Goal: Task Accomplishment & Management: Use online tool/utility

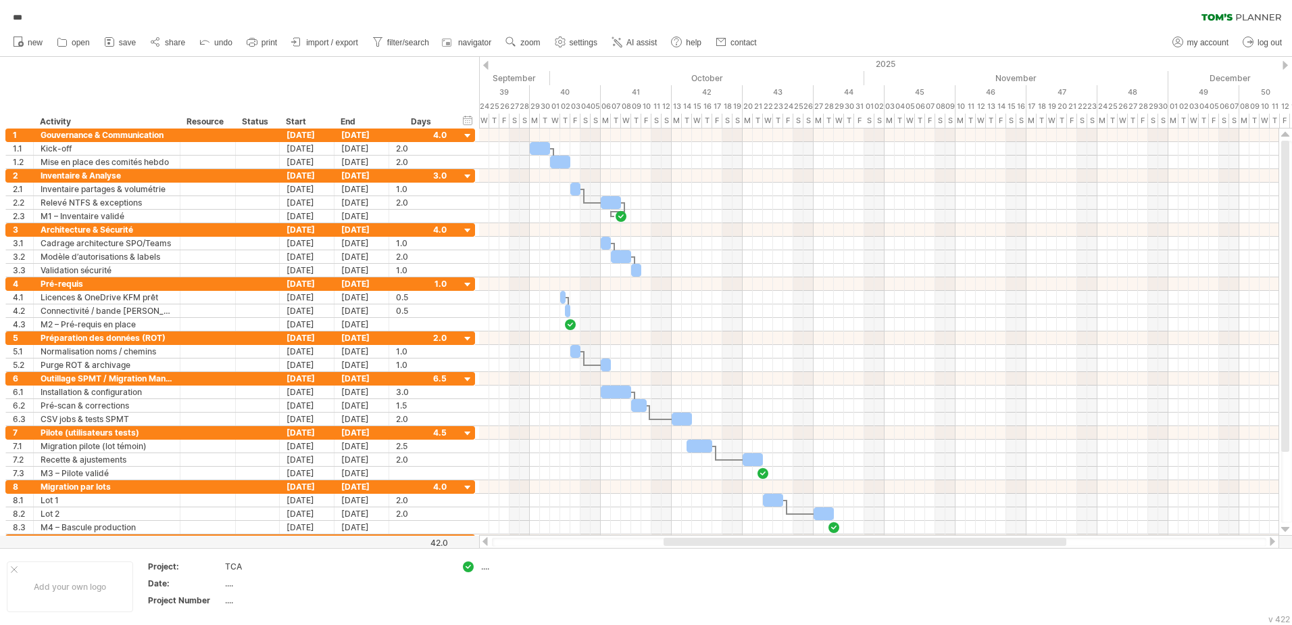
scroll to position [1, 0]
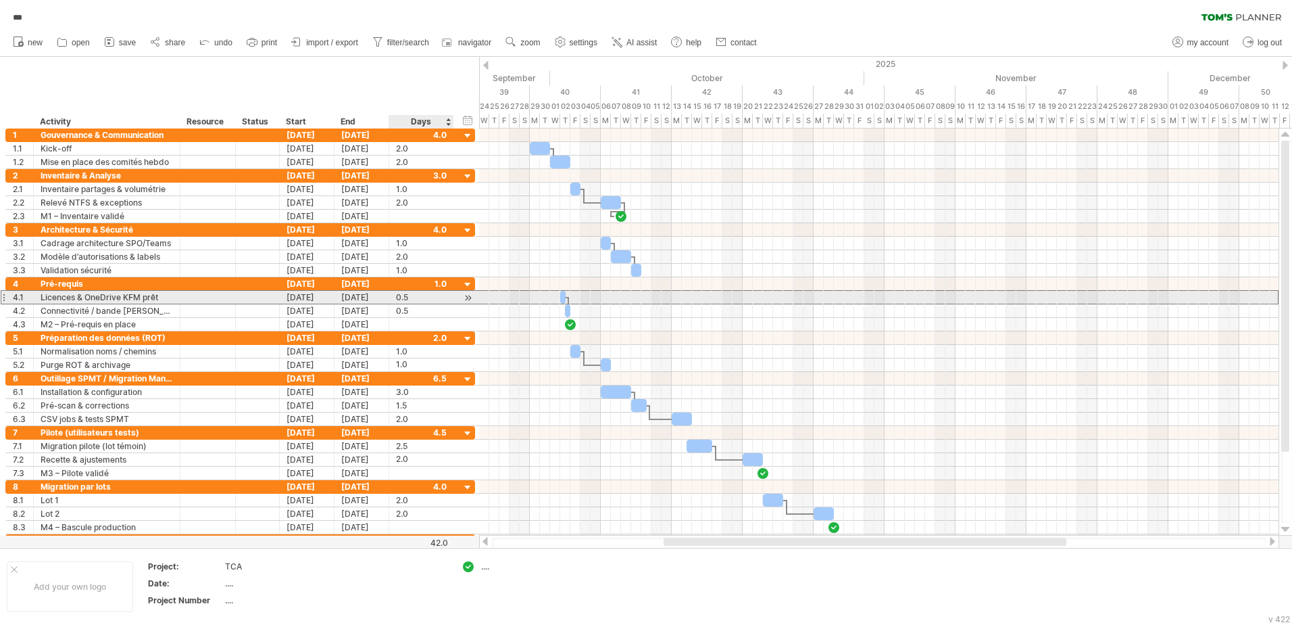
click at [417, 297] on div "0.5" at bounding box center [421, 297] width 51 height 13
click at [419, 297] on input "***" at bounding box center [409, 297] width 26 height 13
click at [423, 295] on div "***" at bounding box center [421, 297] width 51 height 13
click at [433, 297] on div "***" at bounding box center [421, 297] width 51 height 13
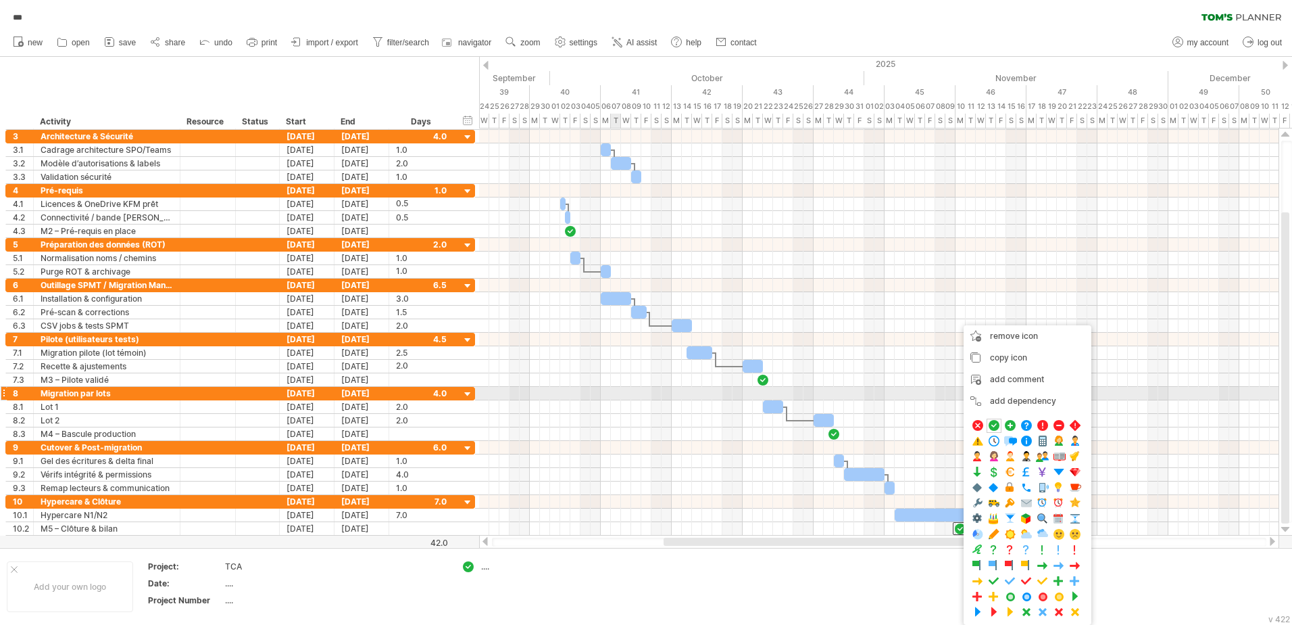
click at [620, 386] on div at bounding box center [879, 380] width 800 height 14
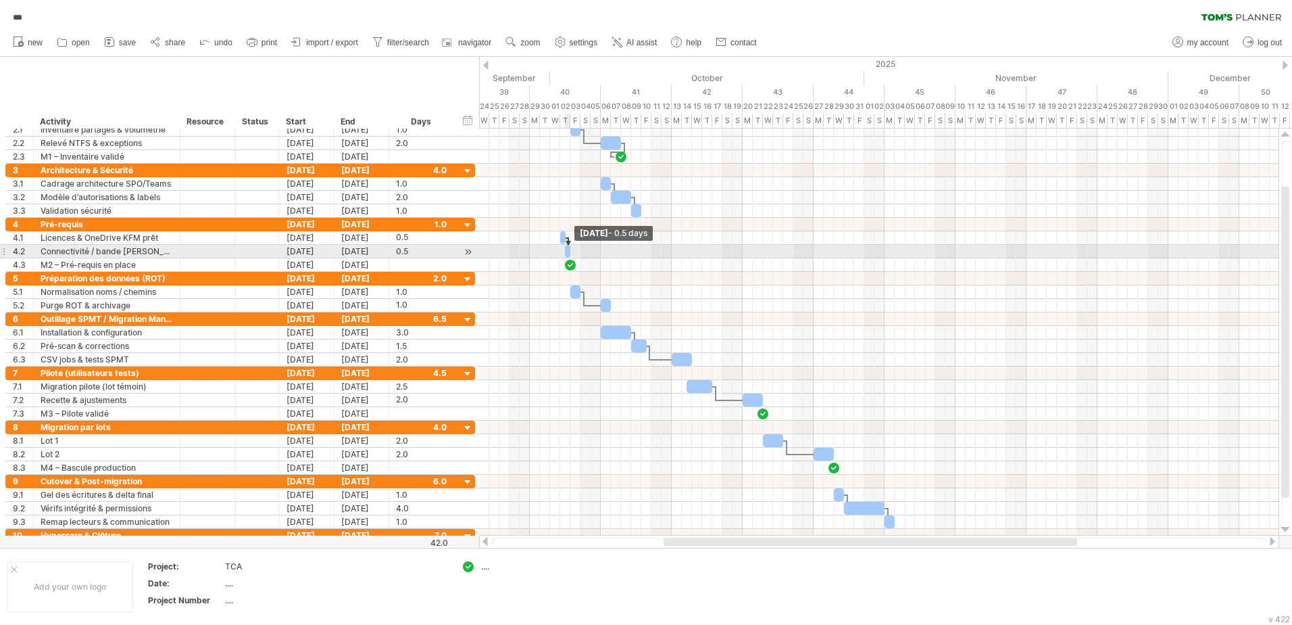
click at [568, 253] on span at bounding box center [570, 251] width 5 height 13
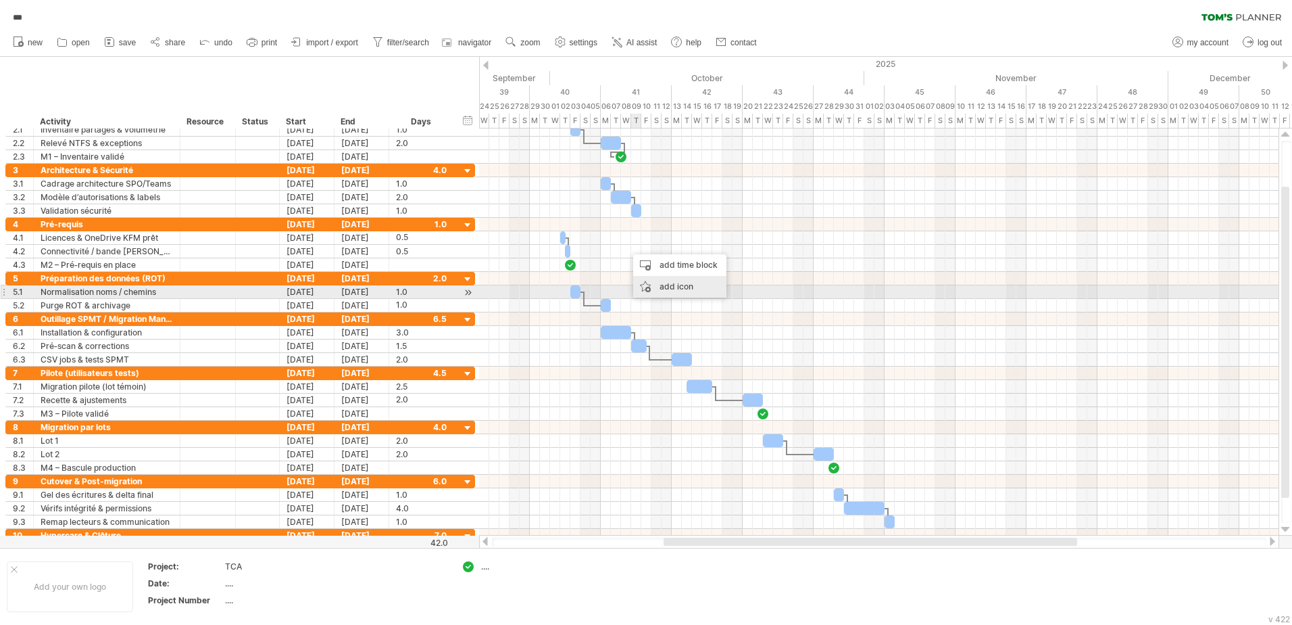
click at [669, 287] on div "add icon" at bounding box center [679, 287] width 93 height 22
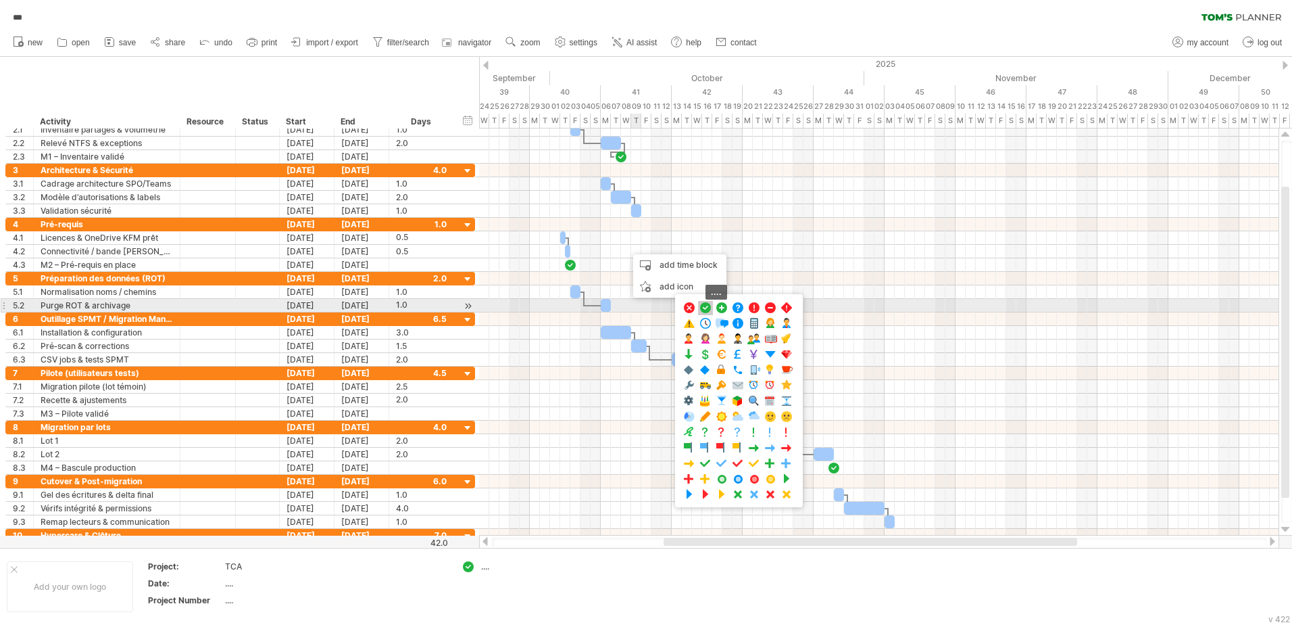
click at [704, 309] on span at bounding box center [706, 307] width 14 height 13
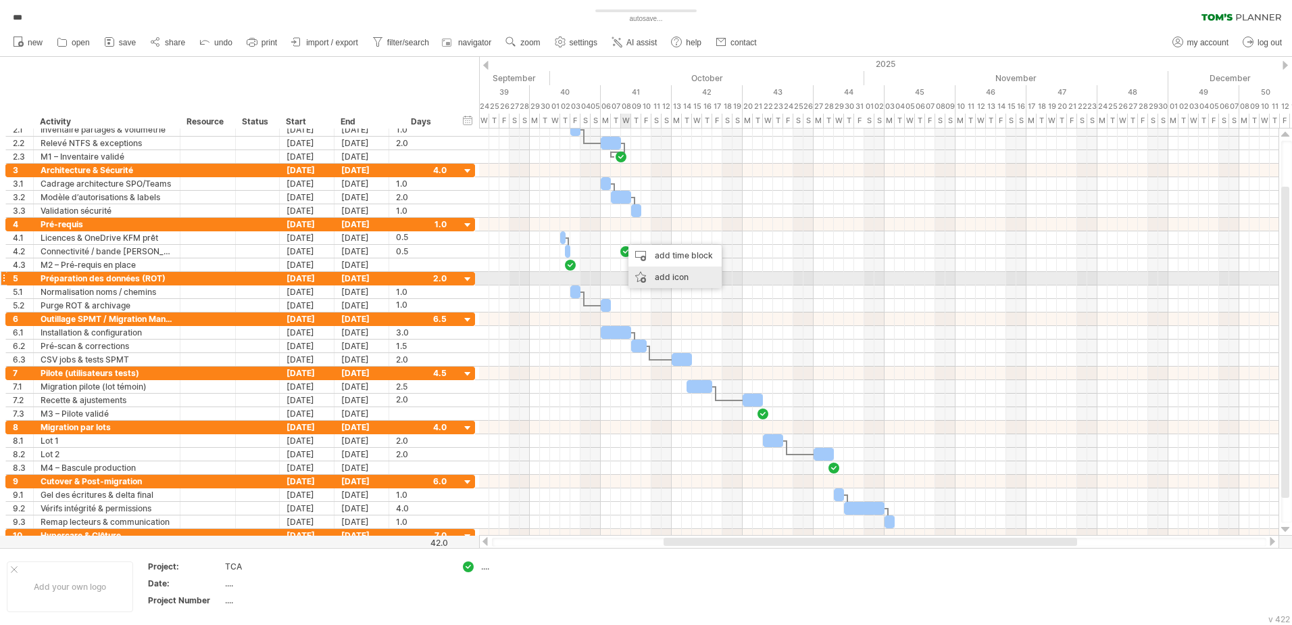
click at [694, 276] on div "add icon" at bounding box center [675, 277] width 93 height 22
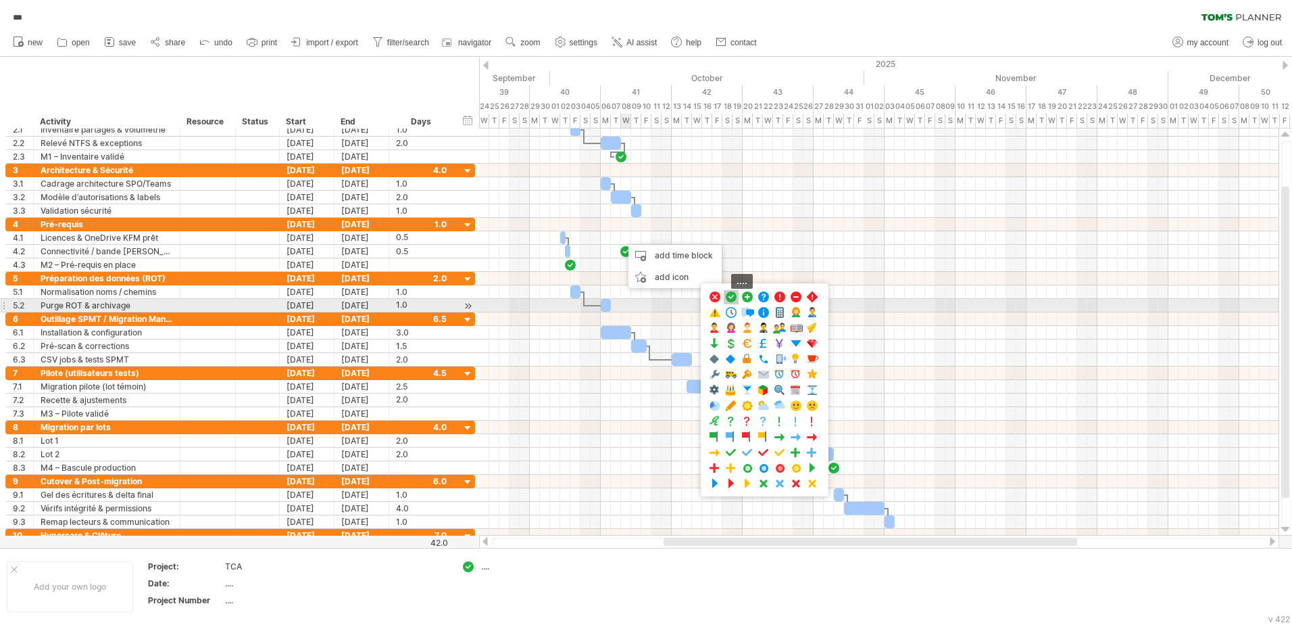
click at [729, 297] on span at bounding box center [732, 297] width 14 height 13
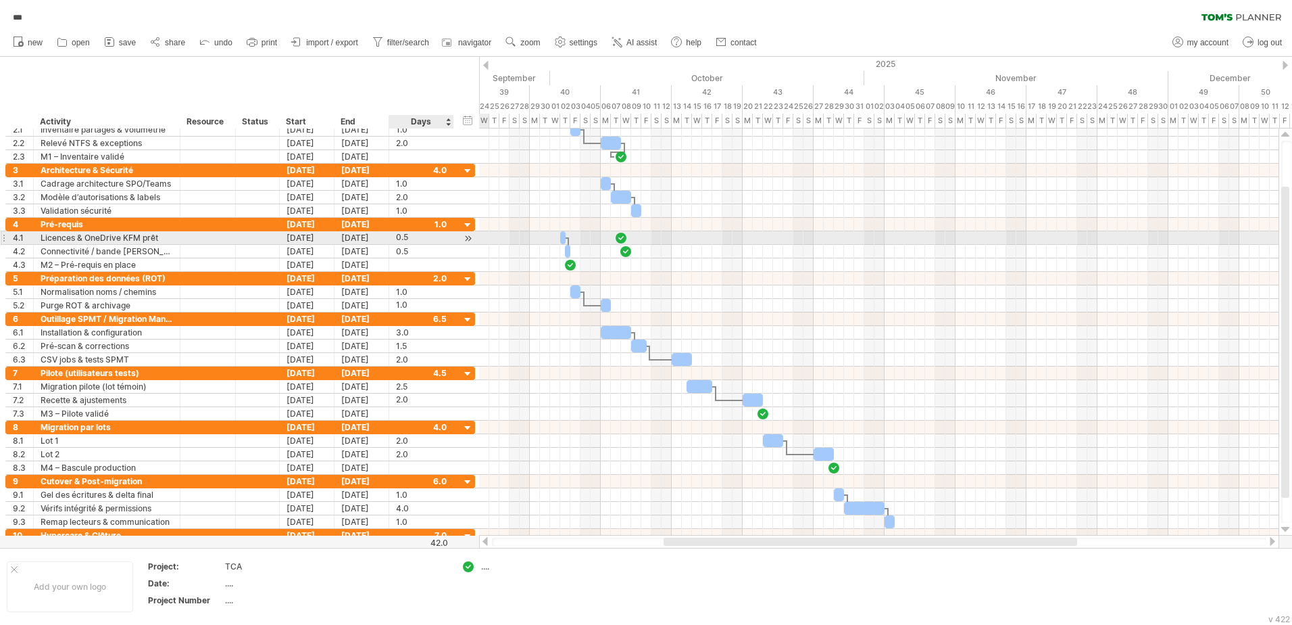
click at [441, 235] on div "0.5" at bounding box center [421, 237] width 51 height 13
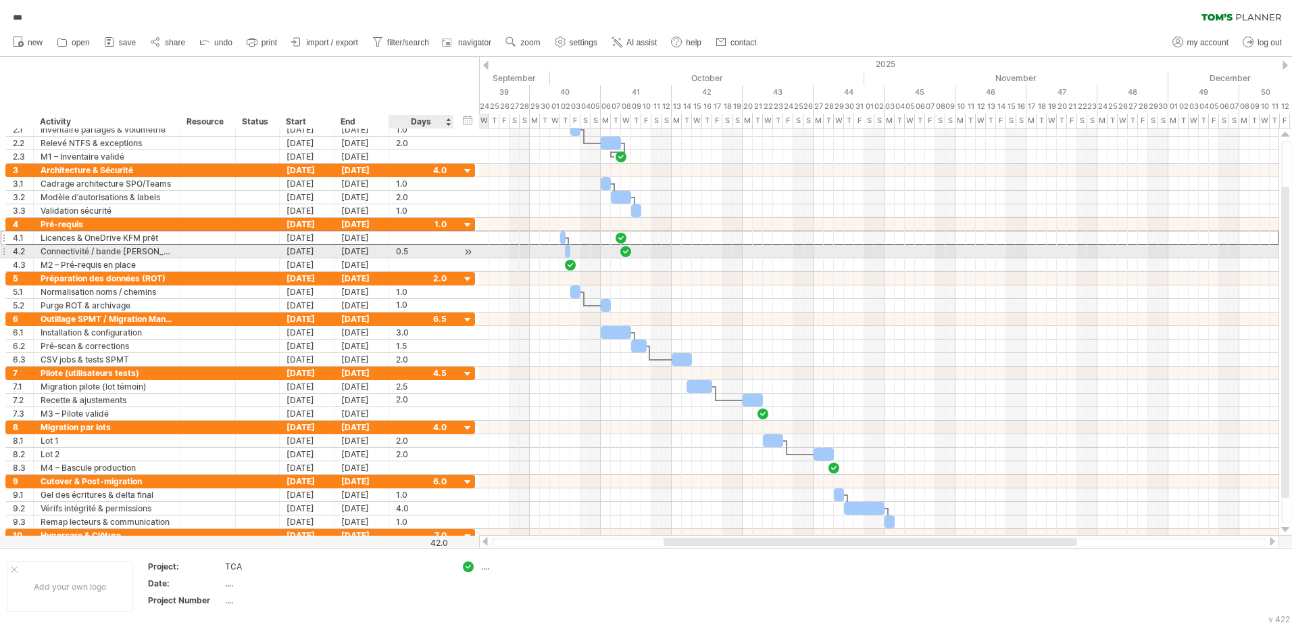
click at [421, 251] on div "0.5" at bounding box center [421, 251] width 51 height 13
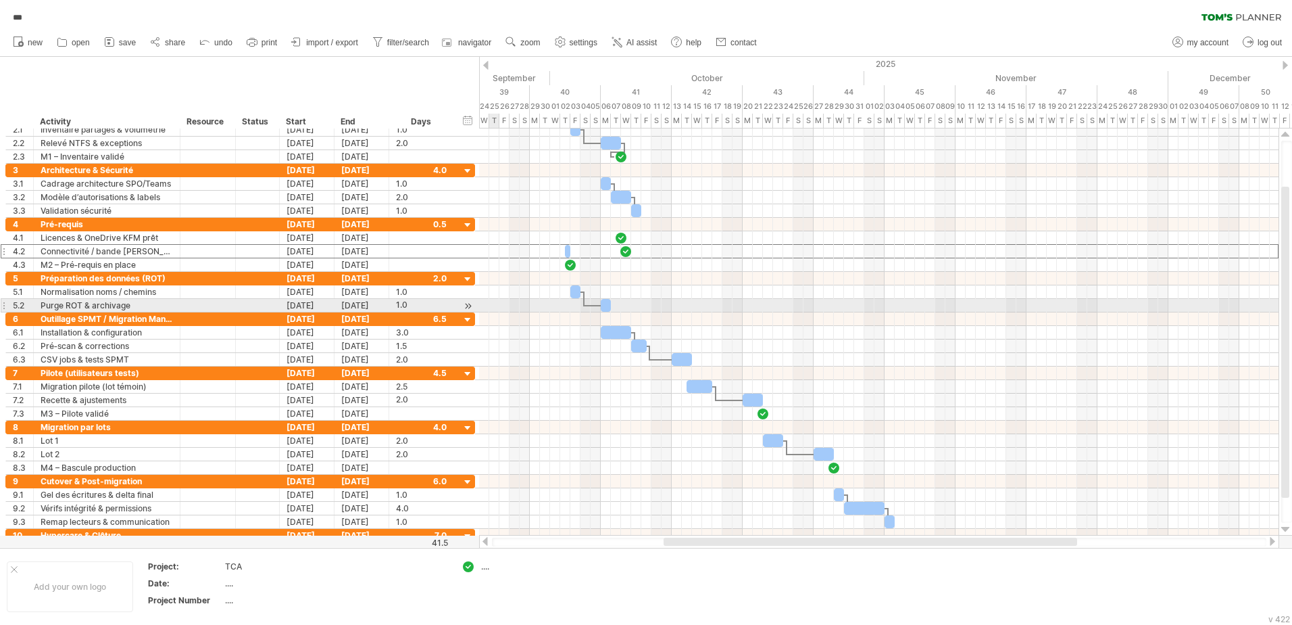
click at [494, 306] on div at bounding box center [879, 306] width 800 height 14
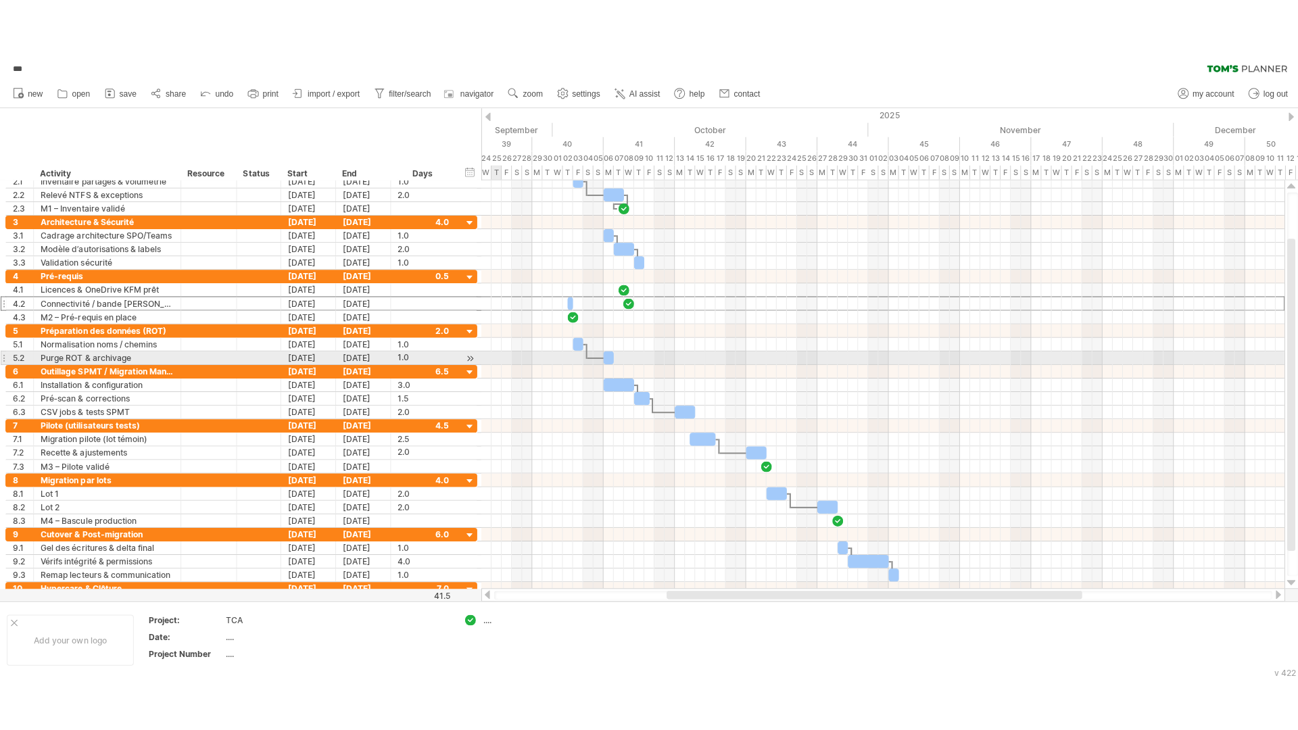
scroll to position [0, 0]
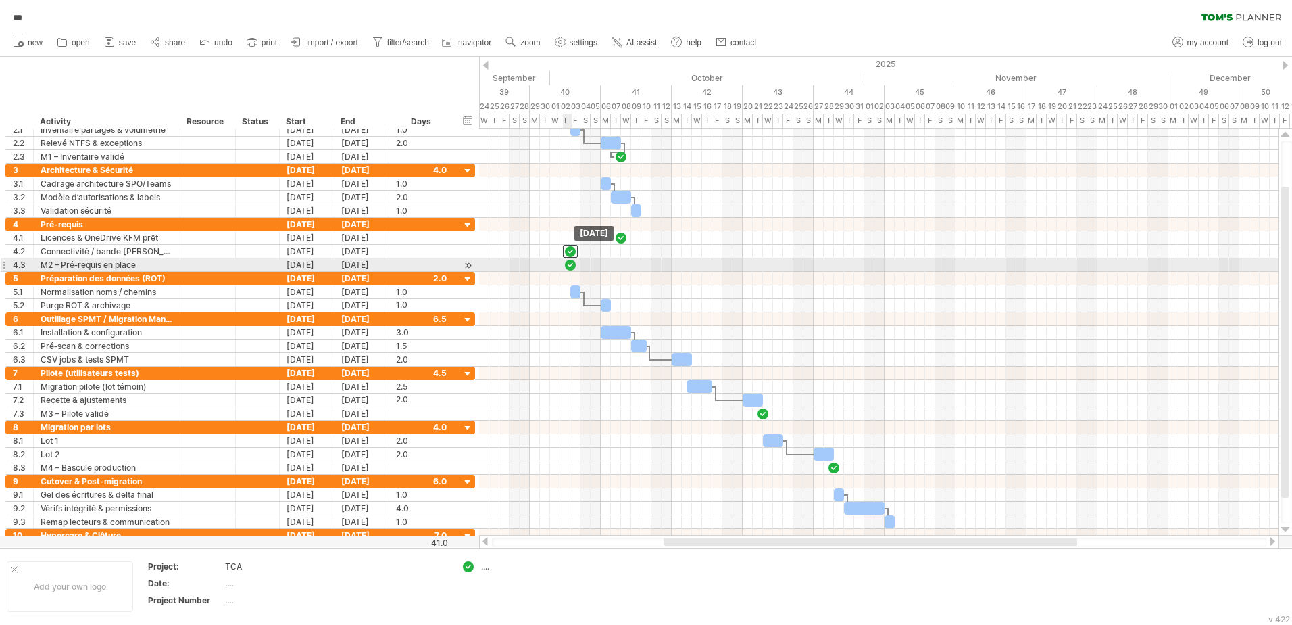
drag, startPoint x: 624, startPoint y: 253, endPoint x: 569, endPoint y: 260, distance: 55.1
click at [743, 260] on div at bounding box center [743, 245] width 0 height 54
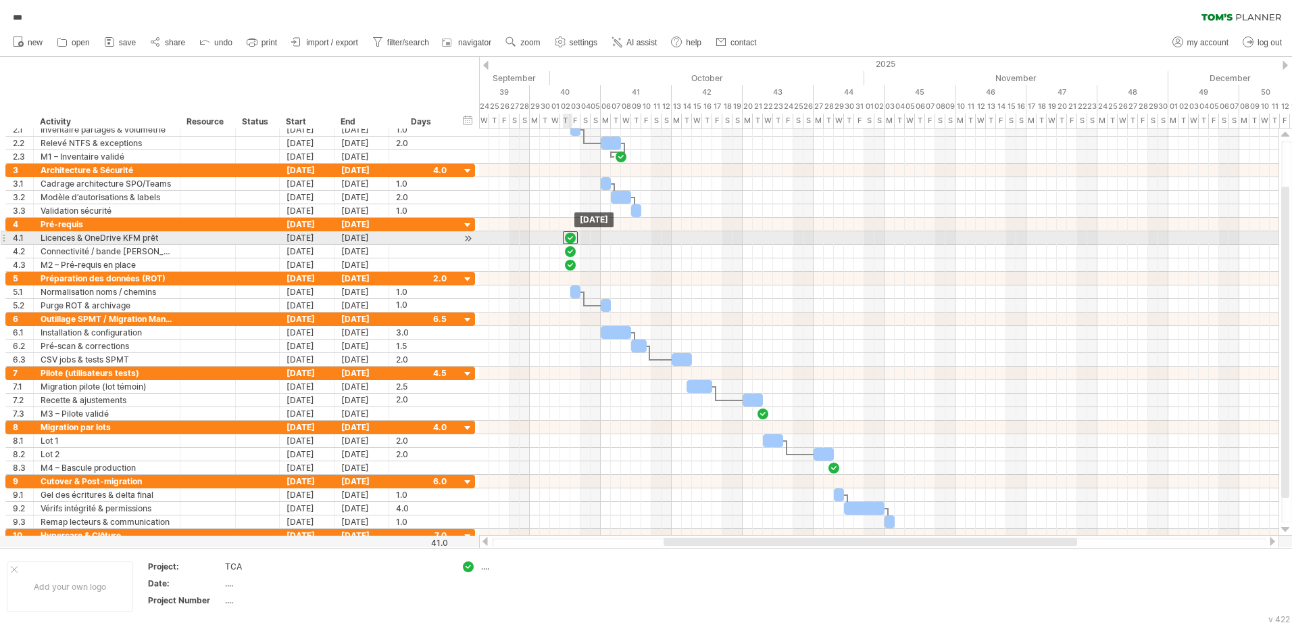
drag, startPoint x: 624, startPoint y: 241, endPoint x: 572, endPoint y: 242, distance: 52.1
click at [572, 242] on div at bounding box center [570, 237] width 15 height 13
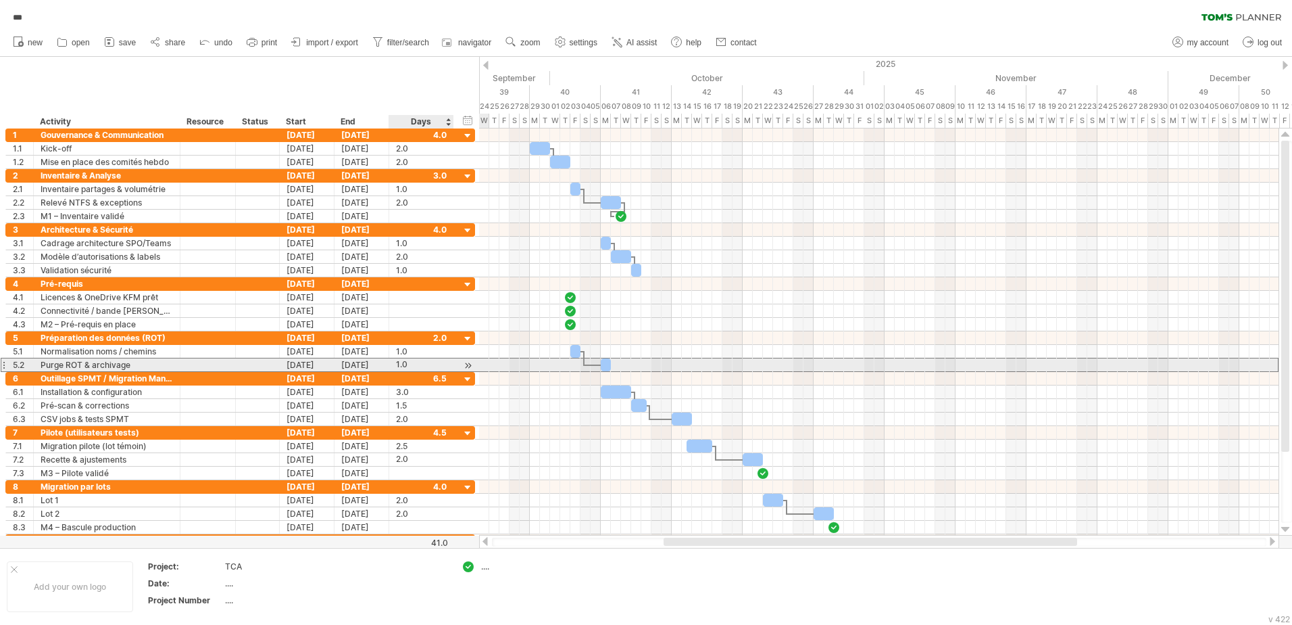
click at [406, 364] on div "1.0" at bounding box center [421, 364] width 51 height 13
type input "*"
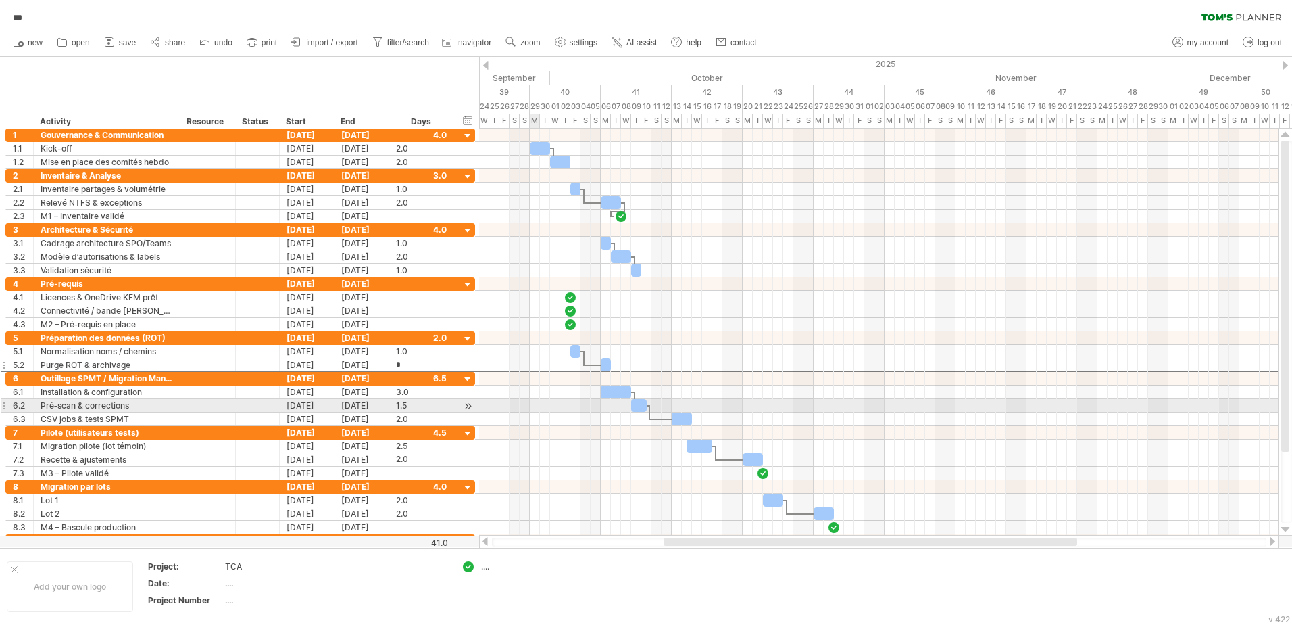
click at [531, 400] on div at bounding box center [879, 406] width 800 height 14
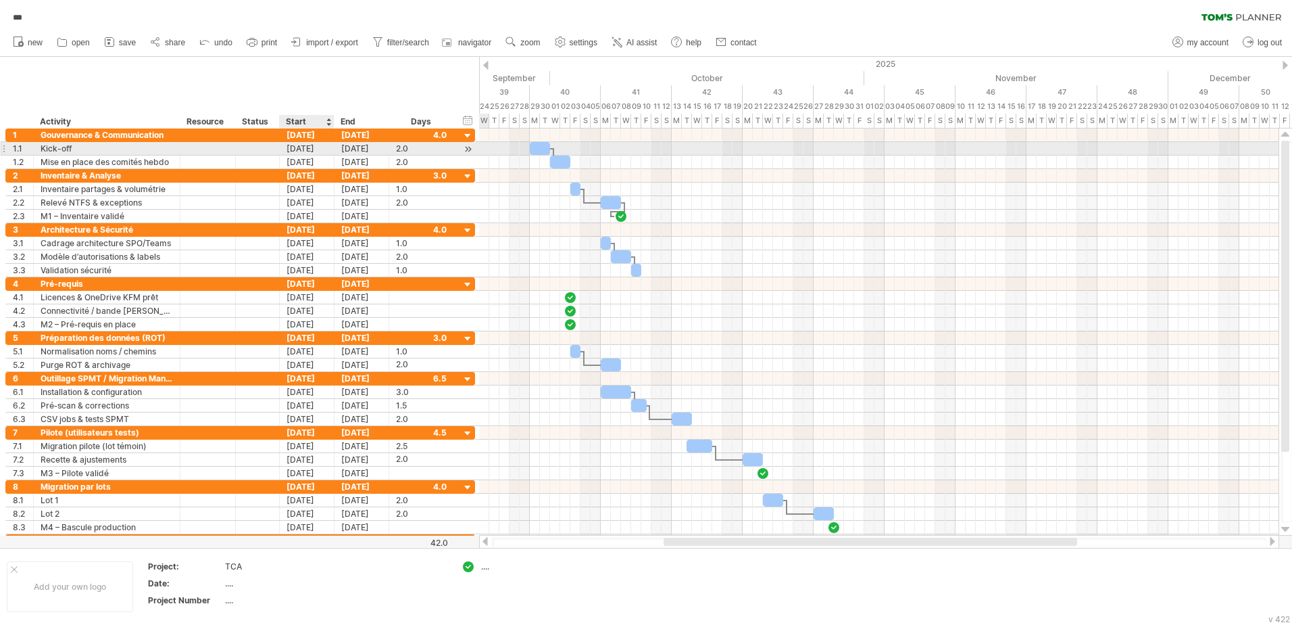
click at [291, 150] on div "[DATE]" at bounding box center [307, 148] width 55 height 13
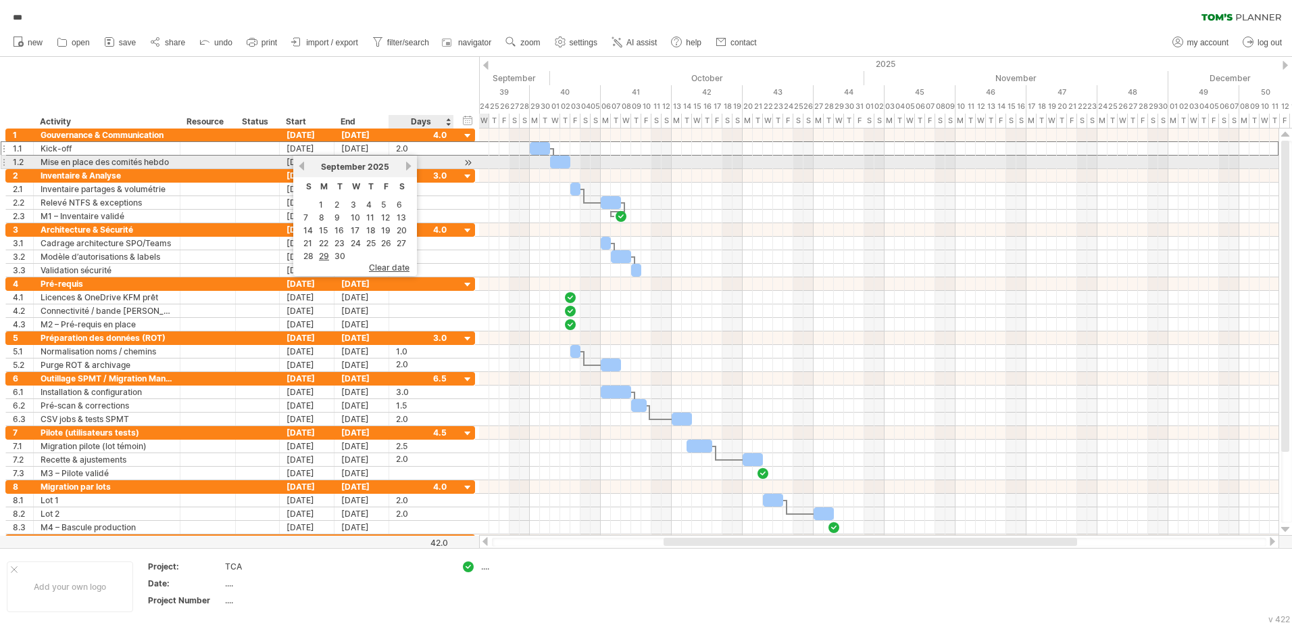
click at [407, 165] on link "next" at bounding box center [409, 166] width 10 height 10
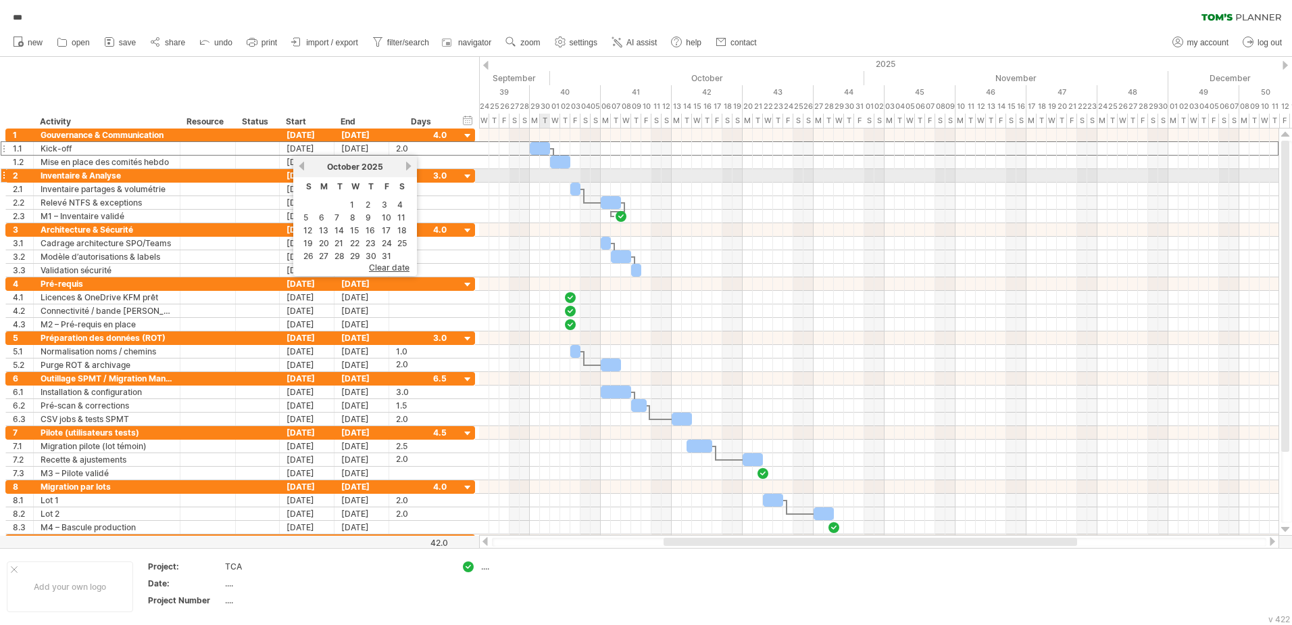
click at [540, 180] on div at bounding box center [879, 176] width 800 height 14
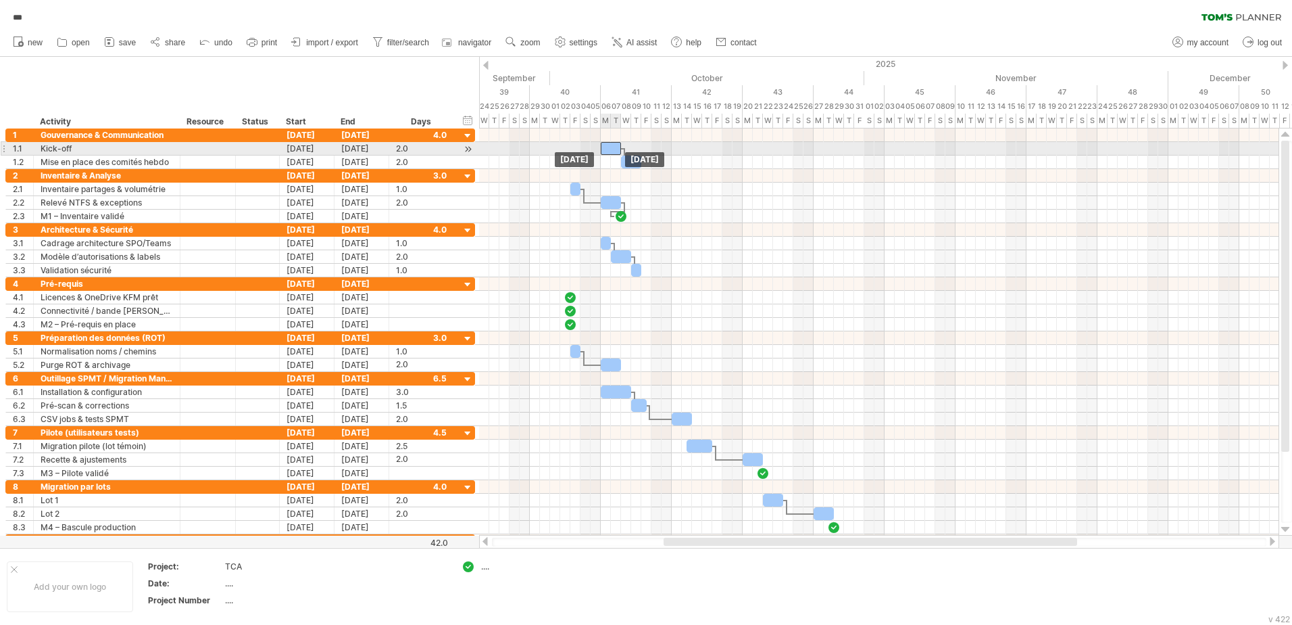
drag, startPoint x: 534, startPoint y: 148, endPoint x: 607, endPoint y: 152, distance: 73.1
click at [607, 152] on div at bounding box center [611, 148] width 20 height 13
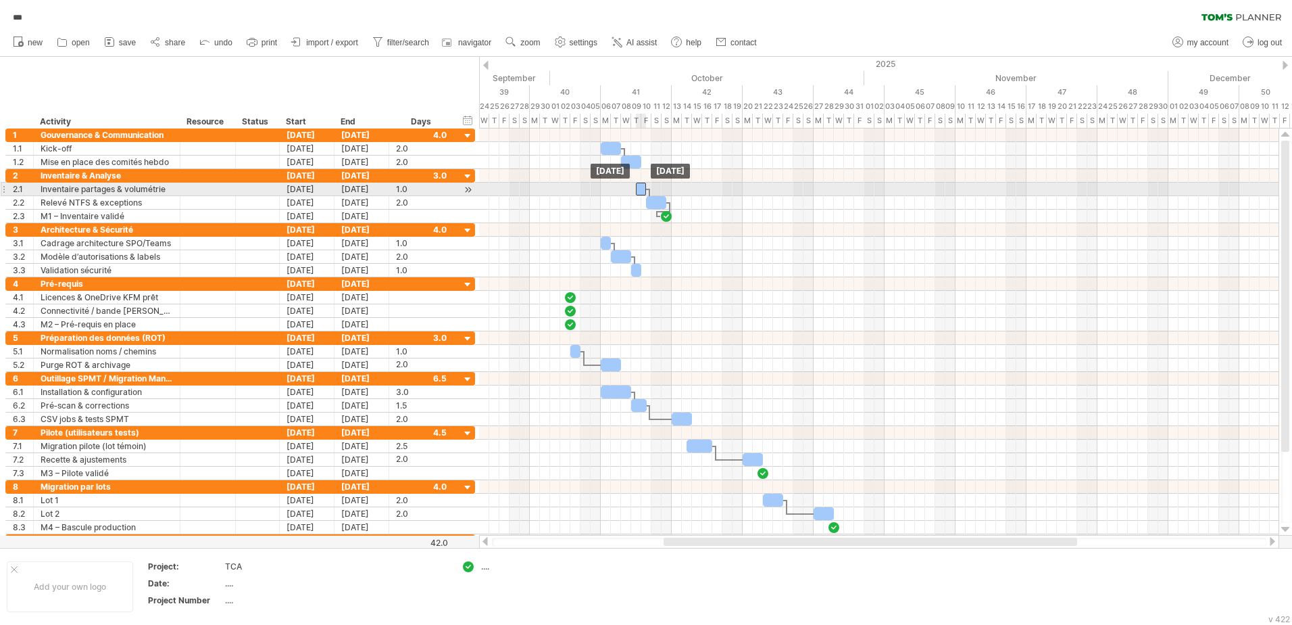
drag, startPoint x: 575, startPoint y: 190, endPoint x: 643, endPoint y: 190, distance: 68.3
click at [643, 190] on div at bounding box center [641, 189] width 10 height 13
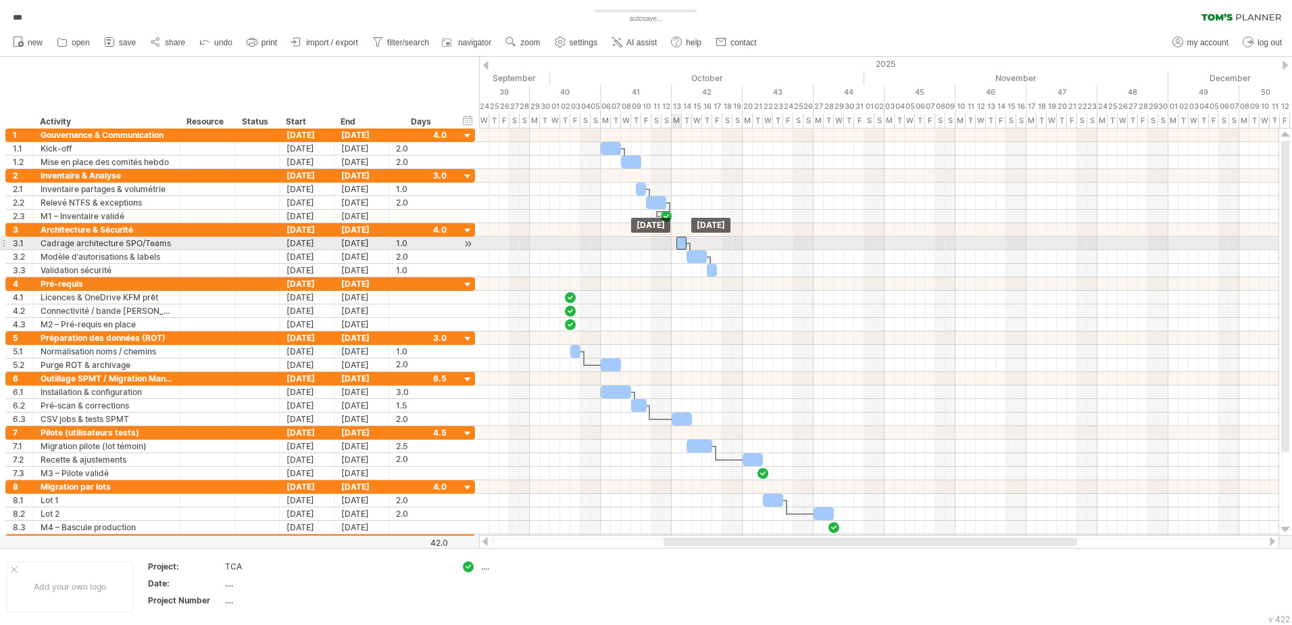
drag, startPoint x: 606, startPoint y: 245, endPoint x: 679, endPoint y: 246, distance: 73.7
click at [679, 246] on div at bounding box center [682, 243] width 10 height 13
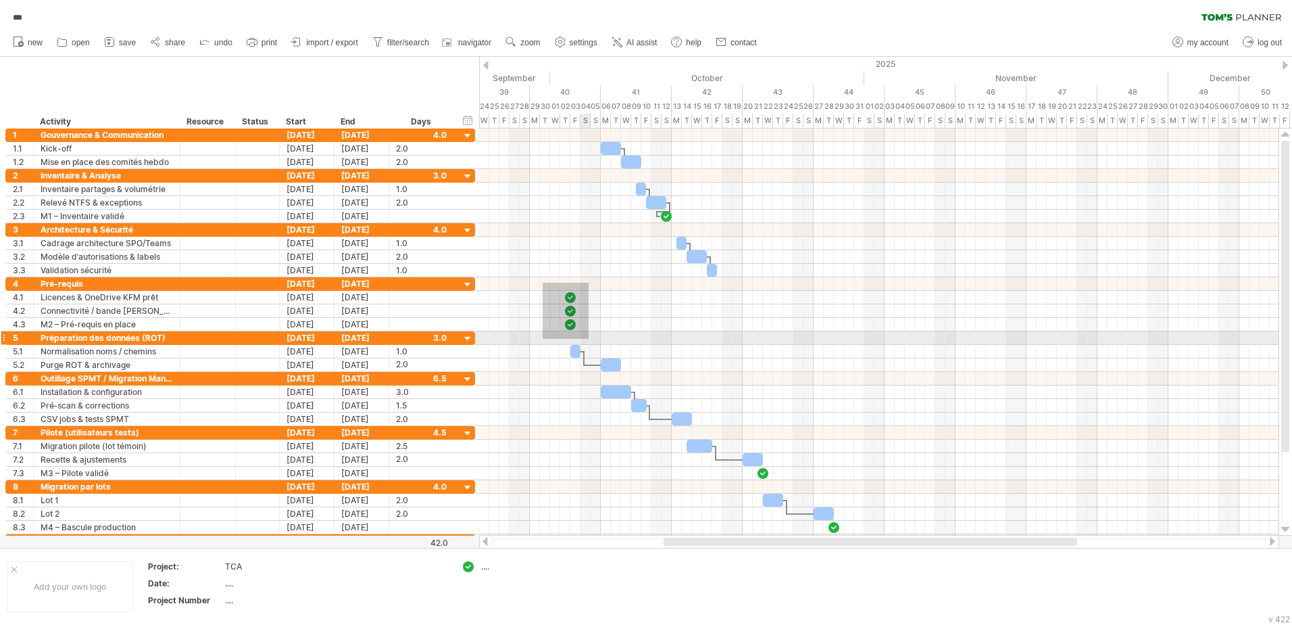
drag, startPoint x: 545, startPoint y: 283, endPoint x: 589, endPoint y: 339, distance: 71.3
click at [589, 339] on div at bounding box center [879, 337] width 800 height 419
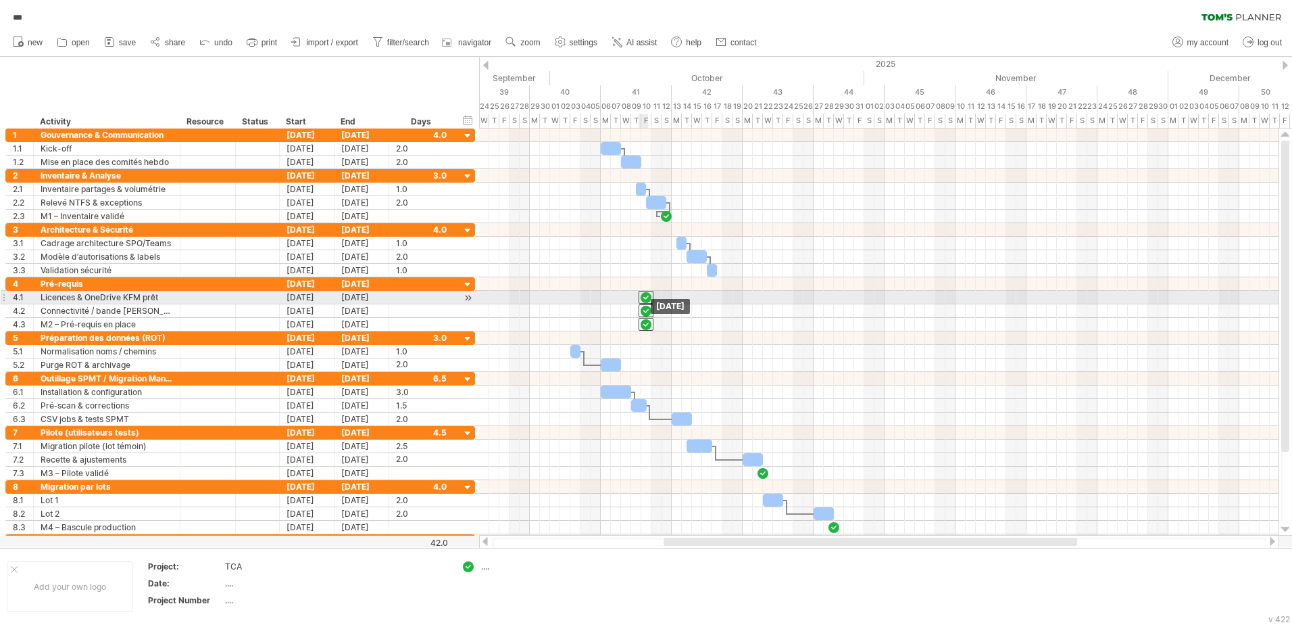
drag, startPoint x: 571, startPoint y: 296, endPoint x: 645, endPoint y: 299, distance: 74.4
click at [645, 299] on div at bounding box center [646, 297] width 15 height 13
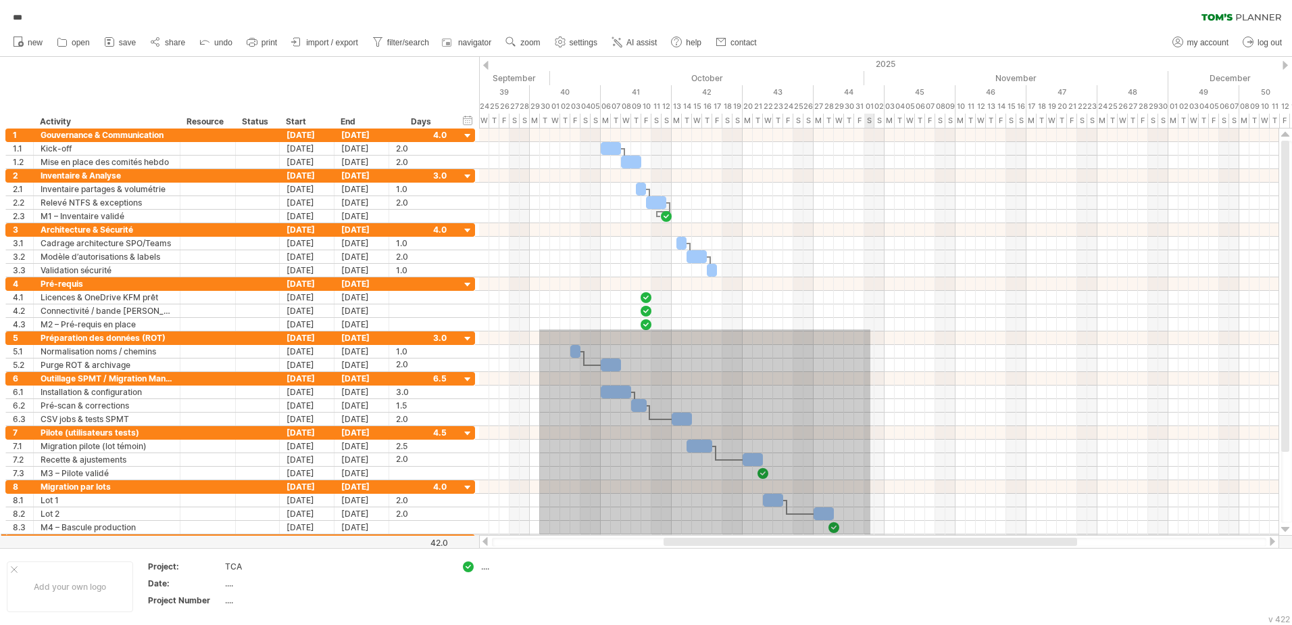
drag, startPoint x: 544, startPoint y: 331, endPoint x: 871, endPoint y: 535, distance: 385.6
click at [871, 535] on div "Trying to reach [DOMAIN_NAME] Connected again... 0% autosave... *** clear filte…" at bounding box center [646, 312] width 1292 height 625
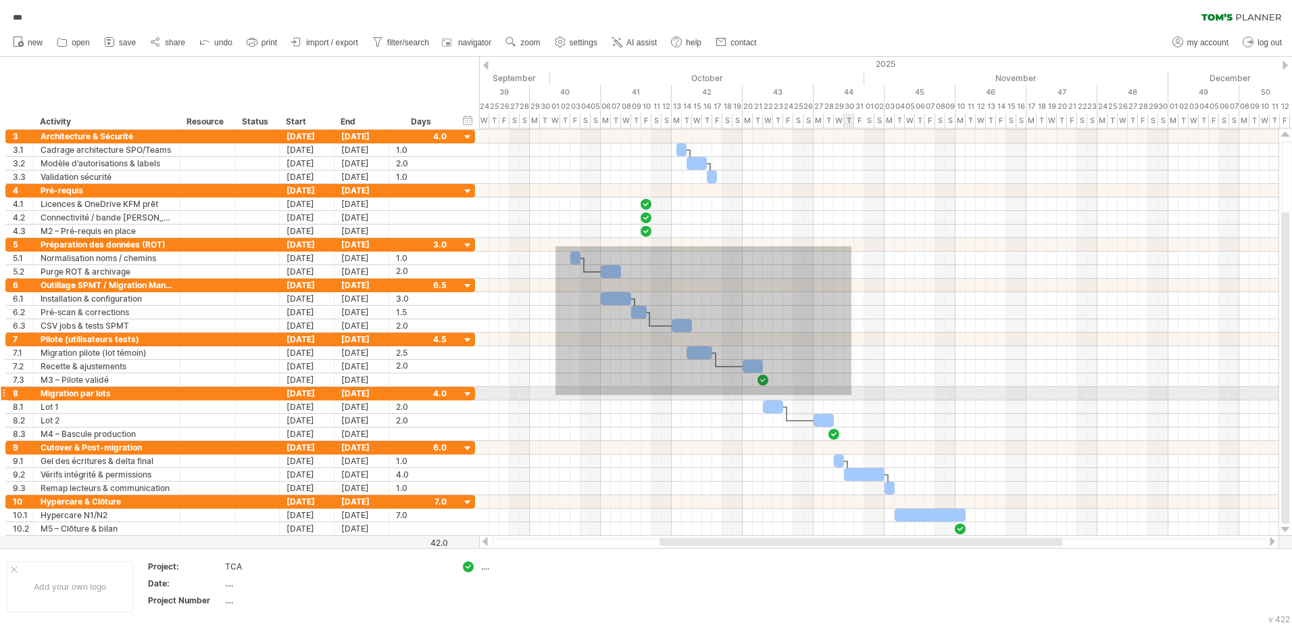
drag, startPoint x: 556, startPoint y: 339, endPoint x: 852, endPoint y: 395, distance: 301.2
click at [852, 395] on div at bounding box center [879, 325] width 800 height 419
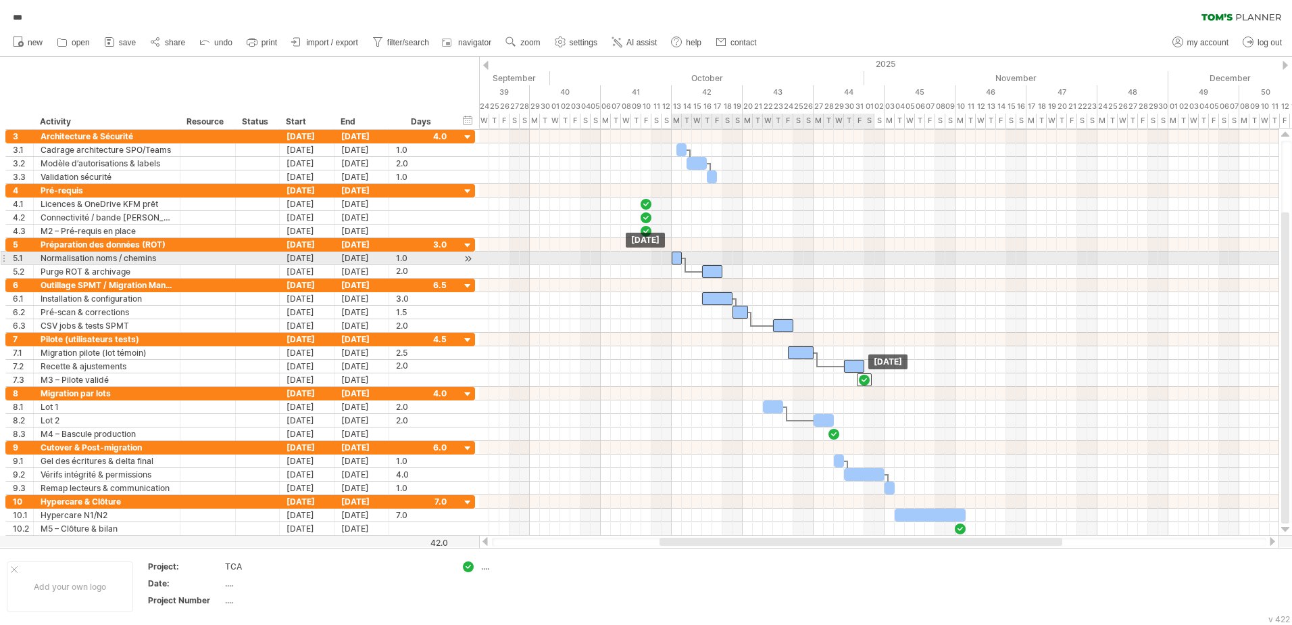
drag, startPoint x: 575, startPoint y: 255, endPoint x: 675, endPoint y: 255, distance: 99.4
click at [675, 255] on div at bounding box center [677, 257] width 10 height 13
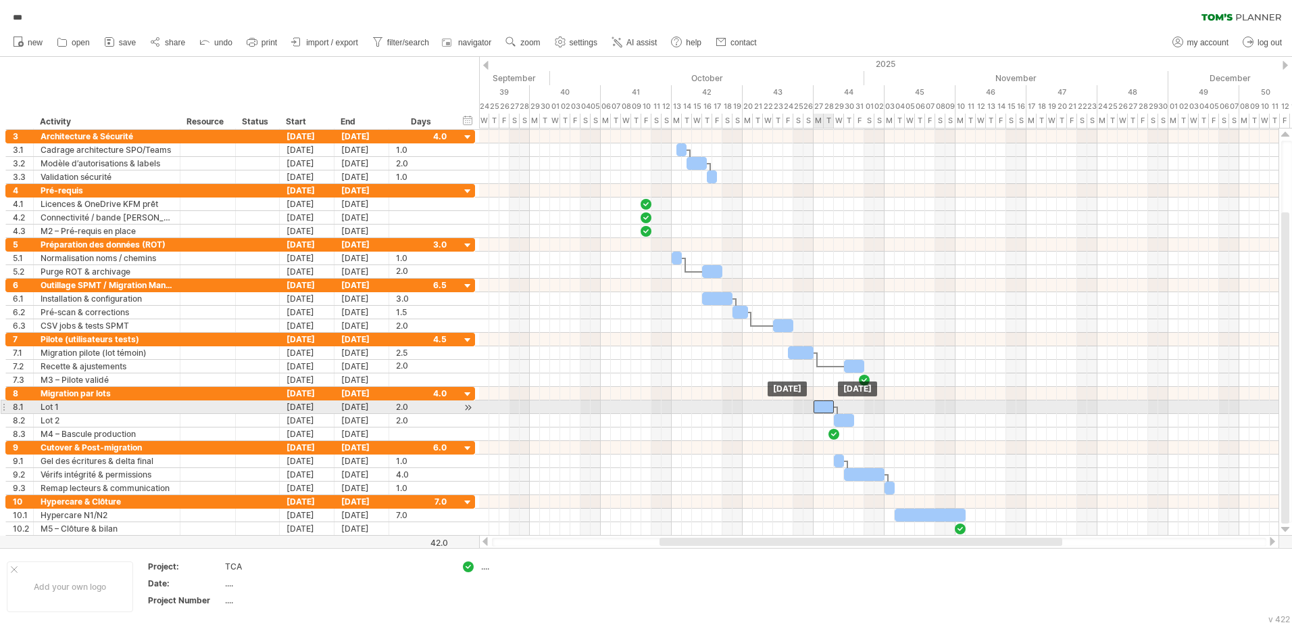
drag, startPoint x: 771, startPoint y: 406, endPoint x: 823, endPoint y: 408, distance: 52.1
click at [823, 408] on div at bounding box center [824, 406] width 20 height 13
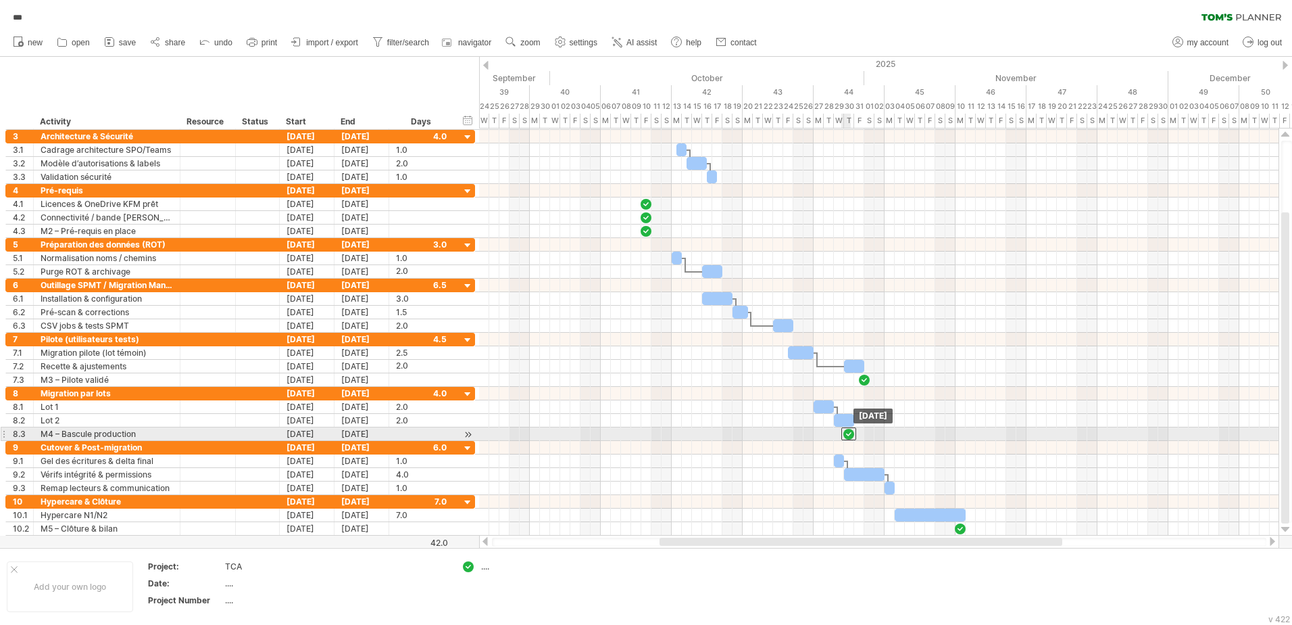
drag, startPoint x: 836, startPoint y: 435, endPoint x: 852, endPoint y: 435, distance: 16.2
click at [852, 435] on div at bounding box center [849, 433] width 15 height 13
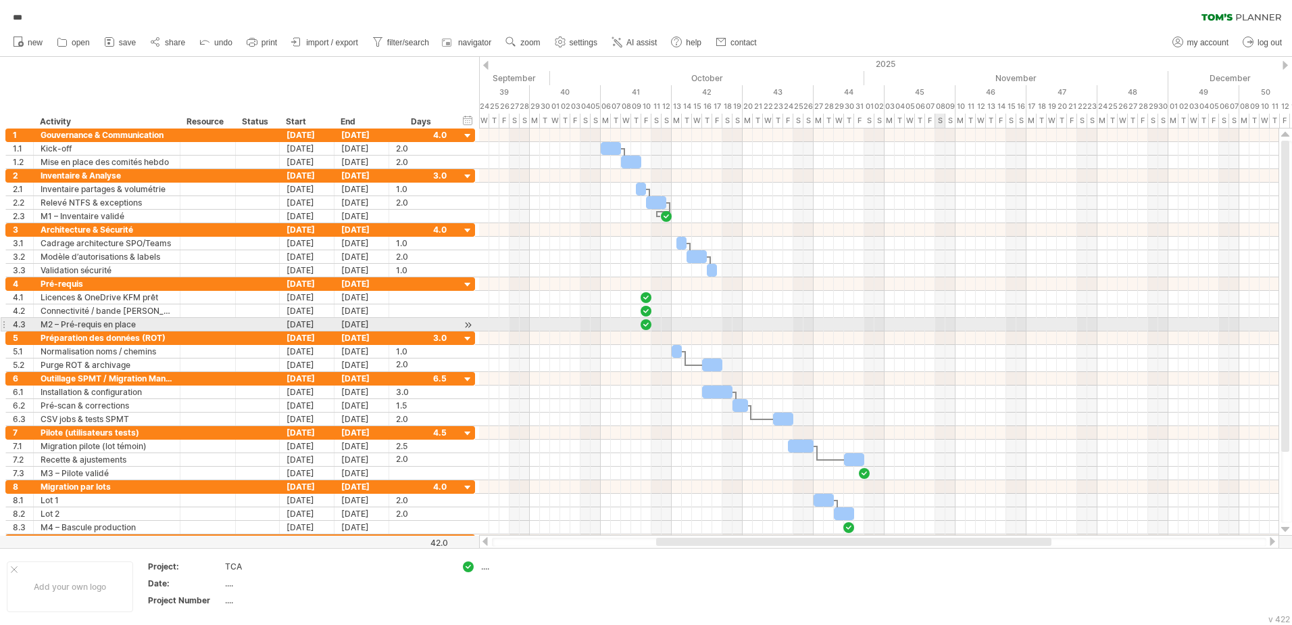
click at [932, 320] on div at bounding box center [879, 325] width 800 height 14
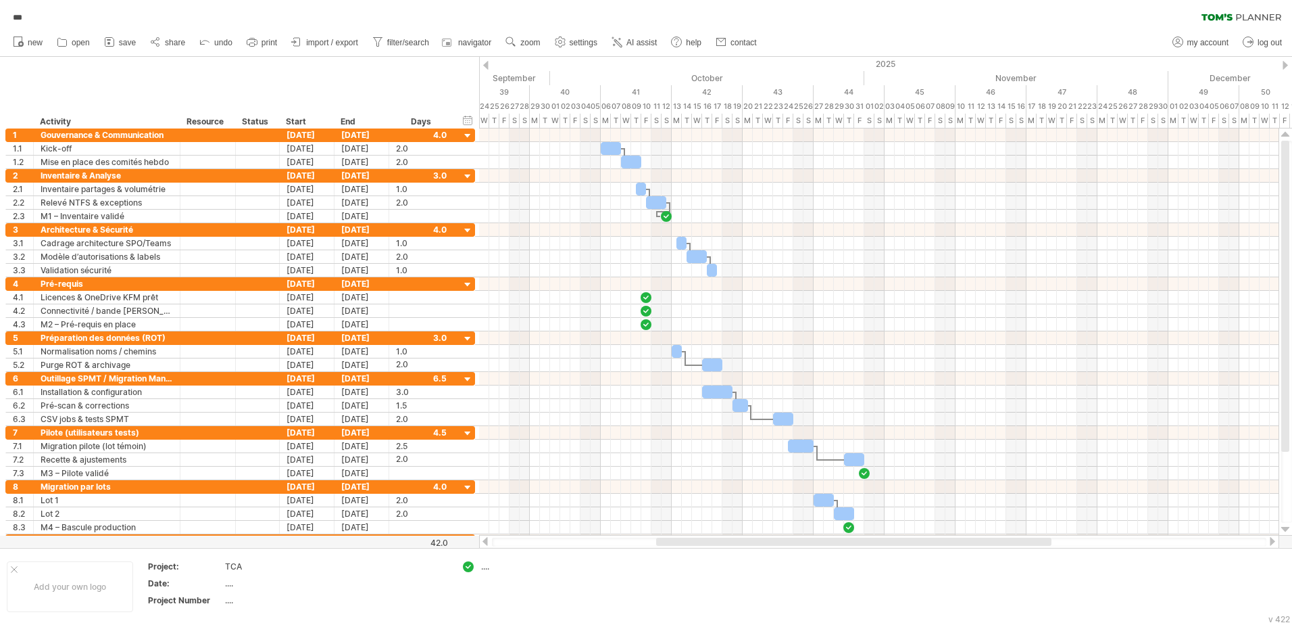
click at [1270, 542] on div at bounding box center [1272, 541] width 11 height 9
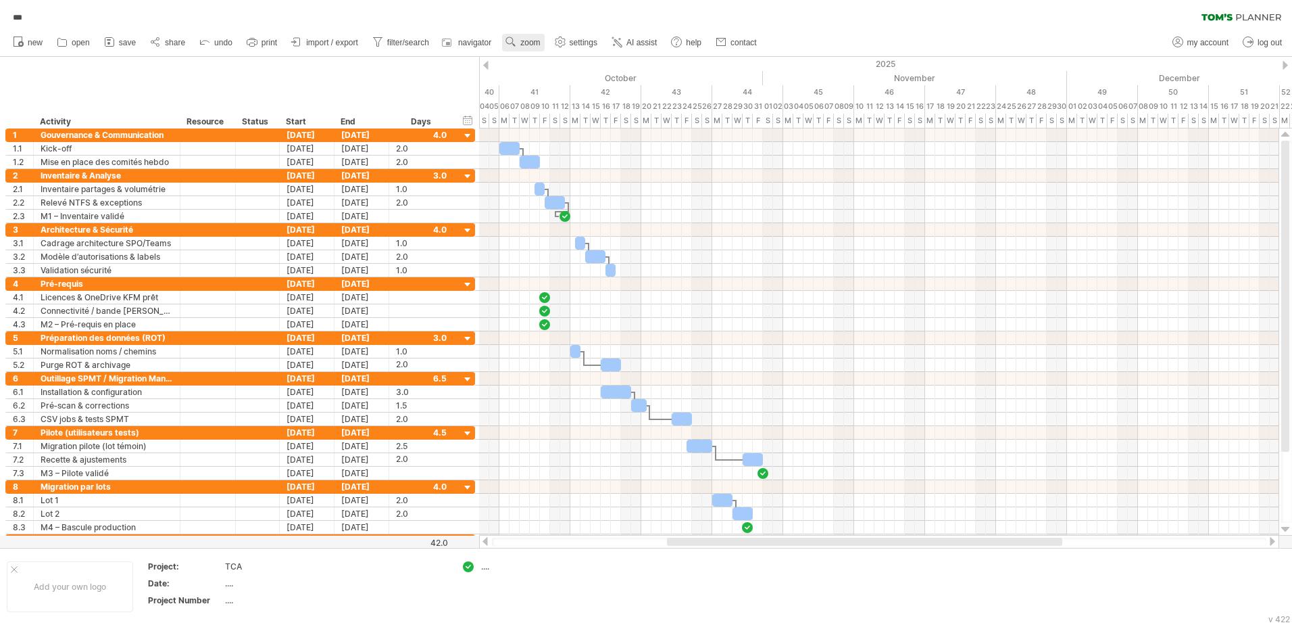
click at [510, 41] on use at bounding box center [511, 42] width 14 height 14
click at [543, 101] on div "Day" at bounding box center [554, 102] width 75 height 22
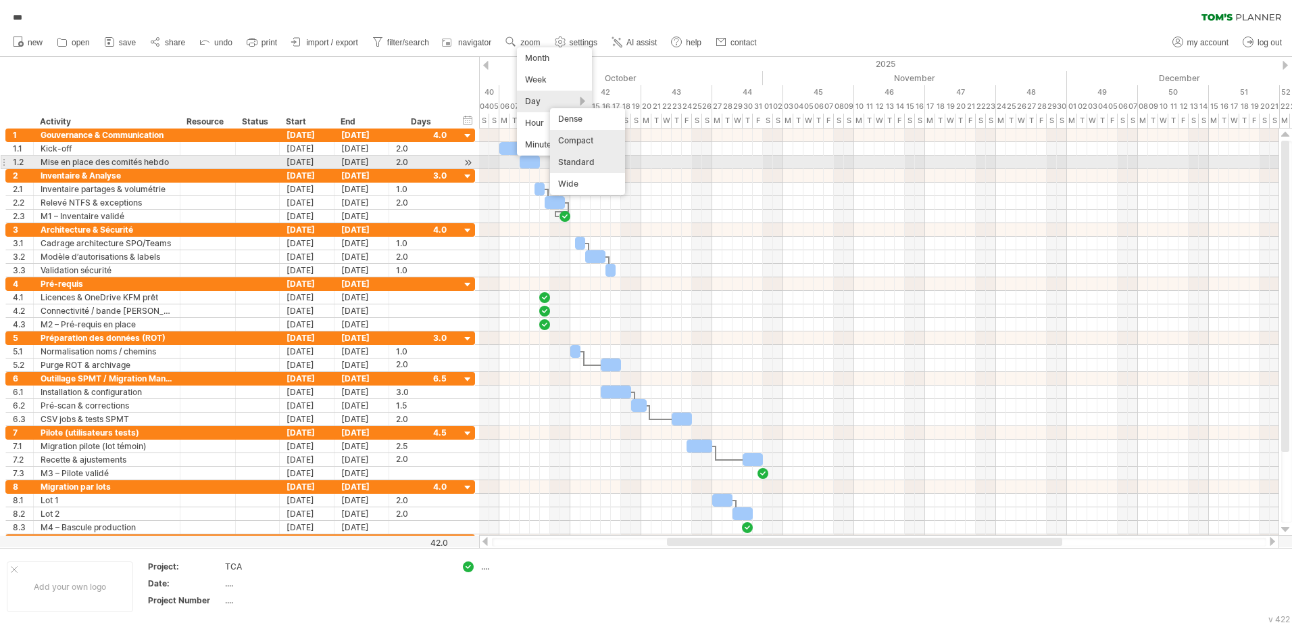
click at [592, 160] on div "Standard" at bounding box center [587, 162] width 75 height 22
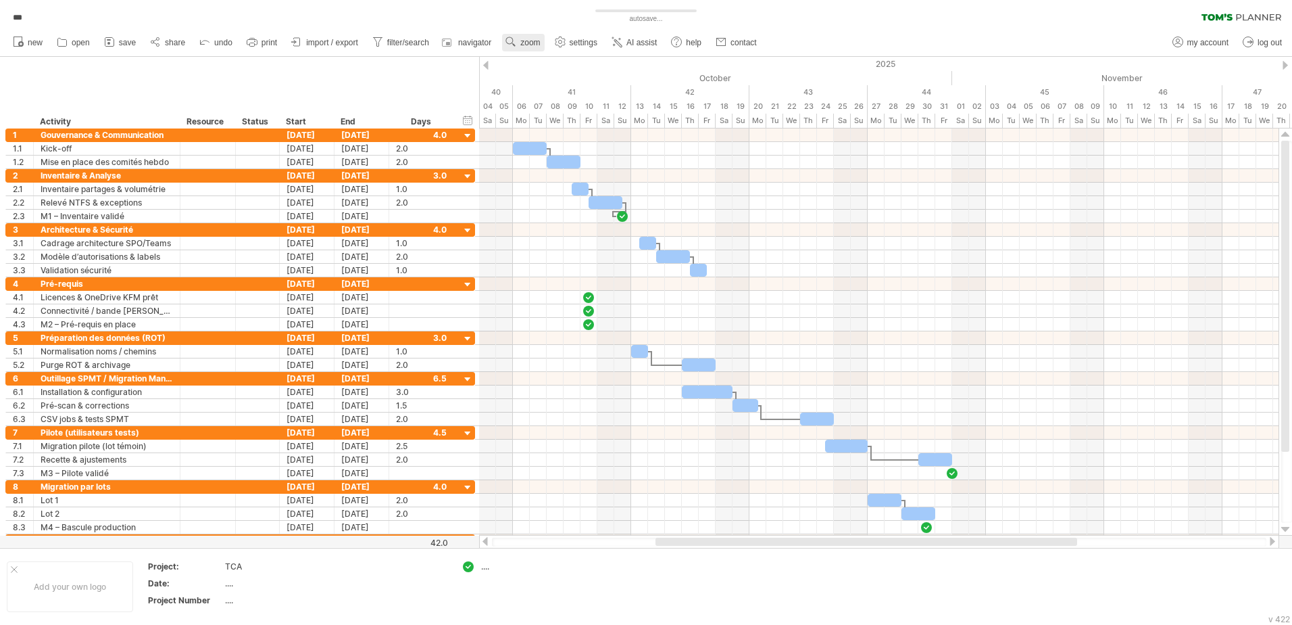
click at [504, 37] on link "zoom" at bounding box center [523, 43] width 42 height 18
click at [564, 98] on div "Day" at bounding box center [547, 98] width 75 height 22
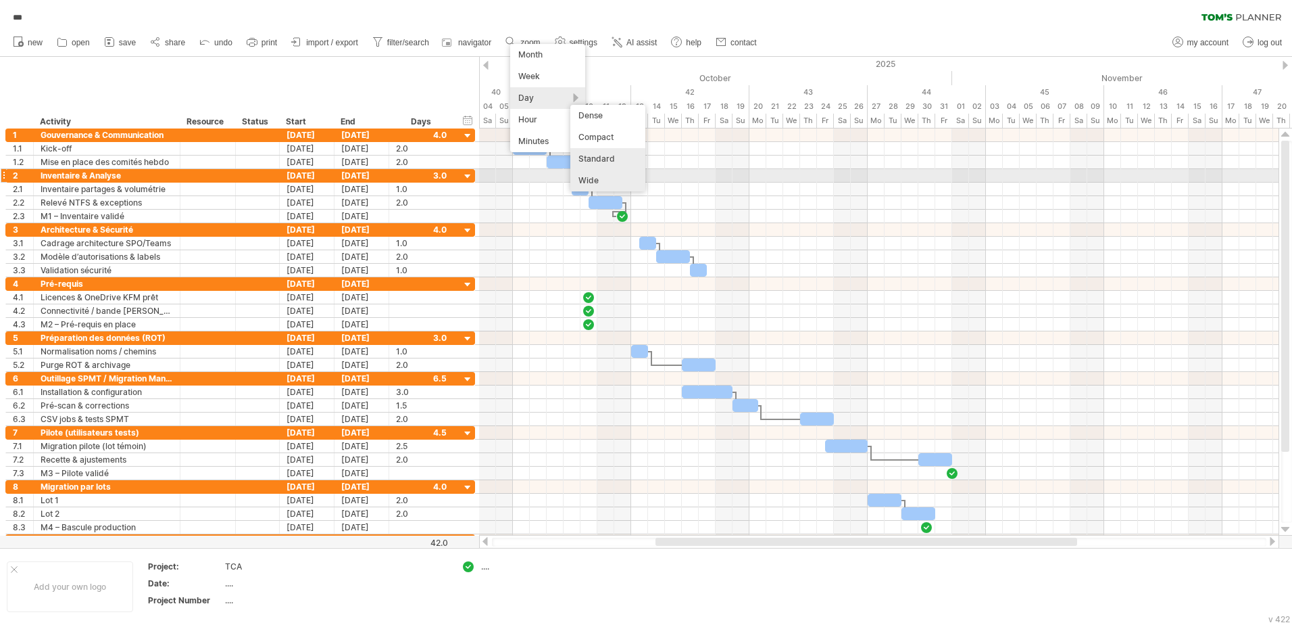
click at [600, 180] on div "Wide" at bounding box center [608, 181] width 75 height 22
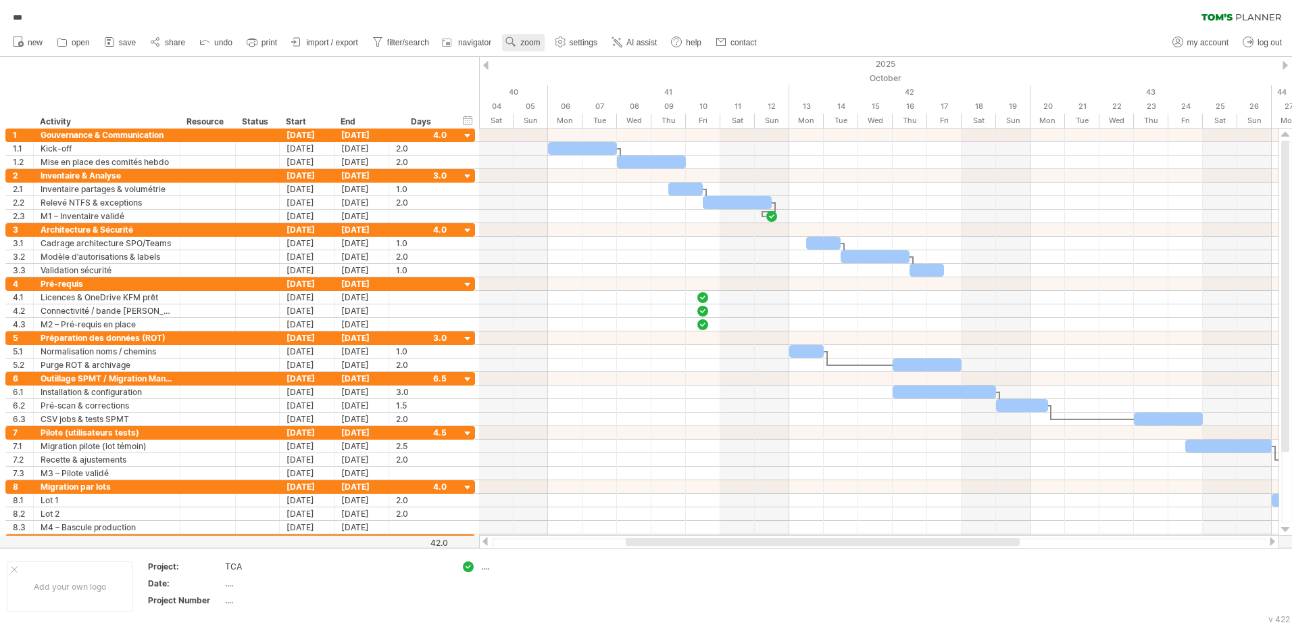
click at [525, 45] on span "zoom" at bounding box center [531, 42] width 20 height 9
click at [562, 105] on div "Day" at bounding box center [568, 106] width 75 height 22
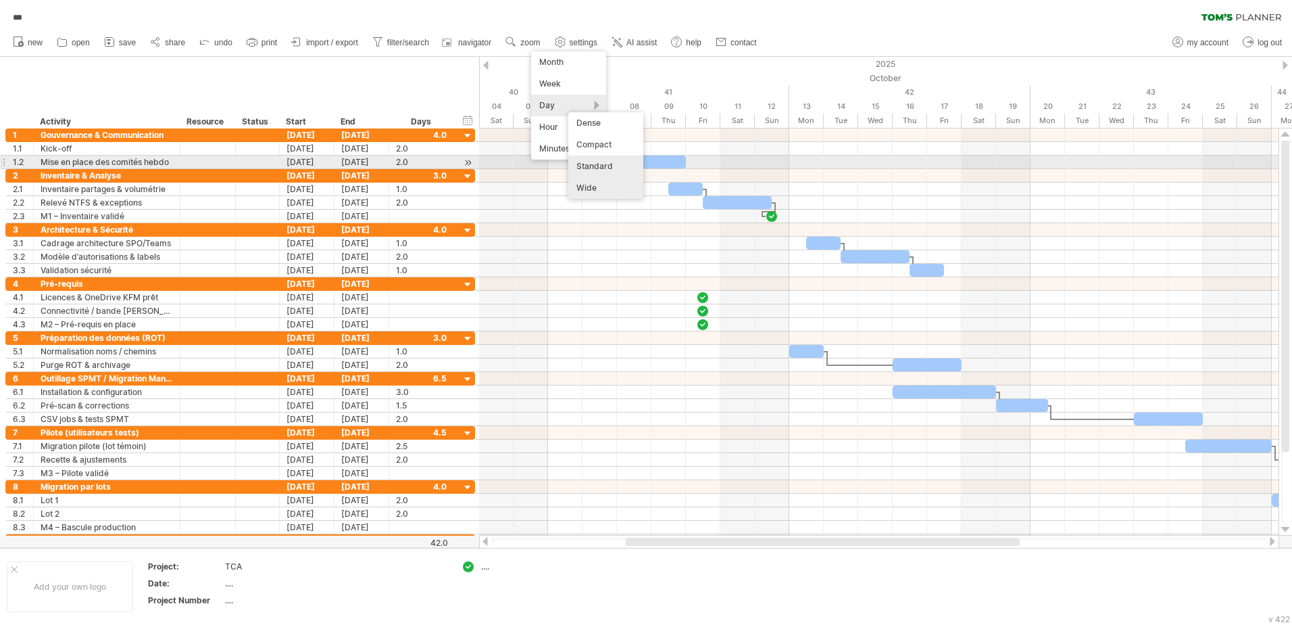
click at [618, 166] on div "Standard" at bounding box center [606, 166] width 75 height 22
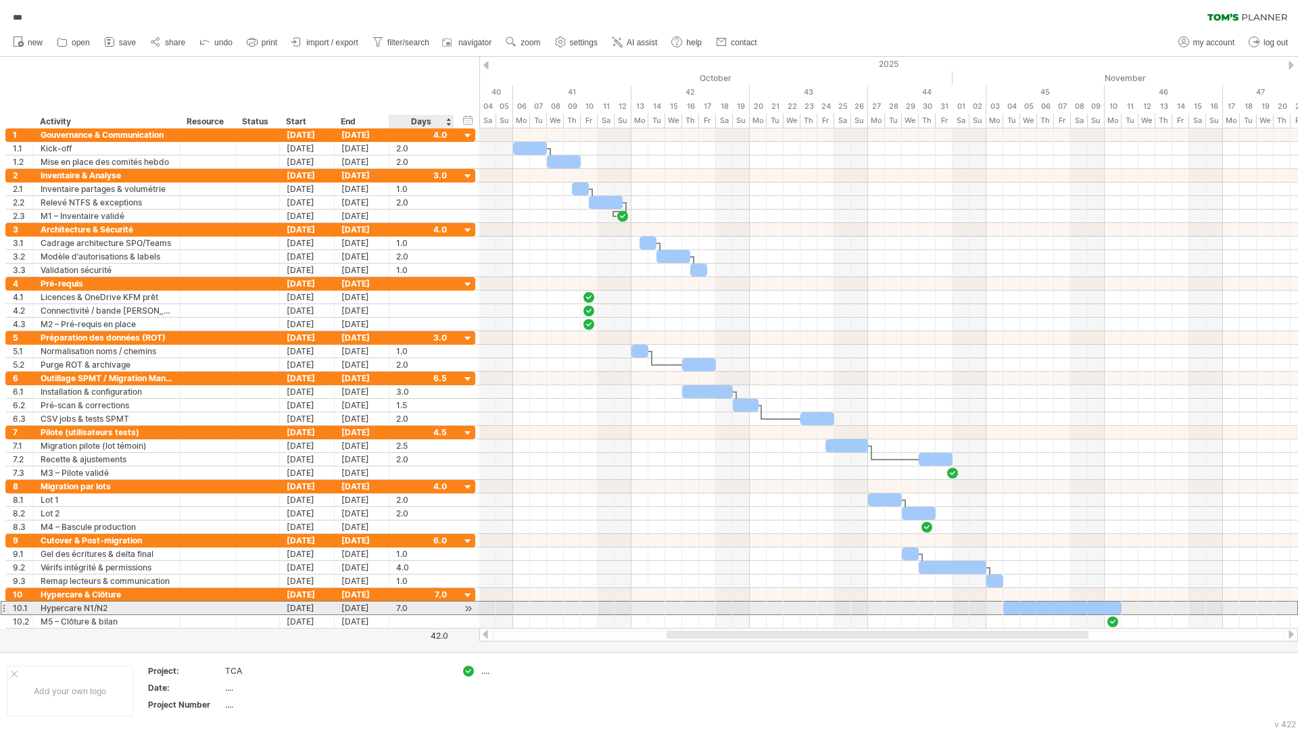
click at [409, 610] on div "7.0" at bounding box center [421, 608] width 51 height 13
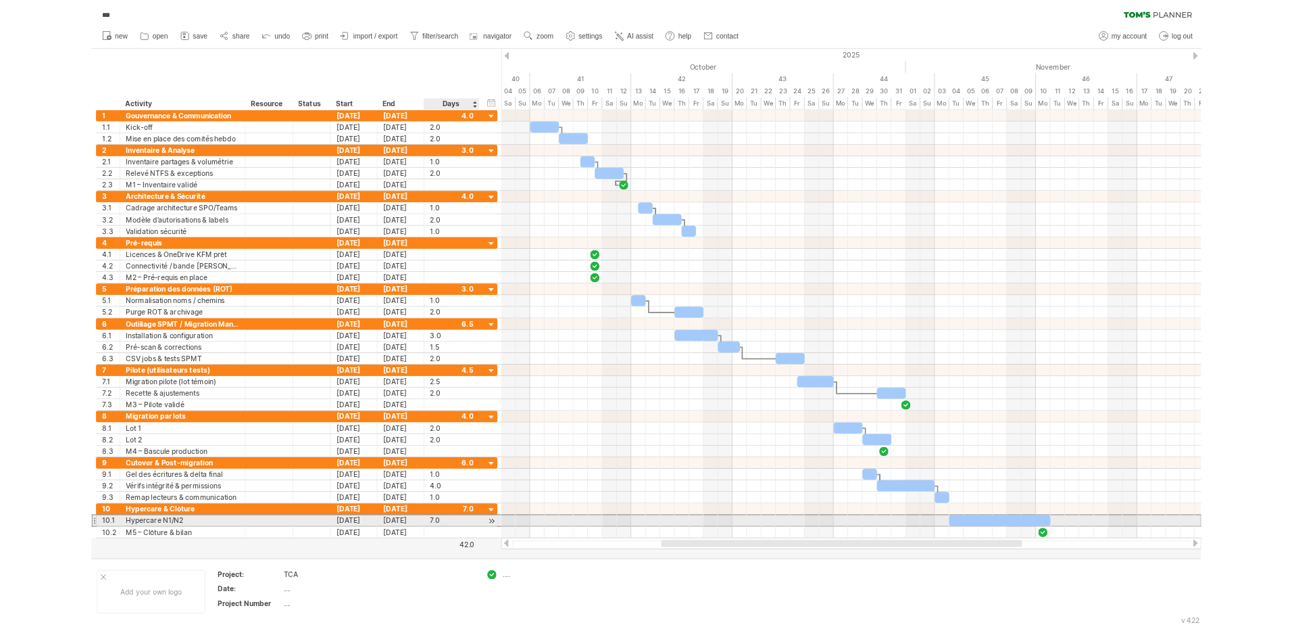
scroll to position [1, 0]
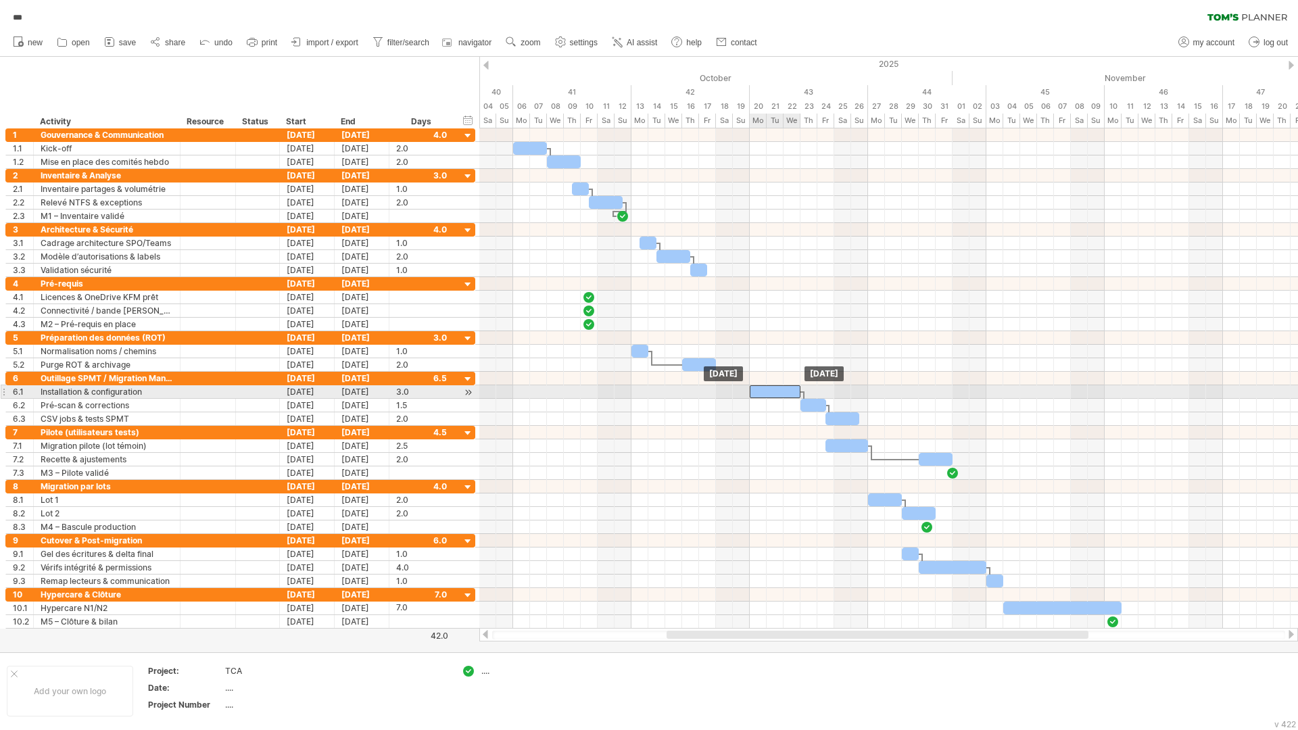
drag, startPoint x: 698, startPoint y: 395, endPoint x: 762, endPoint y: 396, distance: 64.2
click at [762, 396] on div at bounding box center [775, 391] width 51 height 13
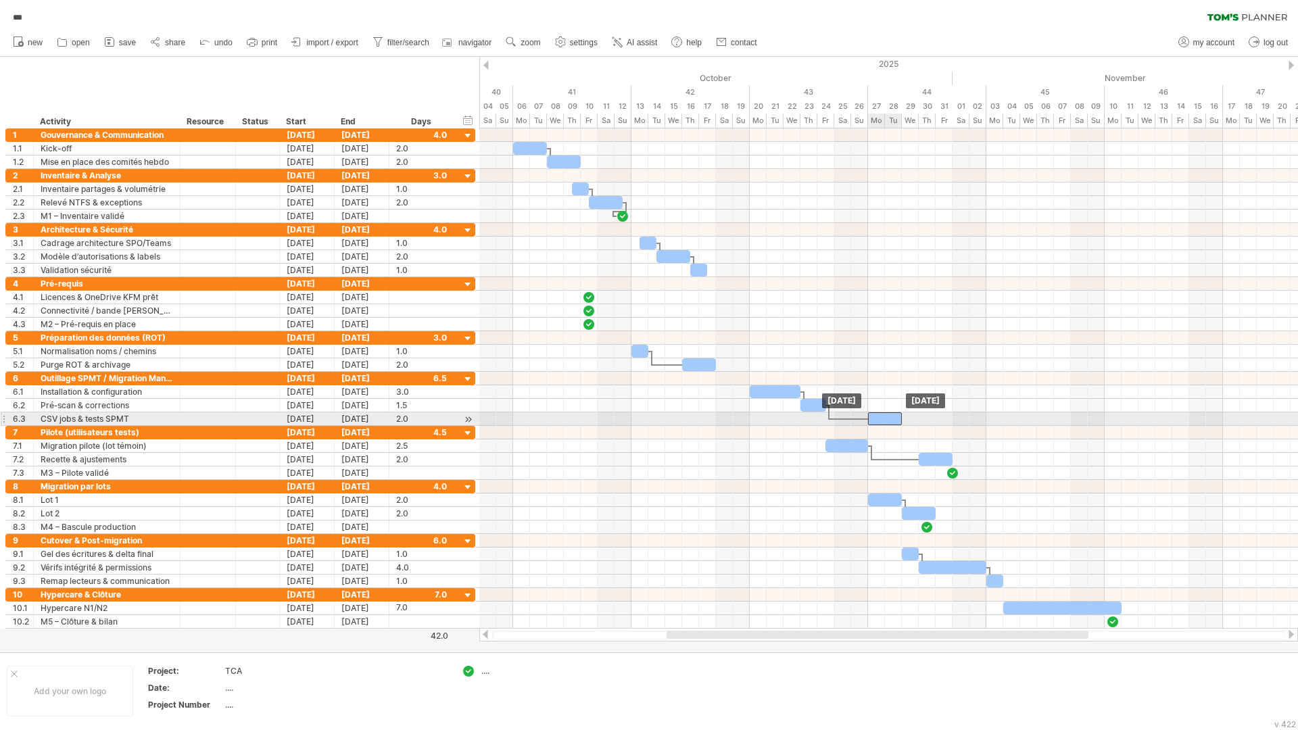
drag, startPoint x: 841, startPoint y: 421, endPoint x: 885, endPoint y: 424, distance: 44.0
click at [885, 424] on div at bounding box center [885, 418] width 34 height 13
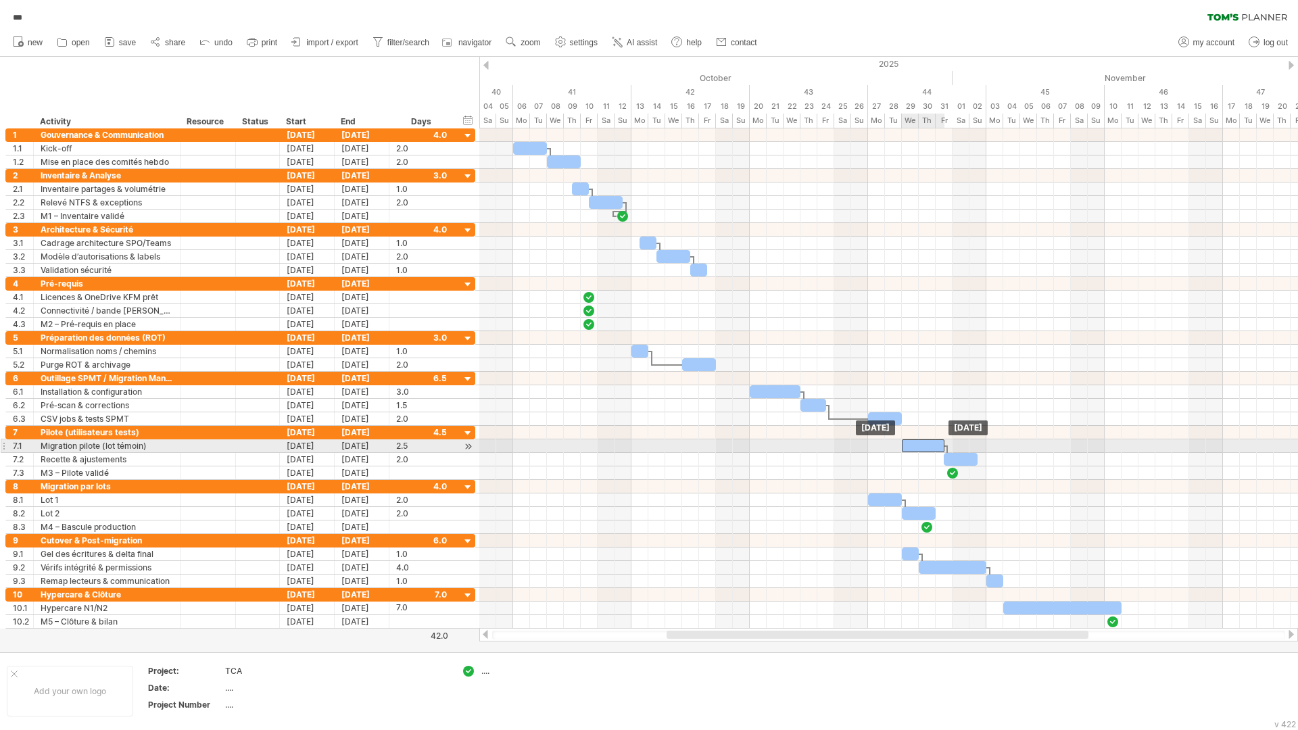
drag, startPoint x: 839, startPoint y: 447, endPoint x: 913, endPoint y: 449, distance: 74.4
click at [913, 449] on div at bounding box center [923, 445] width 43 height 13
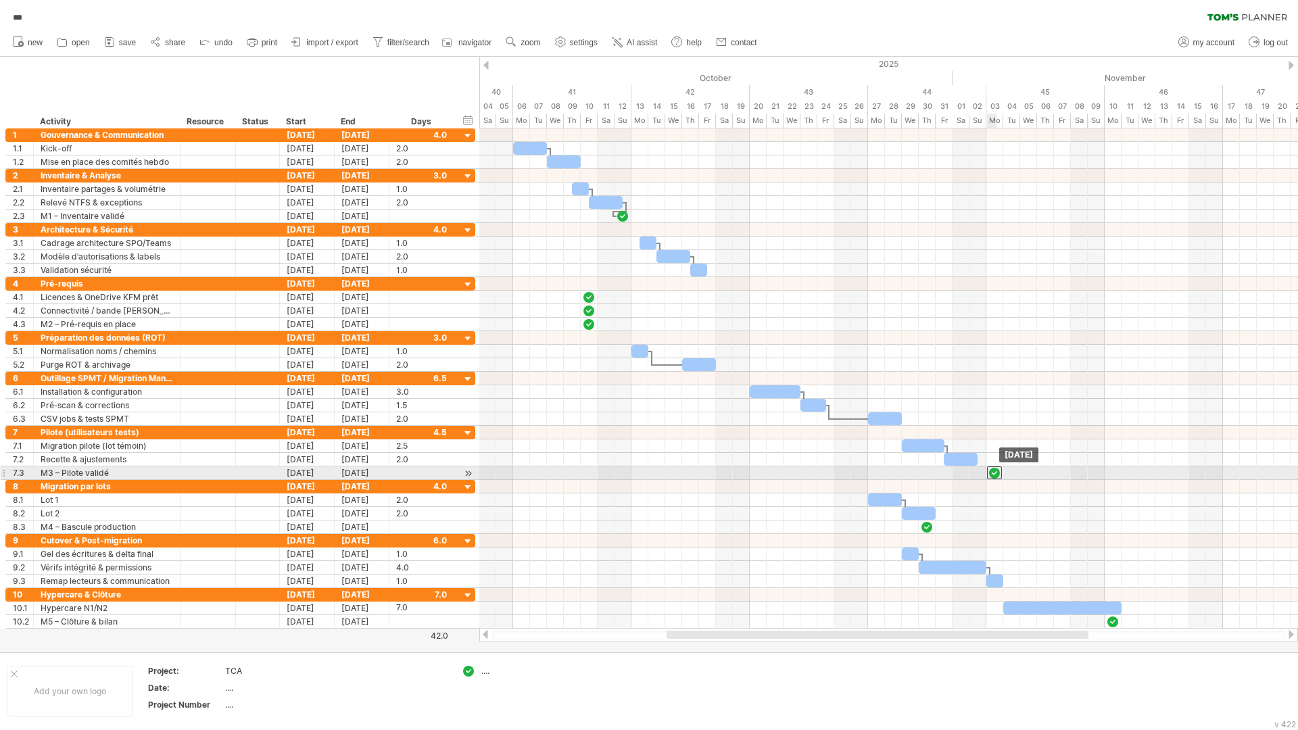
drag, startPoint x: 959, startPoint y: 475, endPoint x: 992, endPoint y: 477, distance: 33.2
click at [992, 477] on div at bounding box center [994, 472] width 15 height 13
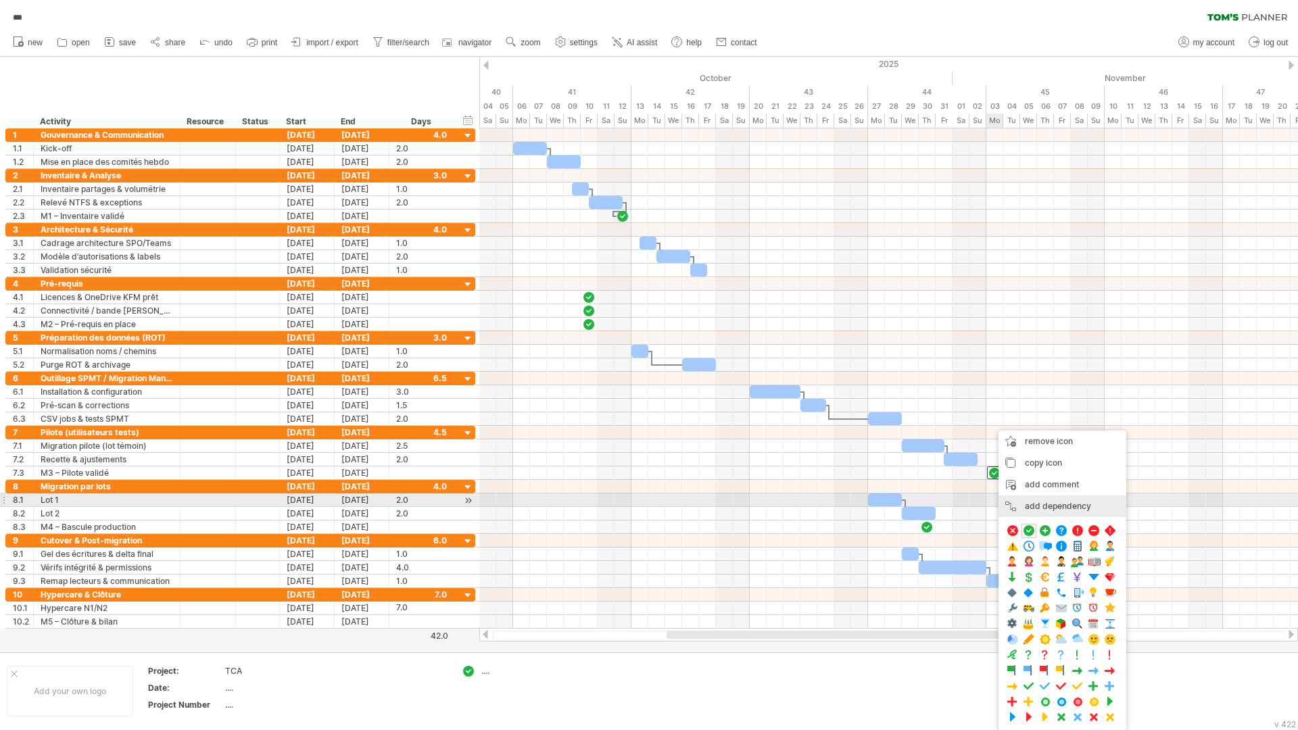
click at [1066, 504] on div "add dependency You can use dependencies when you require tasks to be done in a …" at bounding box center [1062, 506] width 128 height 22
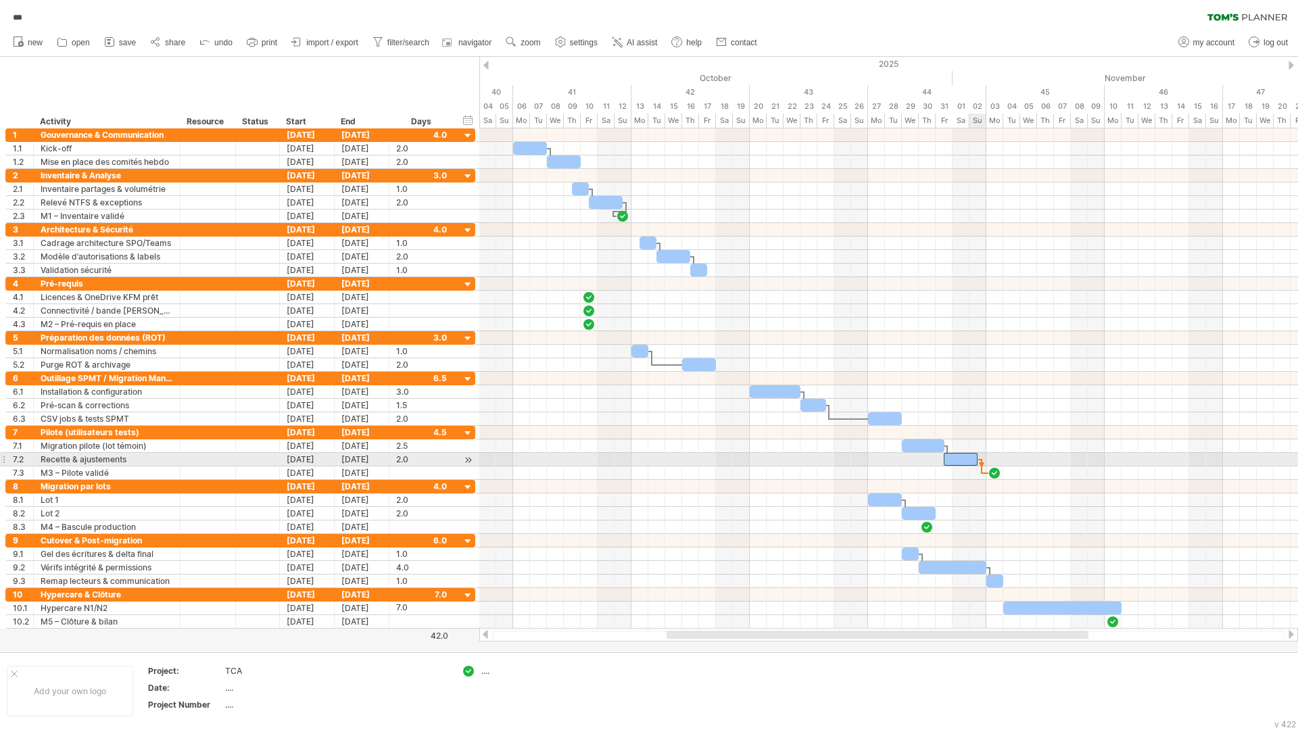
click at [978, 462] on span at bounding box center [977, 459] width 5 height 13
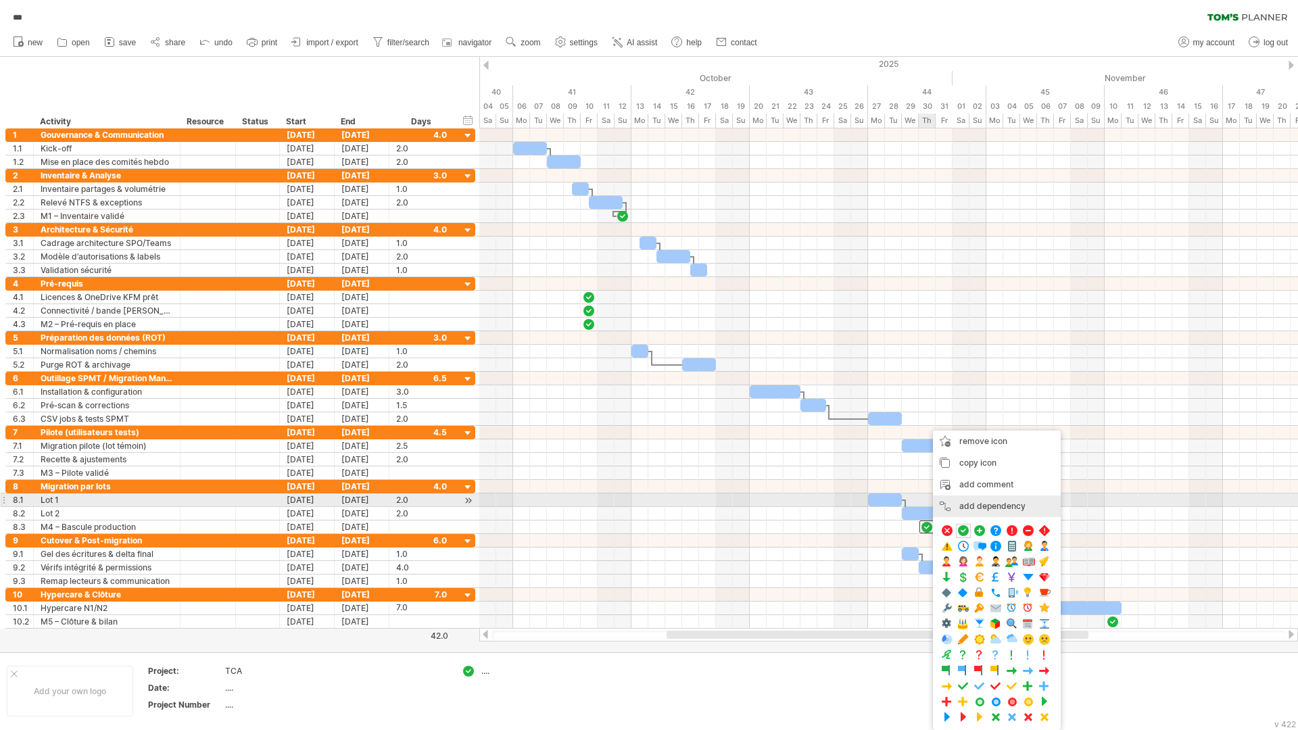
click at [960, 499] on div "add dependency You can use dependencies when you require tasks to be done in a …" at bounding box center [997, 506] width 128 height 22
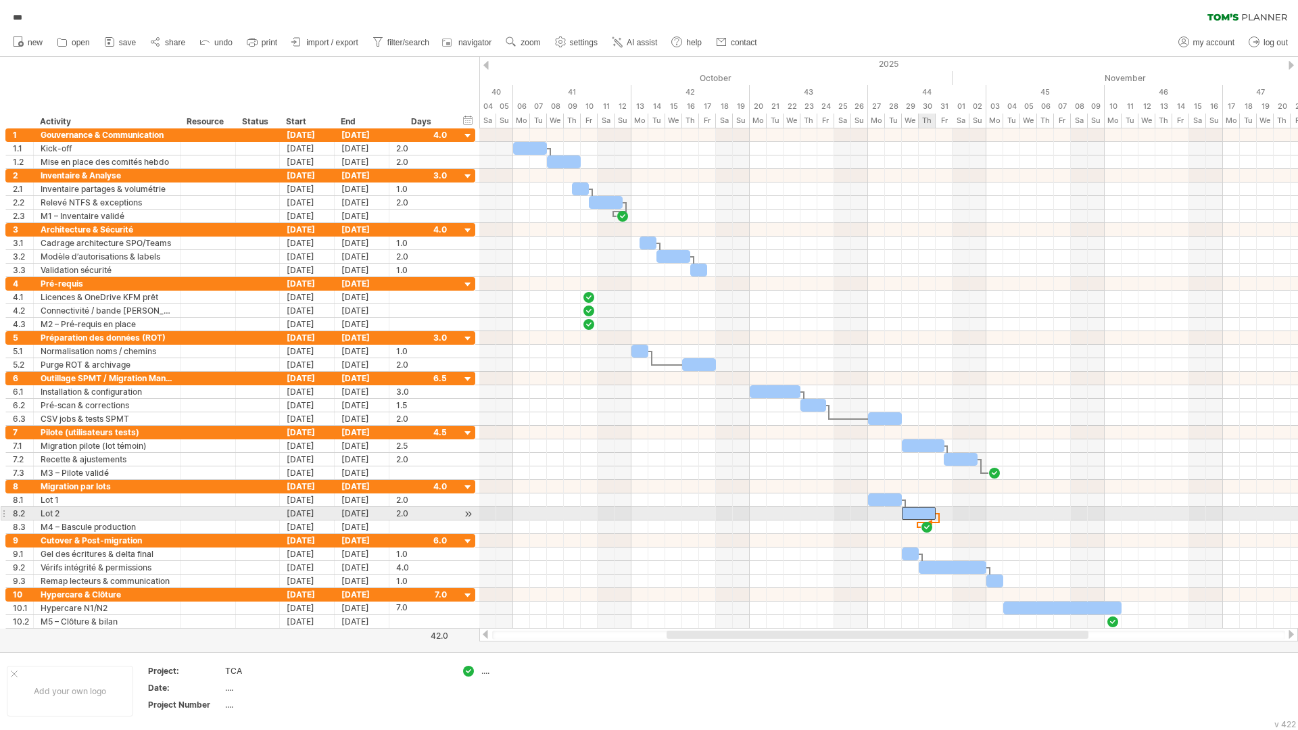
click at [932, 509] on div at bounding box center [919, 513] width 34 height 13
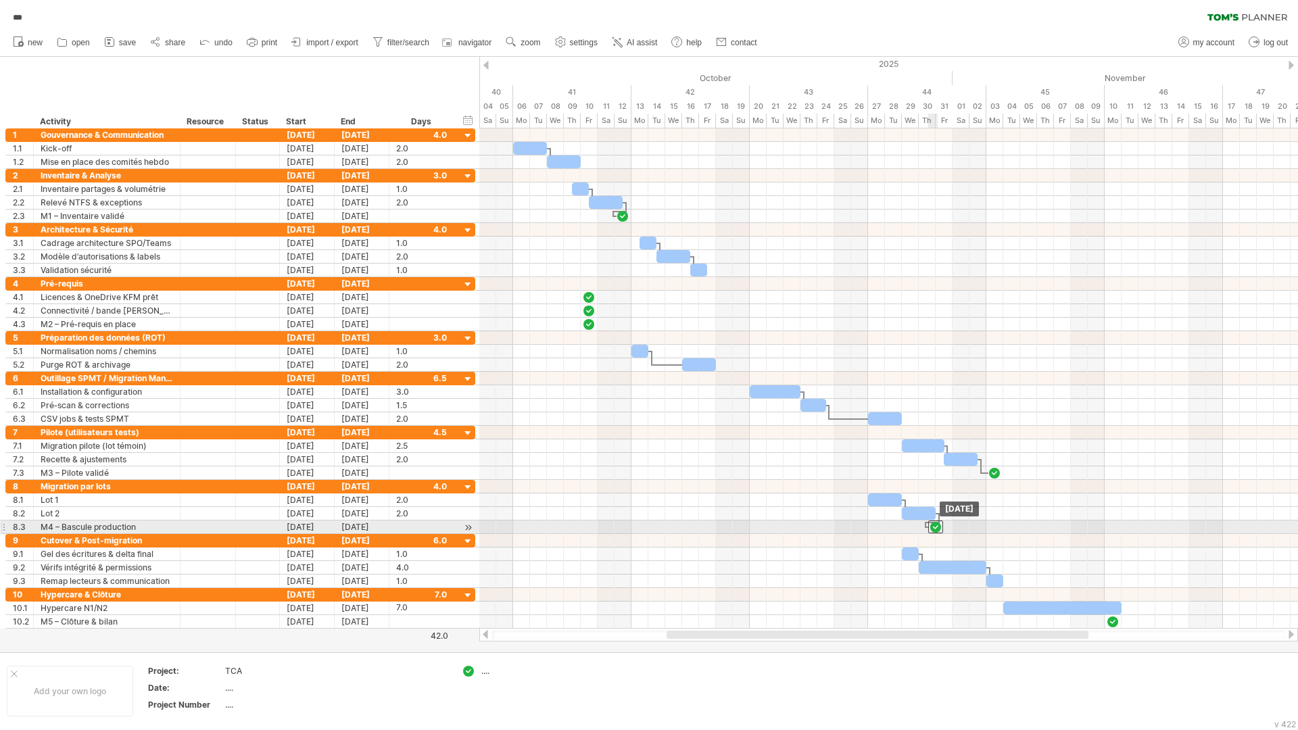
drag, startPoint x: 925, startPoint y: 529, endPoint x: 934, endPoint y: 531, distance: 9.0
click at [934, 531] on div at bounding box center [935, 527] width 15 height 13
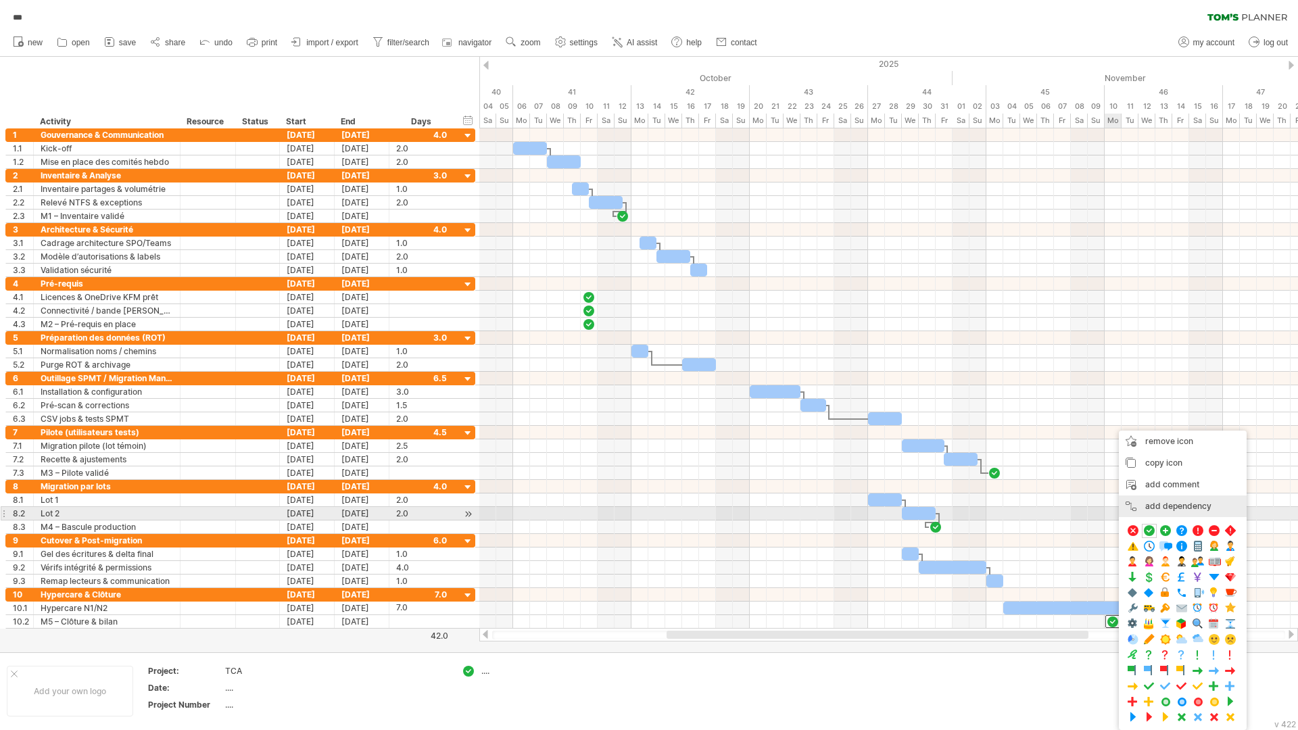
click at [1164, 512] on div "add dependency You can use dependencies when you require tasks to be done in a …" at bounding box center [1183, 506] width 128 height 22
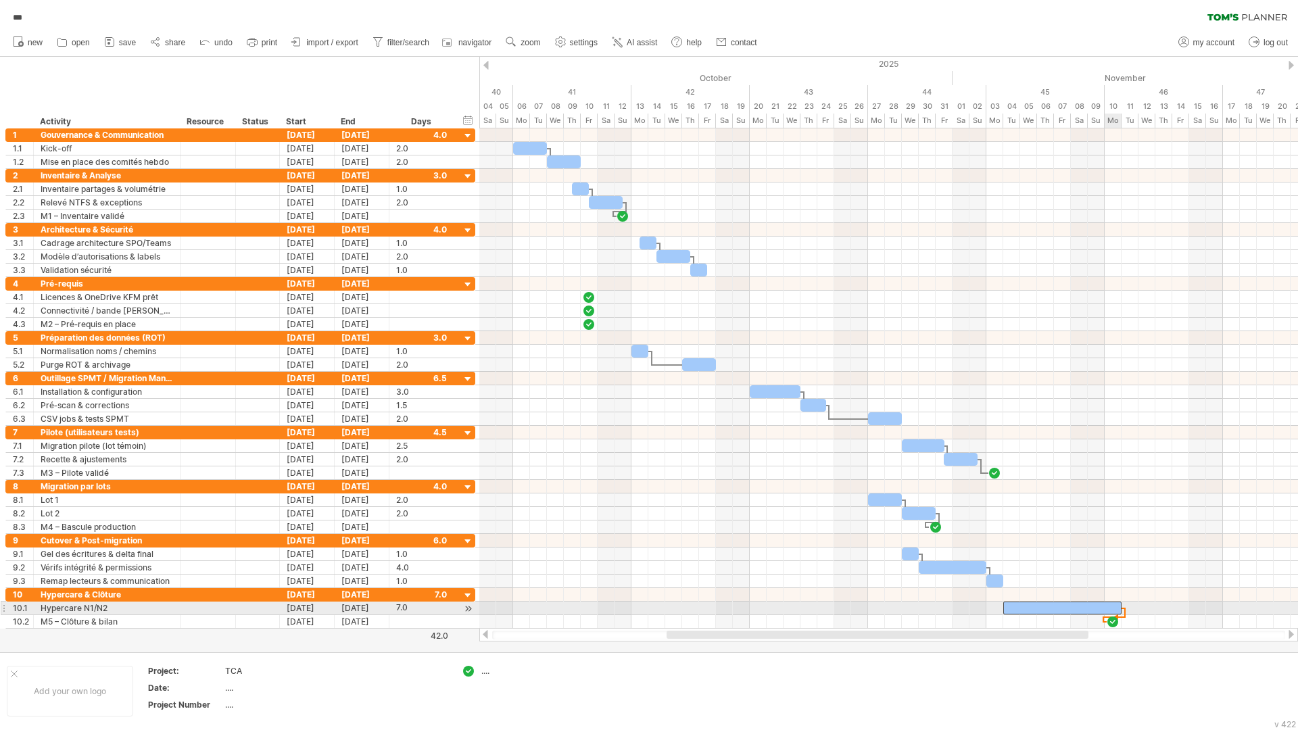
click at [1106, 606] on div at bounding box center [1062, 608] width 118 height 13
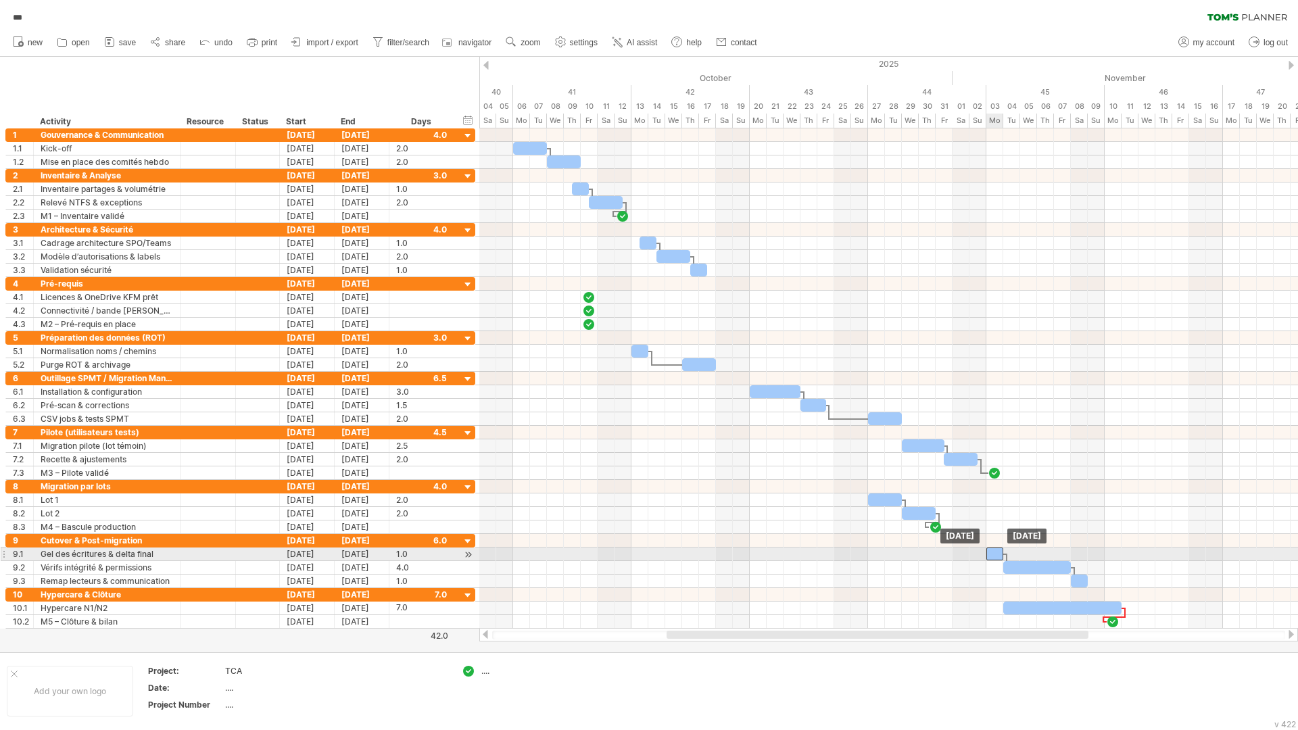
drag, startPoint x: 907, startPoint y: 556, endPoint x: 988, endPoint y: 558, distance: 81.1
click at [988, 558] on div at bounding box center [994, 554] width 17 height 13
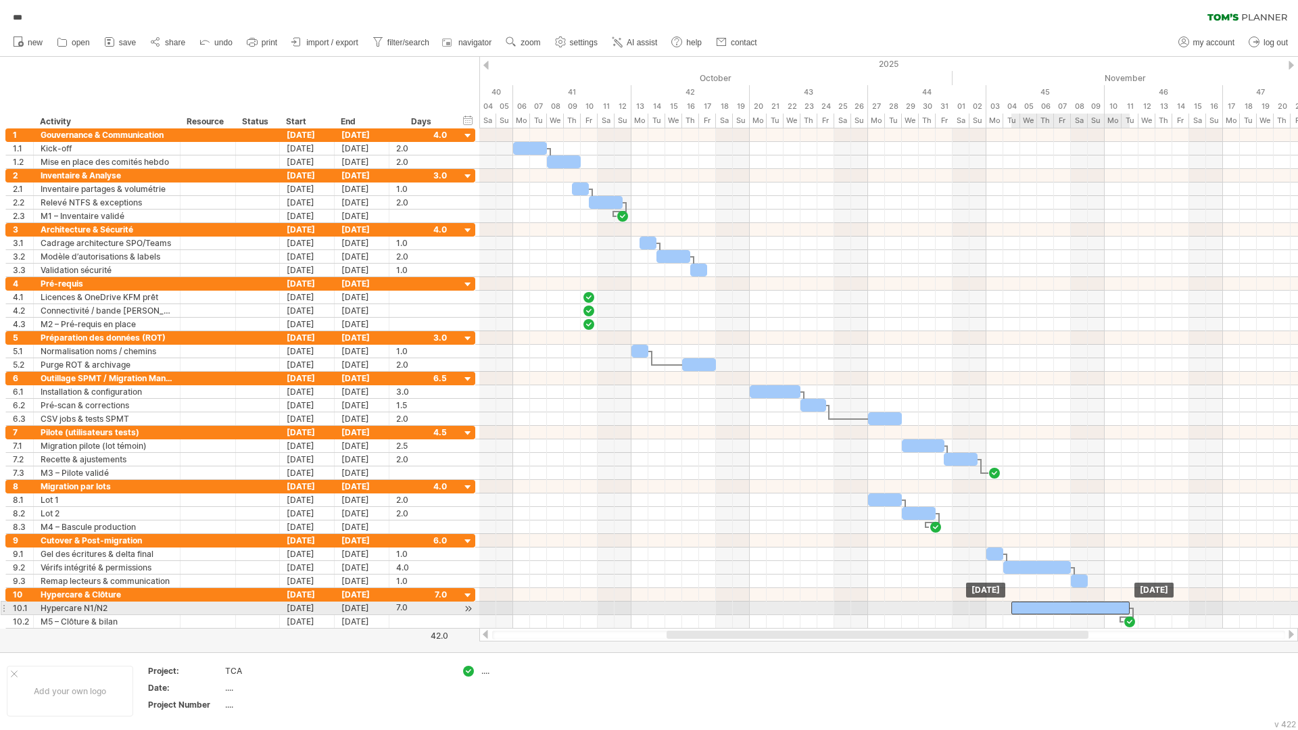
drag, startPoint x: 1013, startPoint y: 605, endPoint x: 1023, endPoint y: 605, distance: 9.5
click at [1023, 605] on div at bounding box center [1070, 608] width 118 height 13
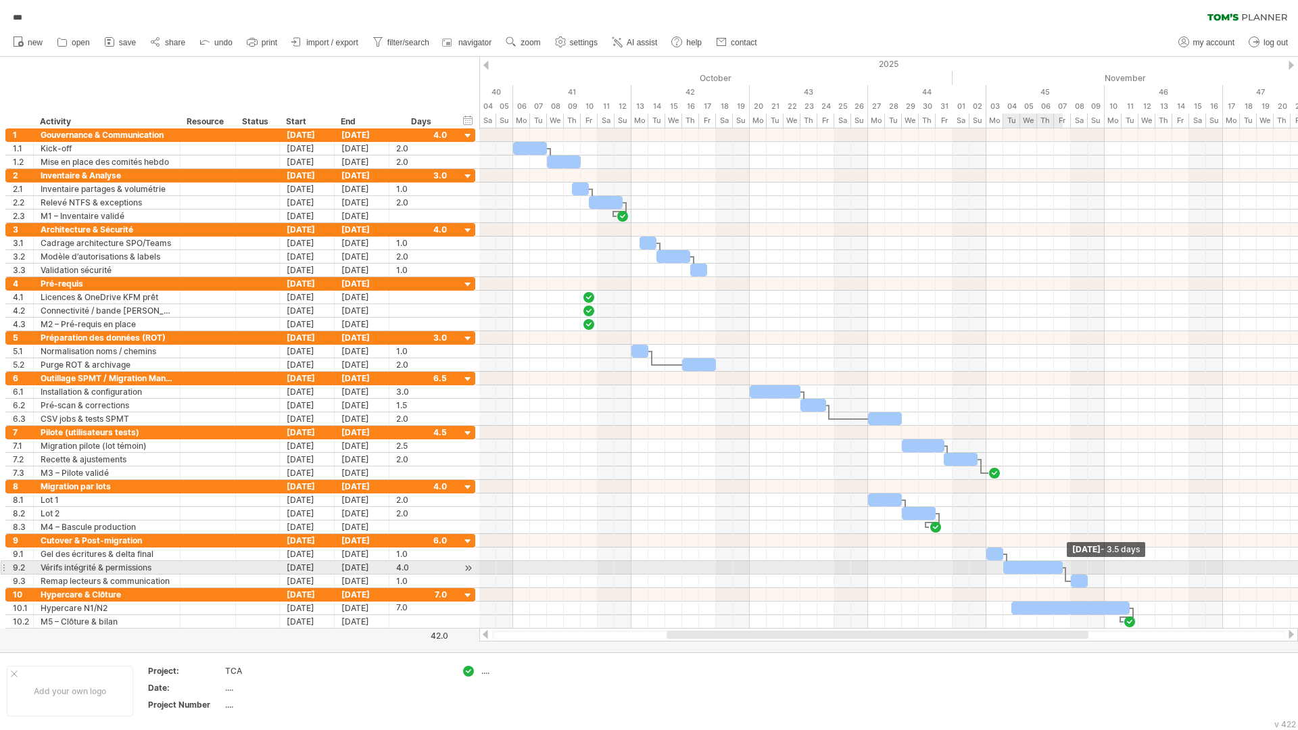
click at [1064, 567] on span at bounding box center [1062, 567] width 5 height 13
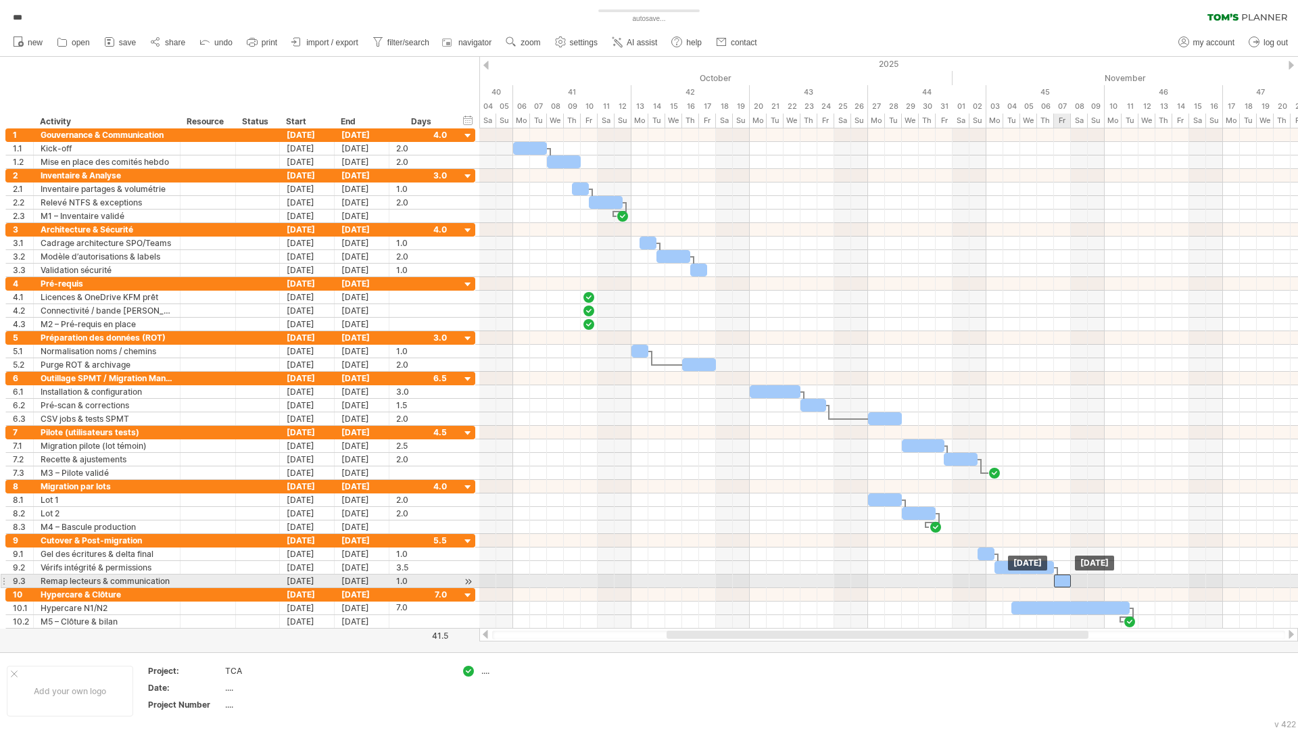
drag, startPoint x: 1078, startPoint y: 583, endPoint x: 1063, endPoint y: 583, distance: 14.9
click at [1063, 583] on div at bounding box center [1062, 581] width 17 height 13
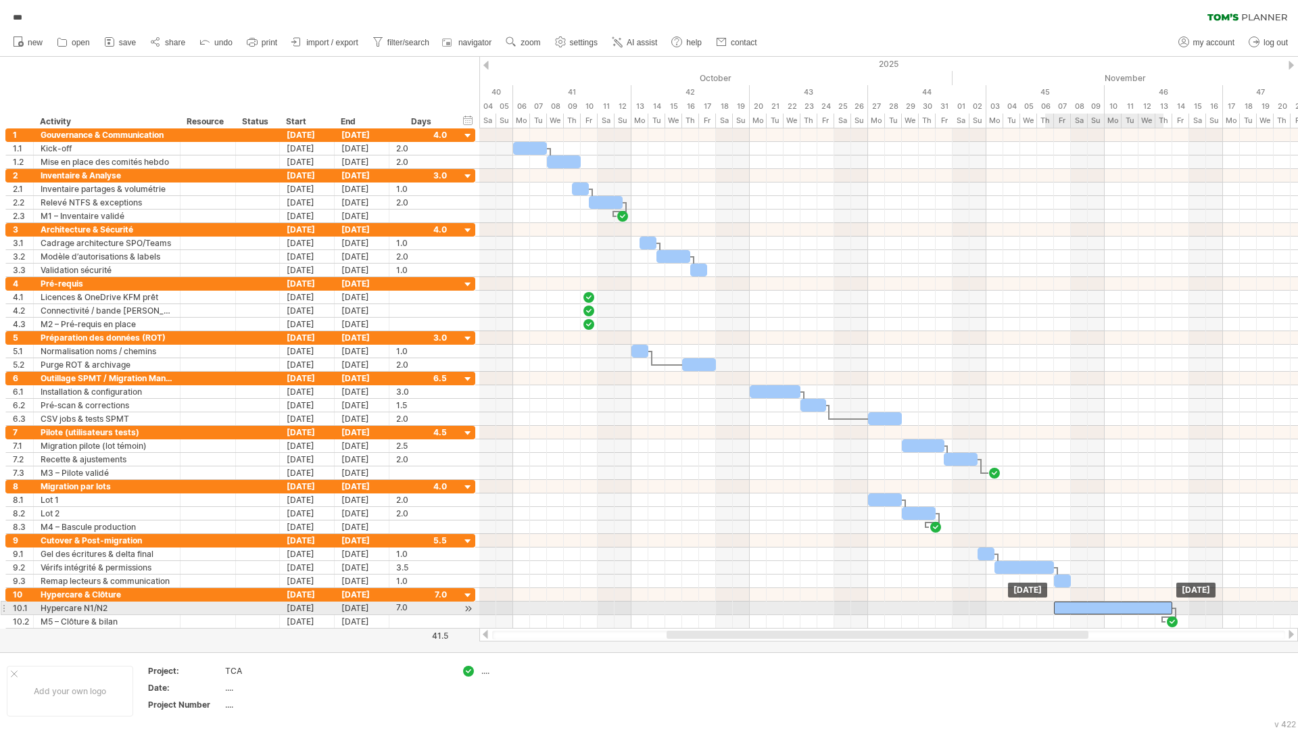
drag, startPoint x: 1032, startPoint y: 607, endPoint x: 1071, endPoint y: 606, distance: 39.2
click at [1071, 606] on div at bounding box center [1113, 608] width 118 height 13
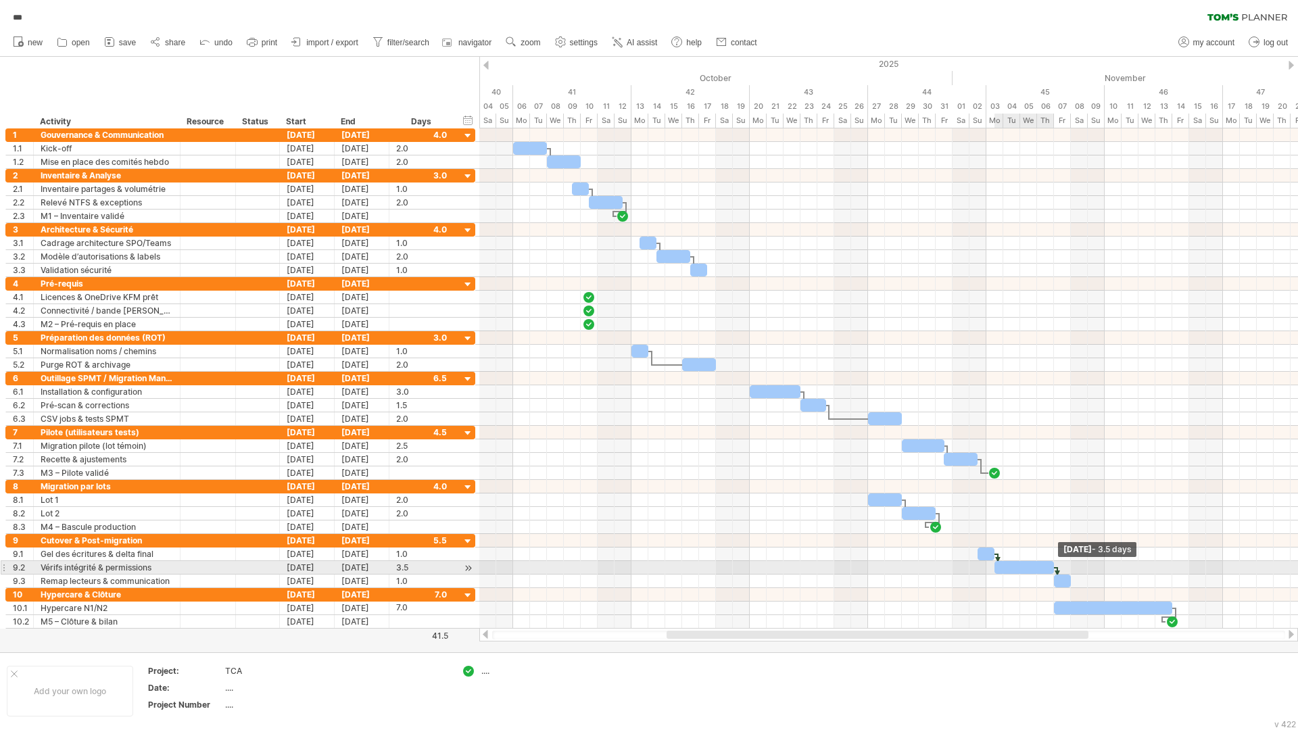
click at [1053, 571] on span at bounding box center [1053, 567] width 5 height 13
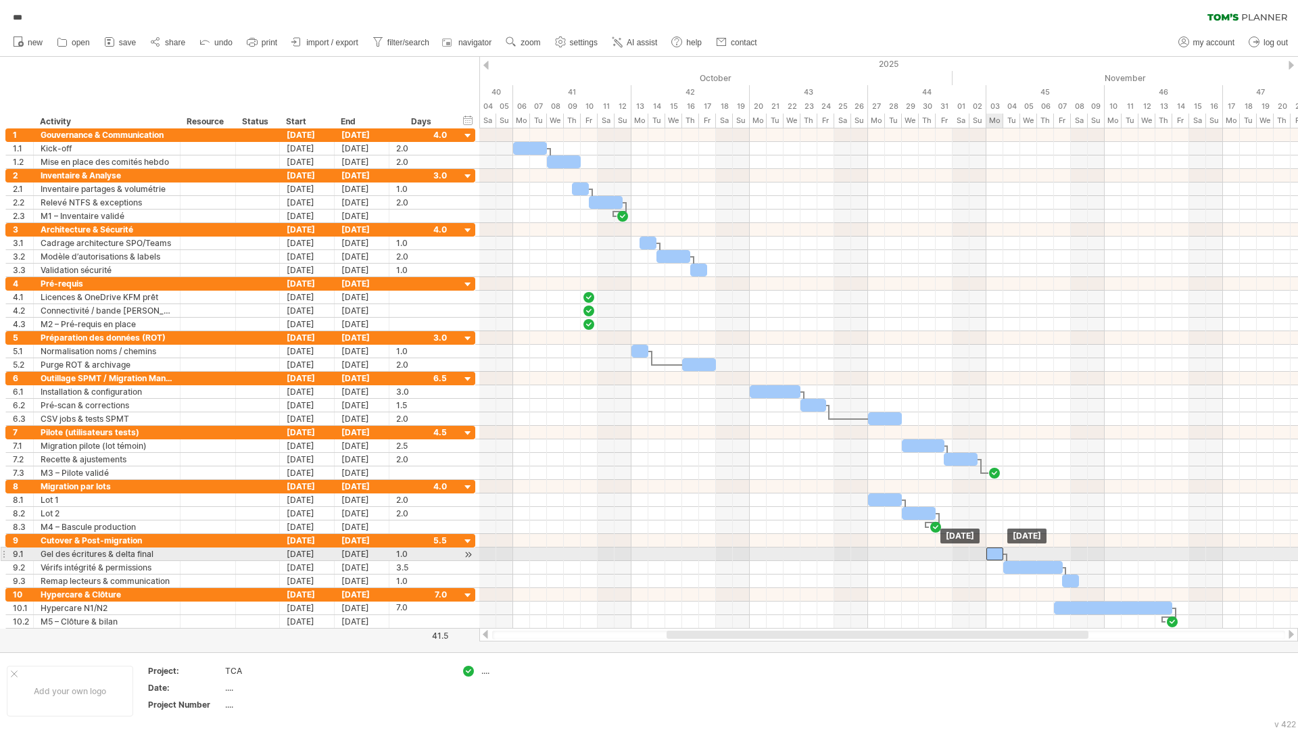
drag, startPoint x: 984, startPoint y: 556, endPoint x: 994, endPoint y: 556, distance: 9.5
click at [994, 556] on div at bounding box center [994, 554] width 17 height 13
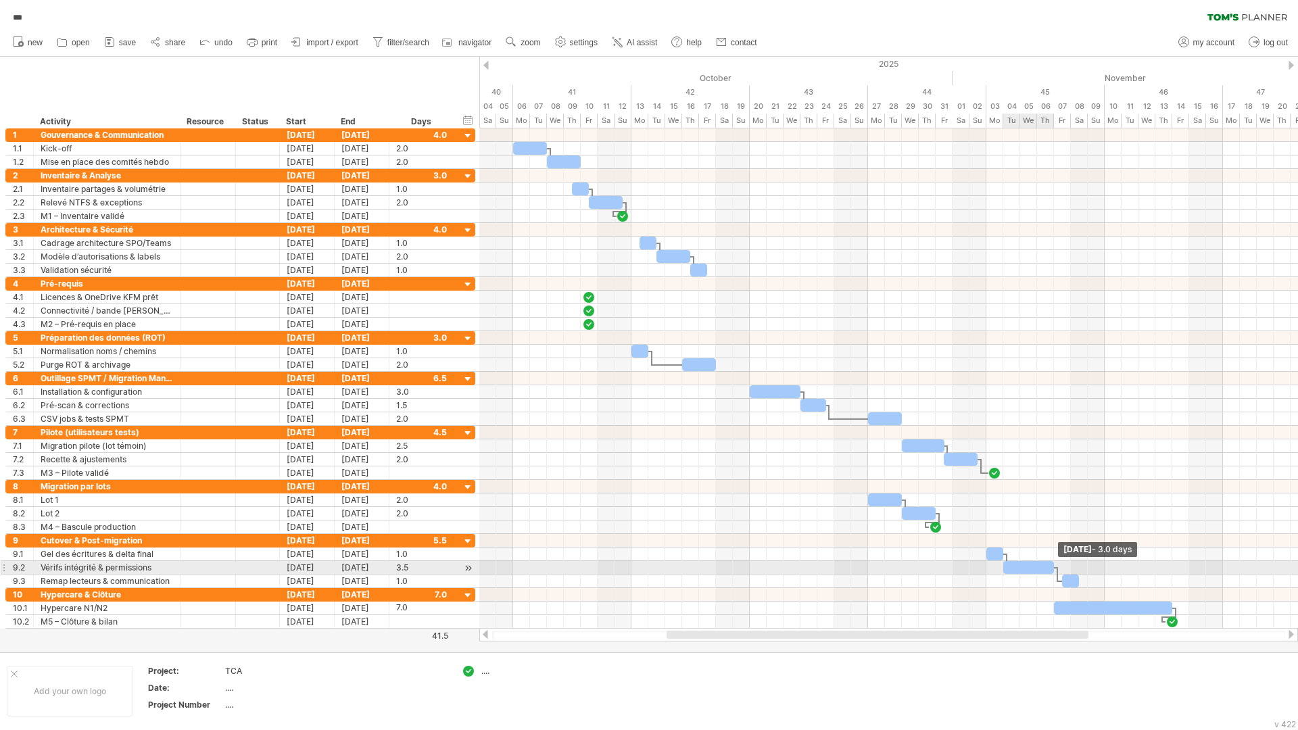
drag, startPoint x: 1059, startPoint y: 572, endPoint x: 1053, endPoint y: 571, distance: 6.9
click at [1053, 571] on span at bounding box center [1053, 567] width 5 height 13
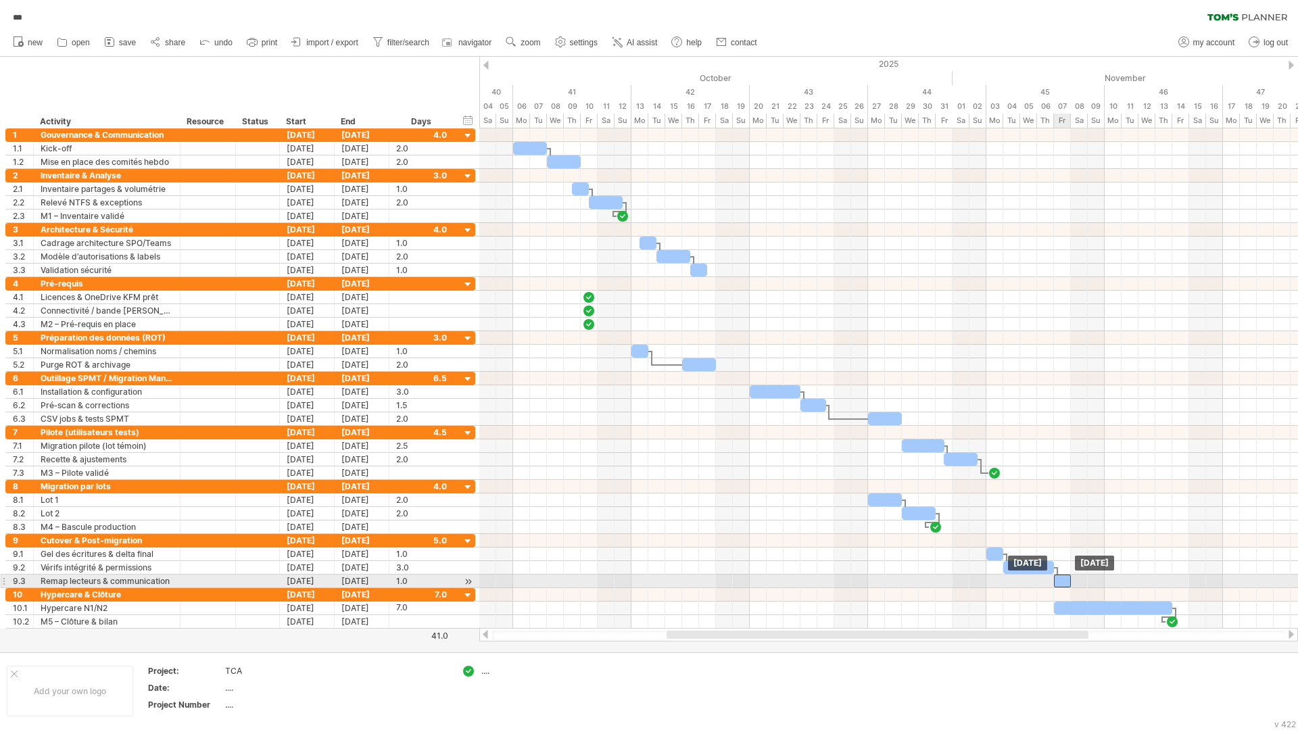
drag, startPoint x: 1068, startPoint y: 583, endPoint x: 1061, endPoint y: 582, distance: 6.8
click at [1061, 582] on div at bounding box center [1062, 581] width 17 height 13
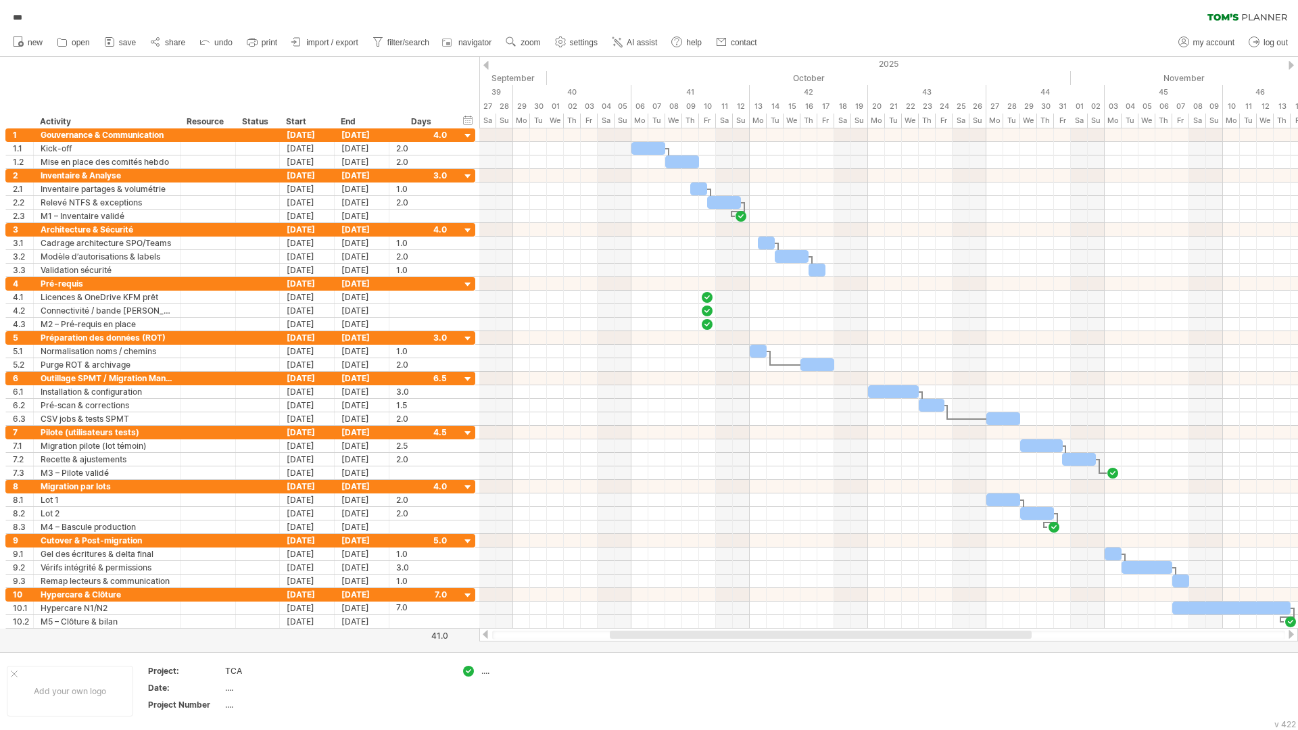
drag, startPoint x: 952, startPoint y: 637, endPoint x: 896, endPoint y: 640, distance: 56.8
click at [896, 624] on div at bounding box center [888, 635] width 819 height 14
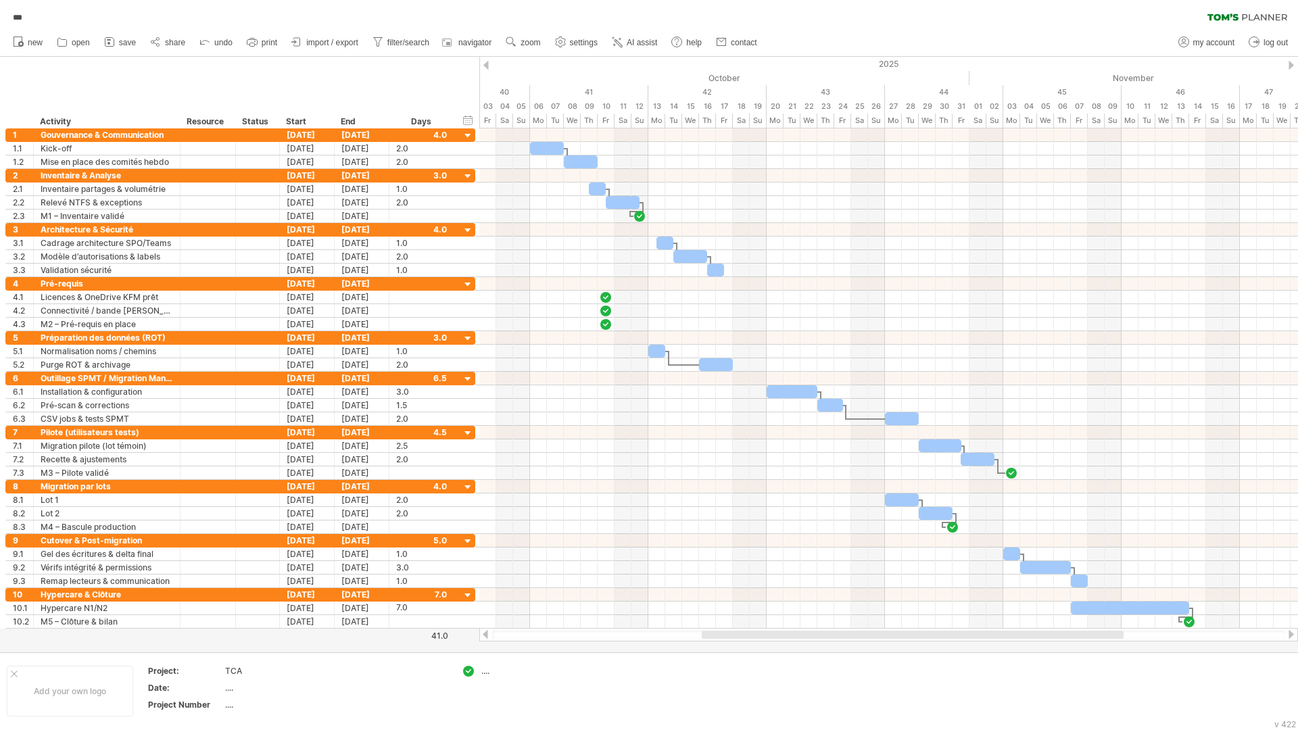
drag, startPoint x: 851, startPoint y: 636, endPoint x: 899, endPoint y: 641, distance: 48.2
click at [899, 624] on div at bounding box center [888, 635] width 819 height 14
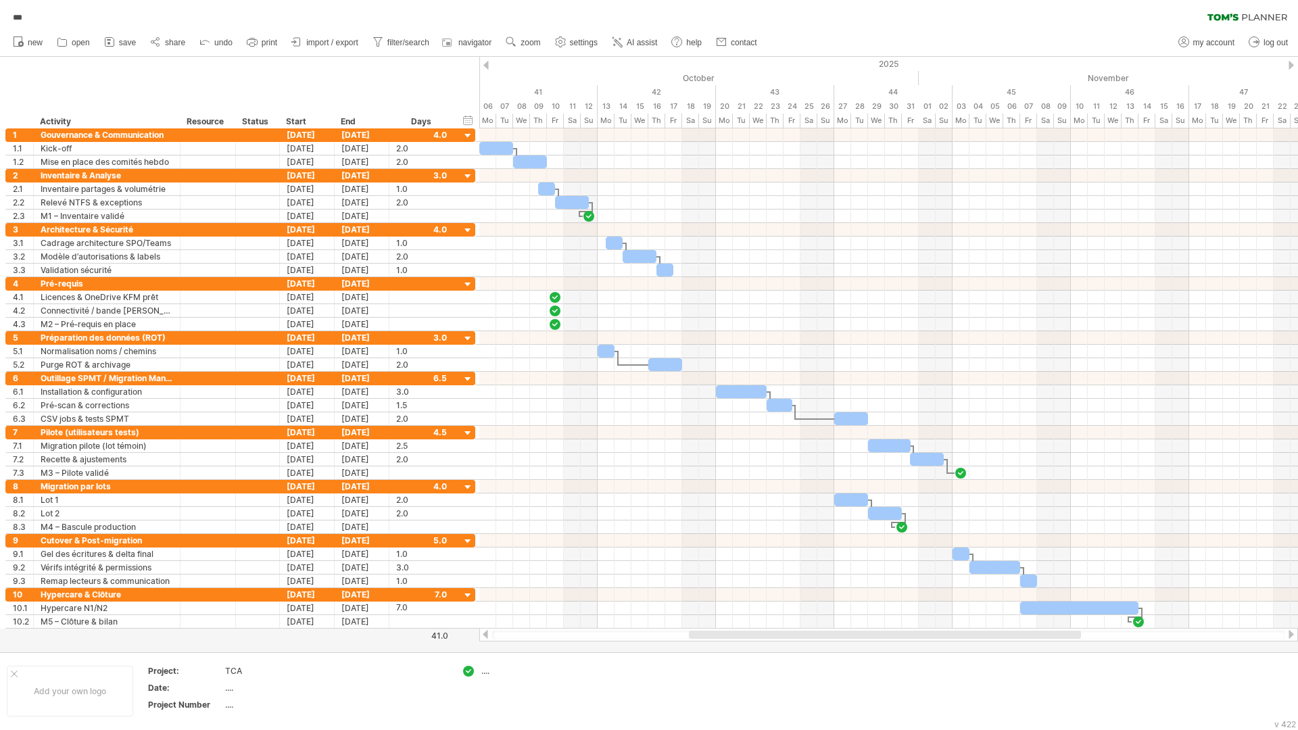
drag, startPoint x: 881, startPoint y: 635, endPoint x: 905, endPoint y: 642, distance: 25.3
click at [905, 624] on div "Trying to reach [DOMAIN_NAME] Connected again... 0% autosave... *** clear filte…" at bounding box center [649, 365] width 1298 height 730
click at [124, 45] on span "save" at bounding box center [127, 42] width 17 height 9
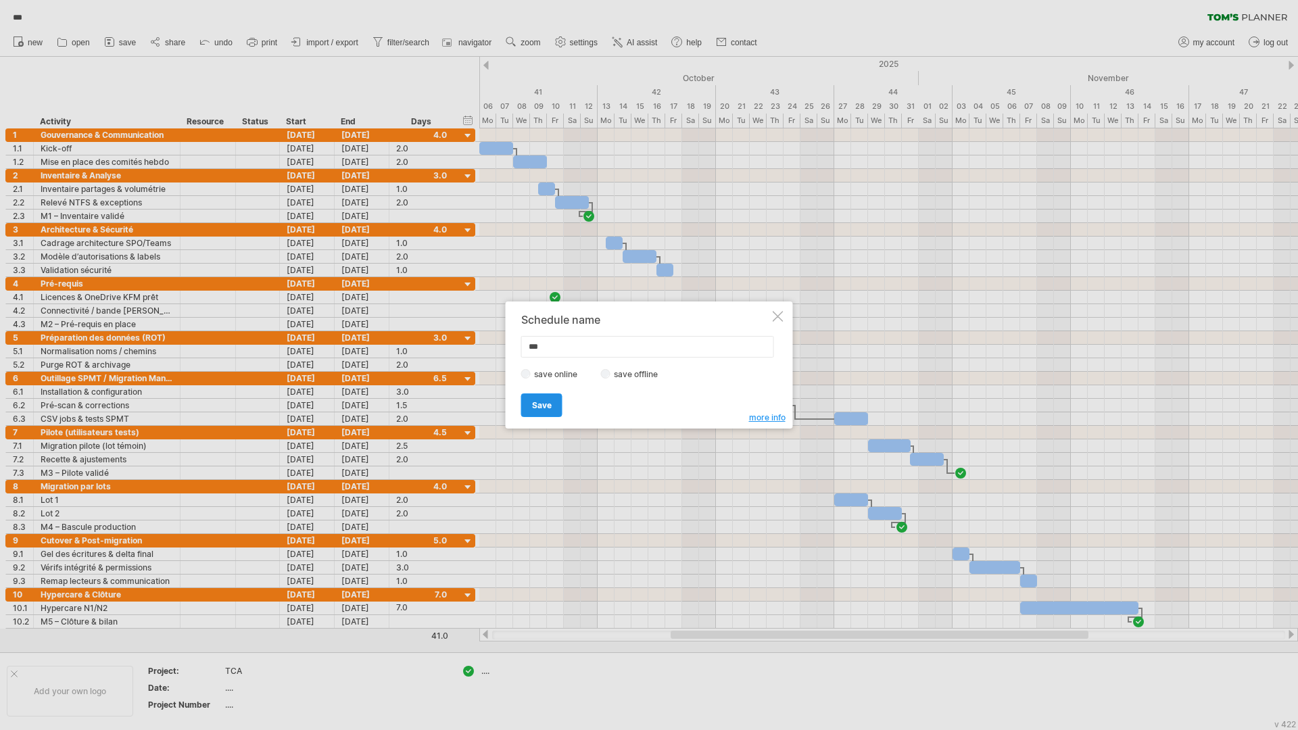
click at [543, 406] on span "Save" at bounding box center [542, 405] width 20 height 10
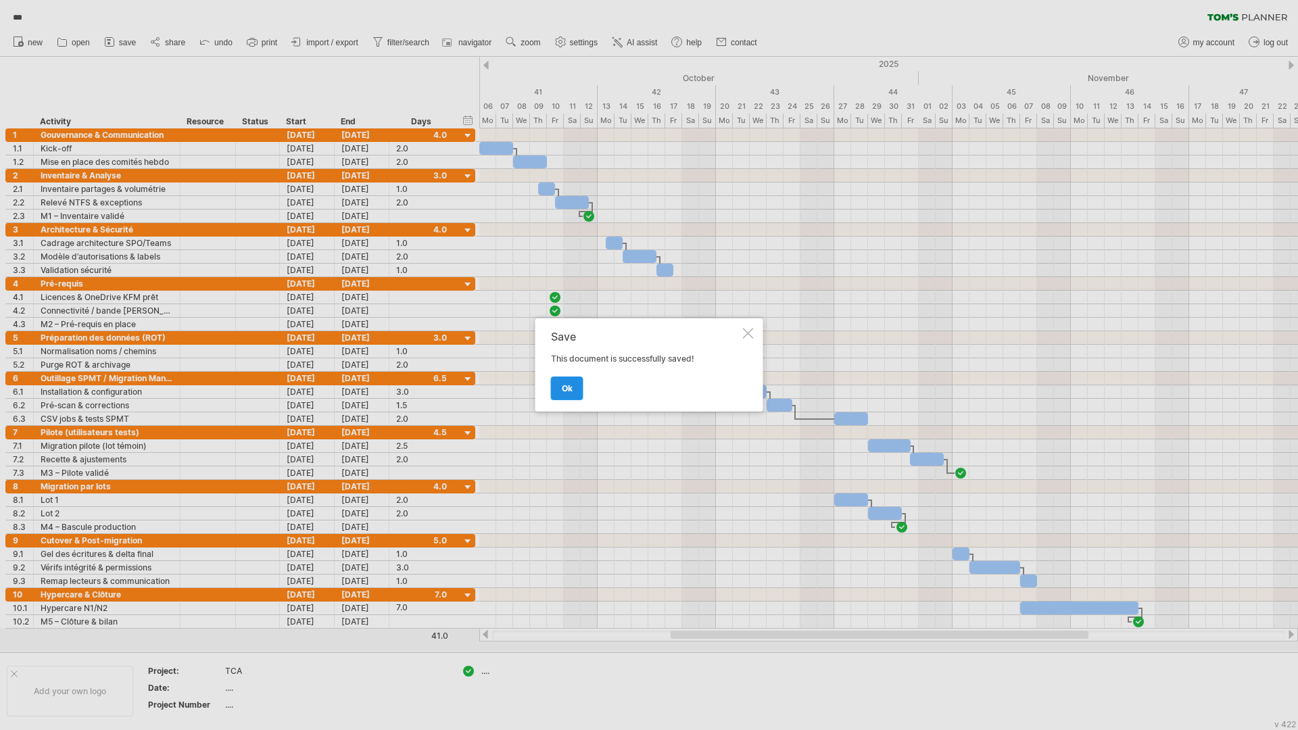
click at [558, 397] on link "ok" at bounding box center [567, 389] width 32 height 24
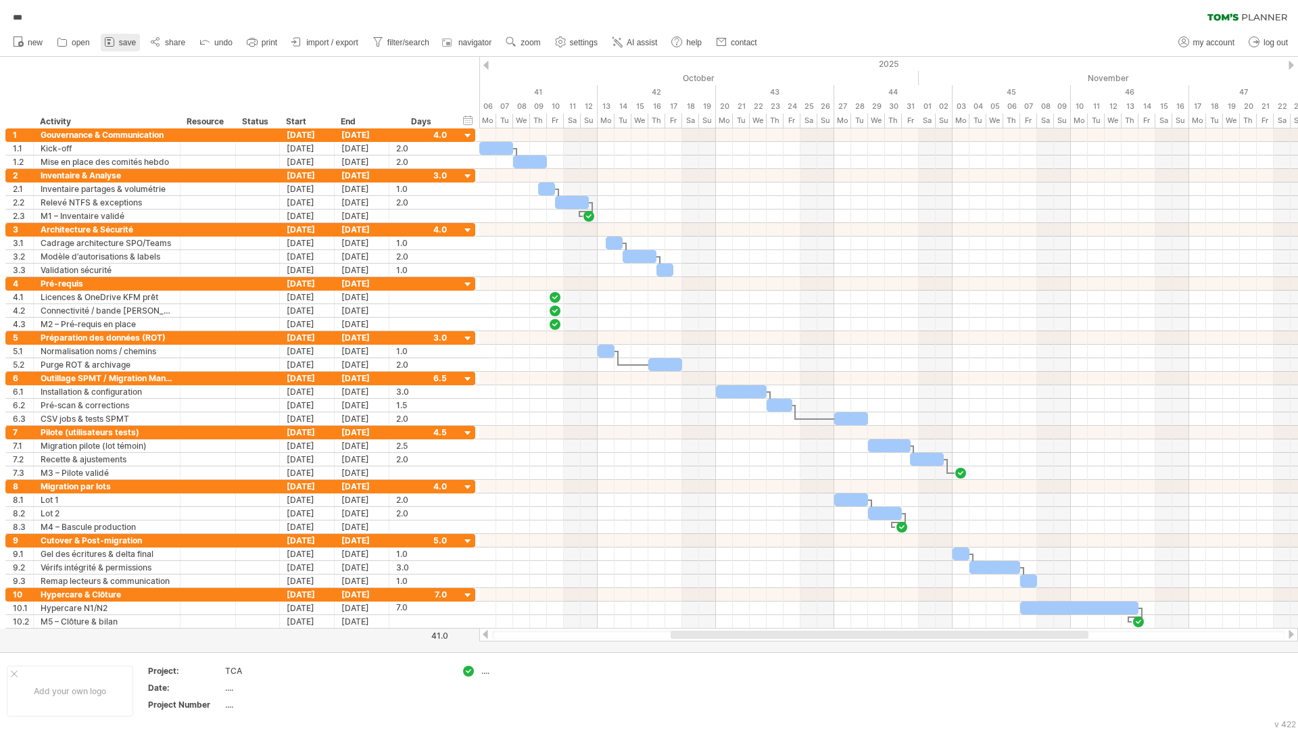
click at [121, 43] on span "save" at bounding box center [127, 42] width 17 height 9
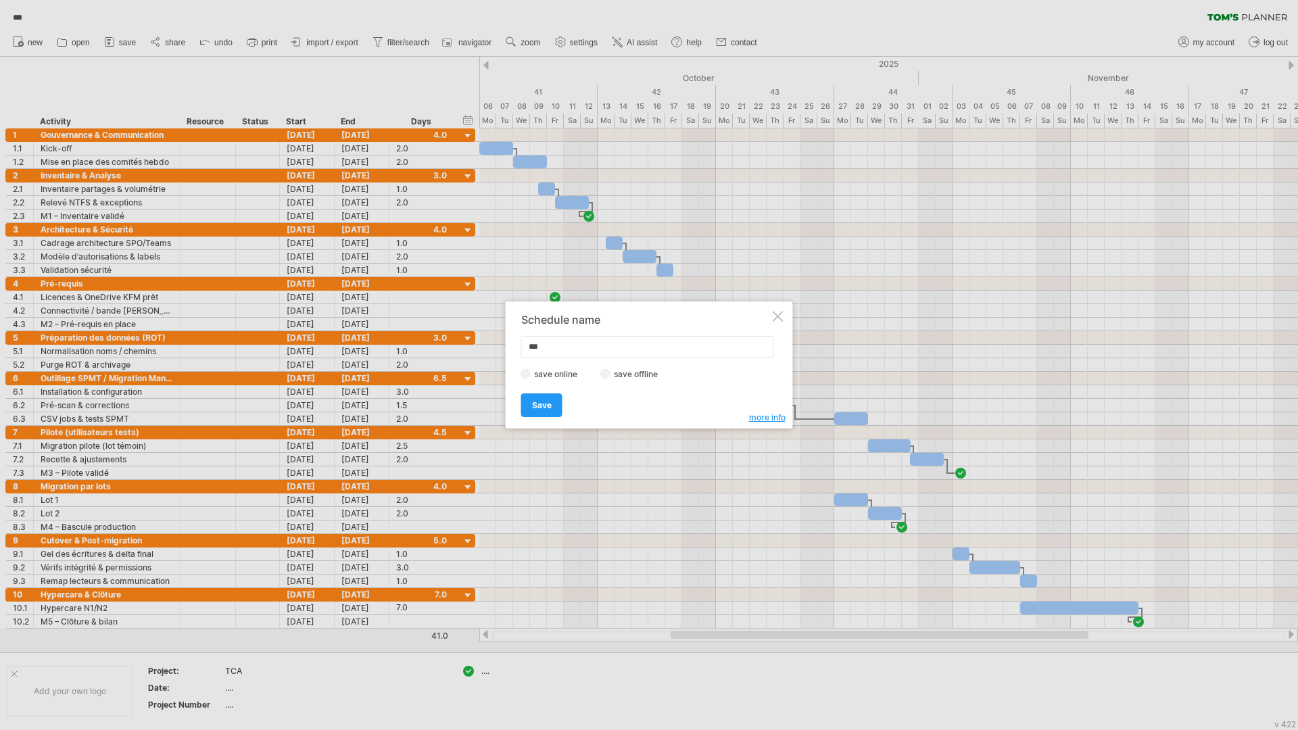
click at [614, 376] on label "save offline" at bounding box center [639, 374] width 59 height 10
click at [553, 408] on link "Save" at bounding box center [541, 405] width 41 height 24
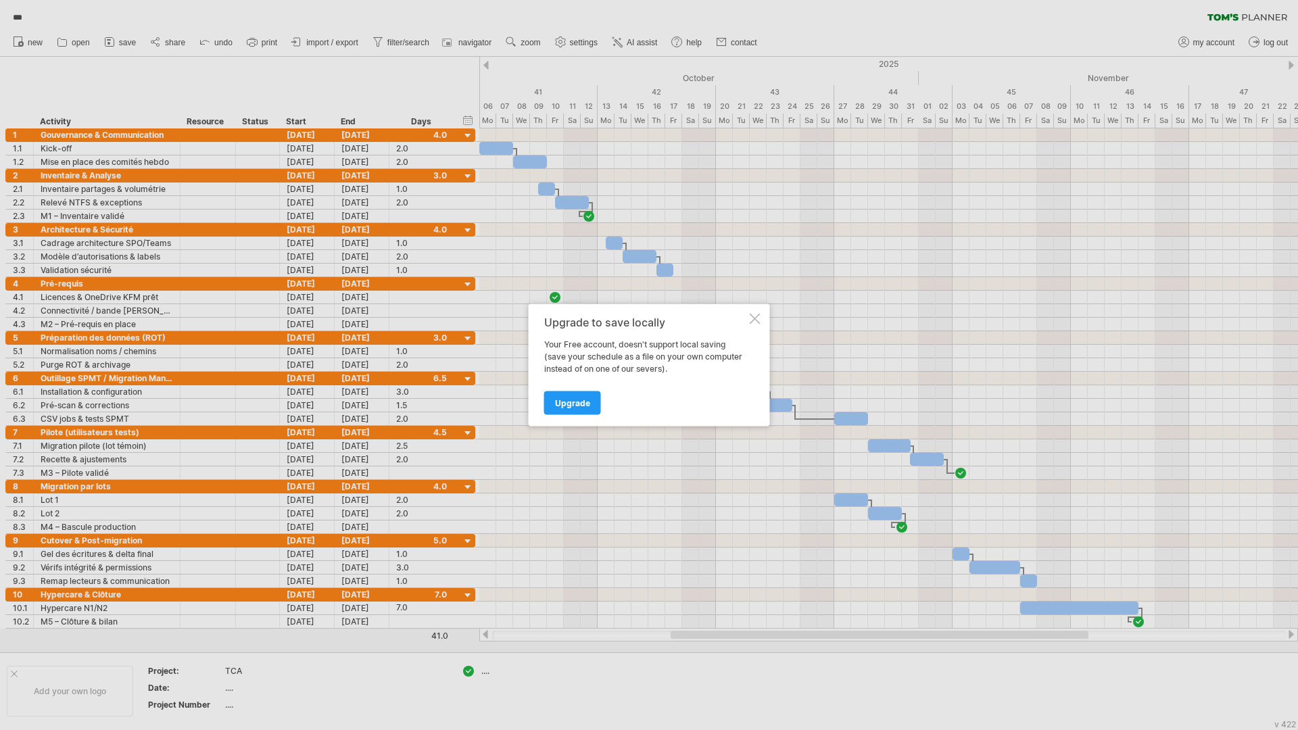
click at [752, 320] on div at bounding box center [755, 319] width 11 height 11
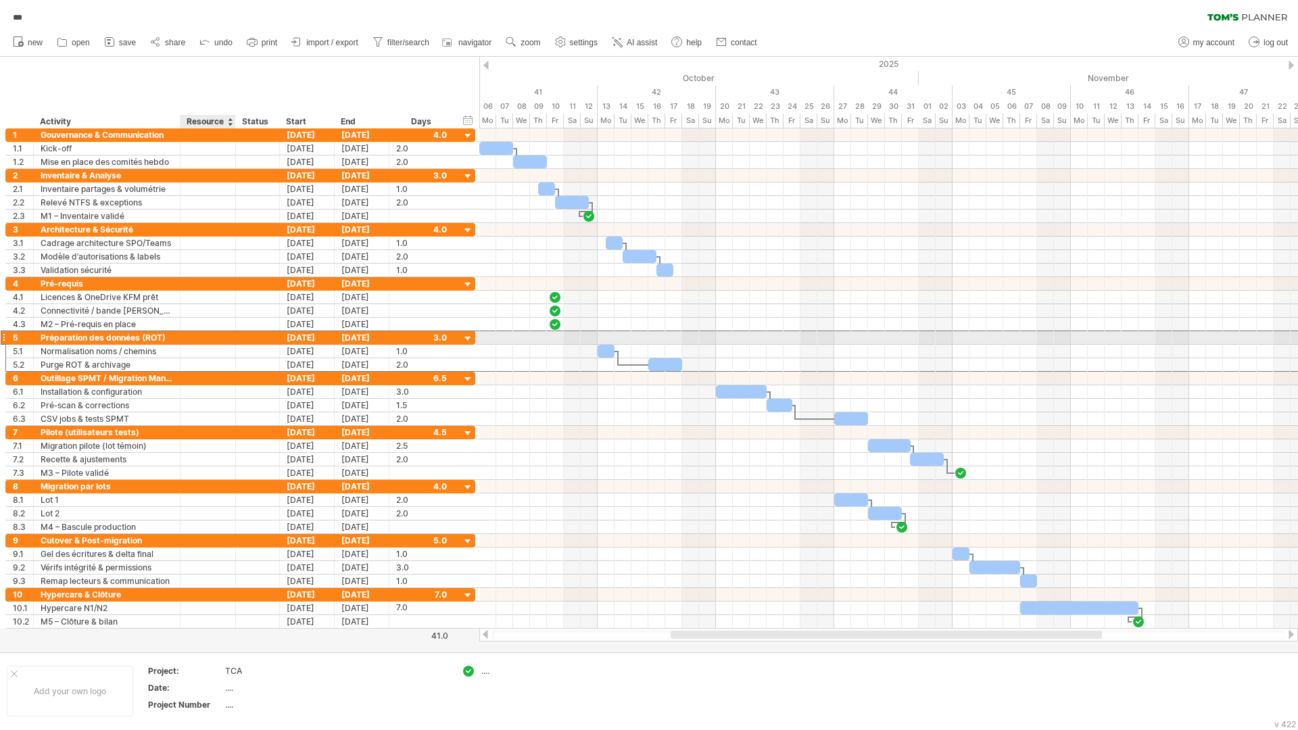
click at [203, 334] on div at bounding box center [207, 337] width 41 height 13
click at [102, 43] on link "save" at bounding box center [120, 43] width 39 height 18
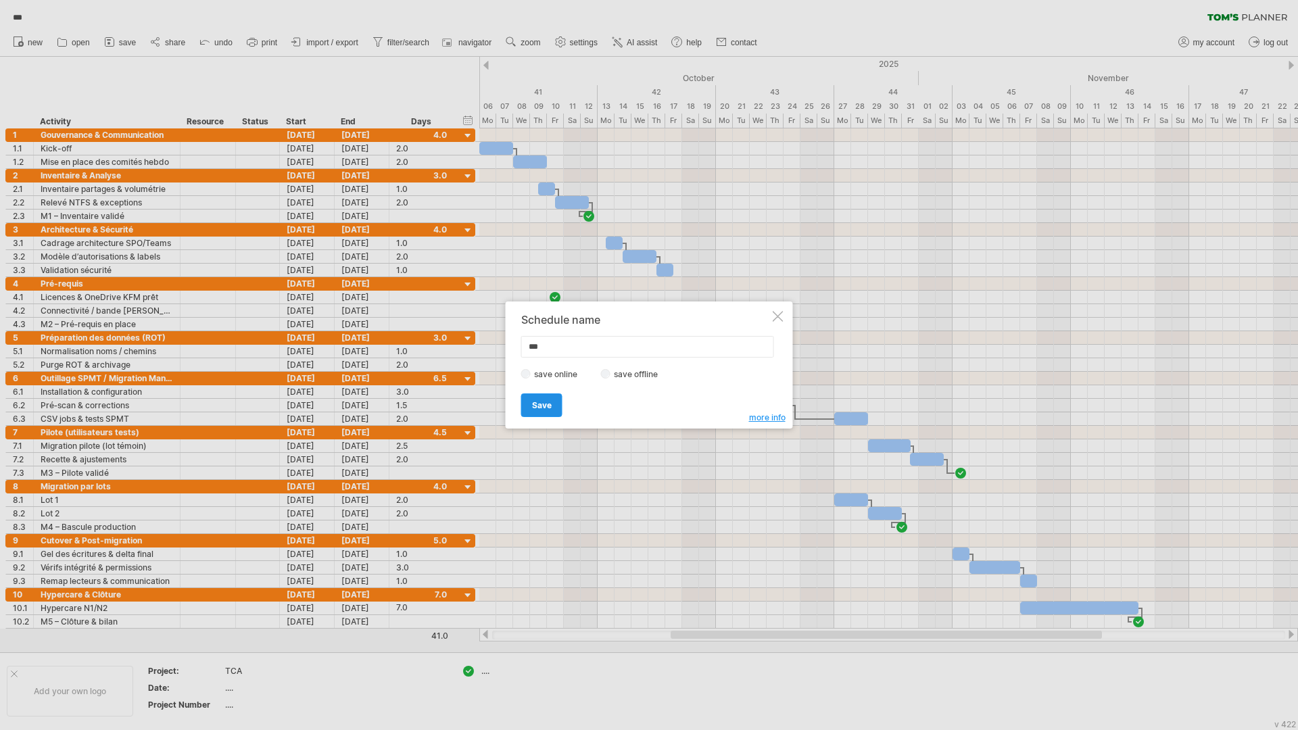
click at [541, 404] on span "Save" at bounding box center [542, 405] width 20 height 10
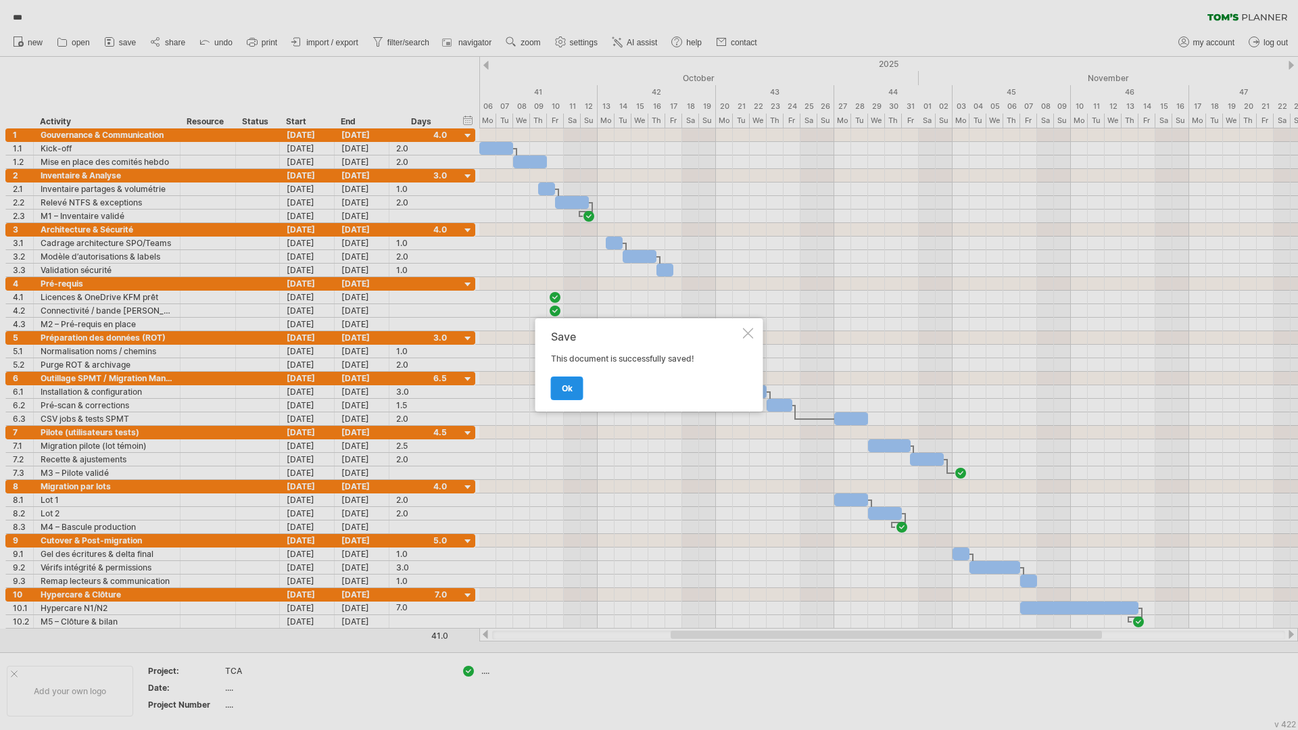
click at [556, 395] on link "ok" at bounding box center [567, 389] width 32 height 24
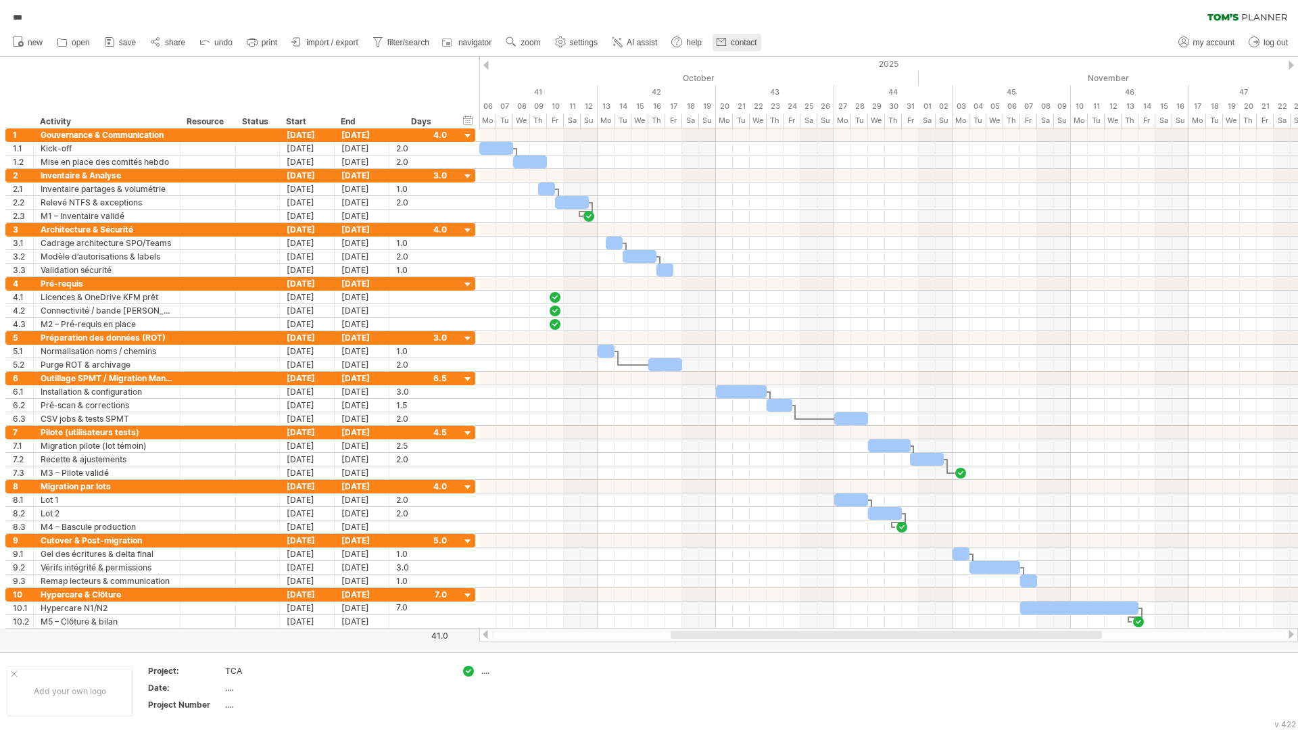
click at [721, 40] on use at bounding box center [722, 42] width 14 height 14
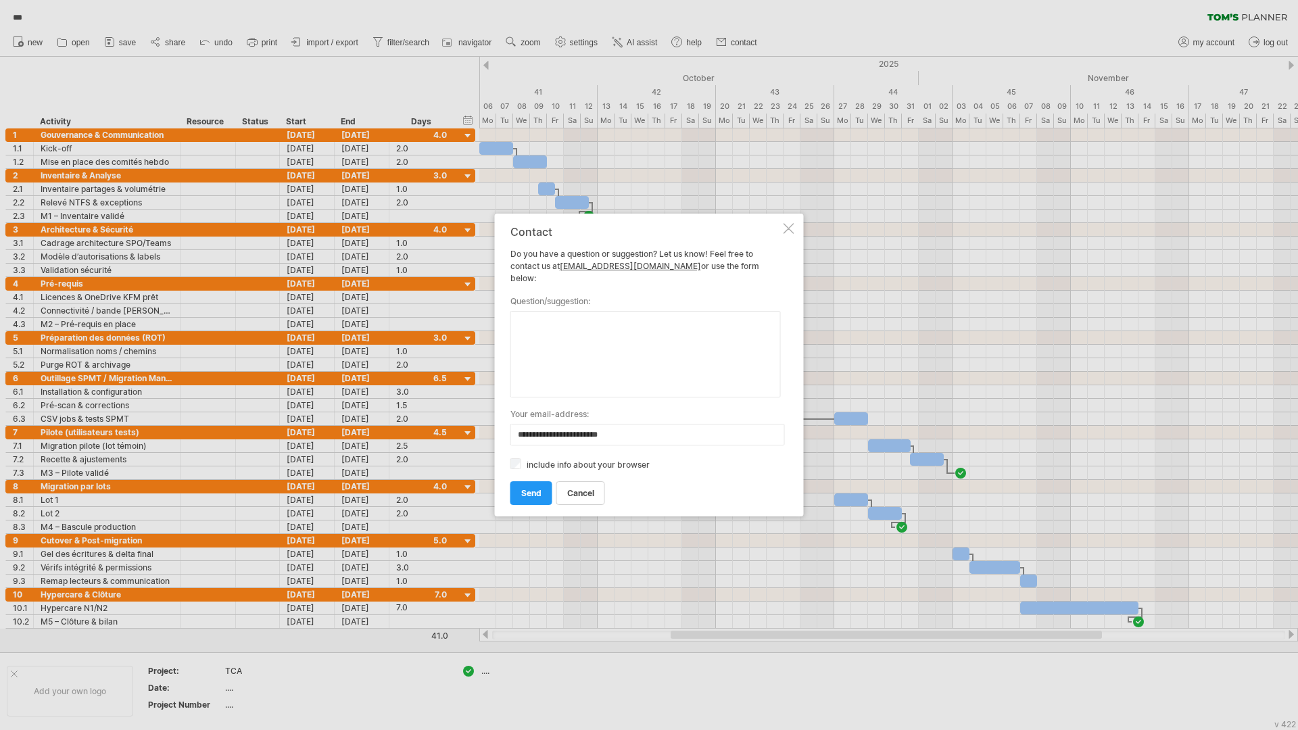
click at [784, 234] on div at bounding box center [788, 228] width 11 height 11
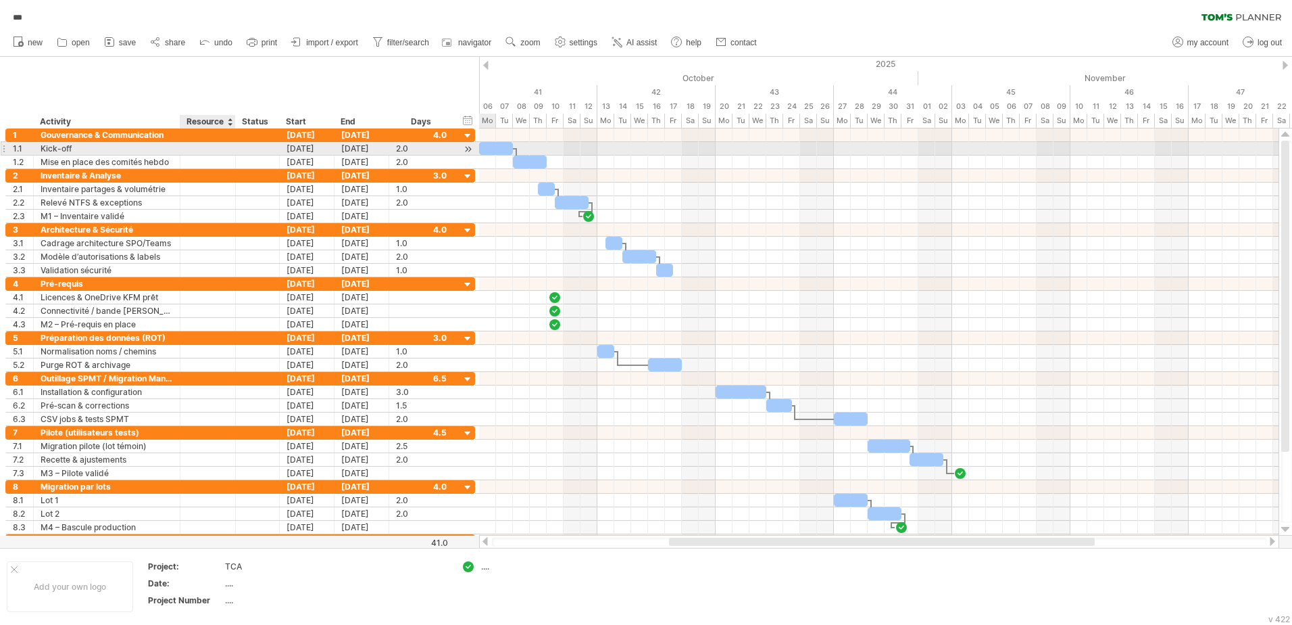
click at [202, 151] on div at bounding box center [207, 148] width 41 height 13
type input "**"
click at [209, 161] on div at bounding box center [207, 161] width 41 height 13
click at [203, 149] on div "gf" at bounding box center [207, 148] width 41 height 13
click at [203, 149] on input "**" at bounding box center [207, 148] width 41 height 13
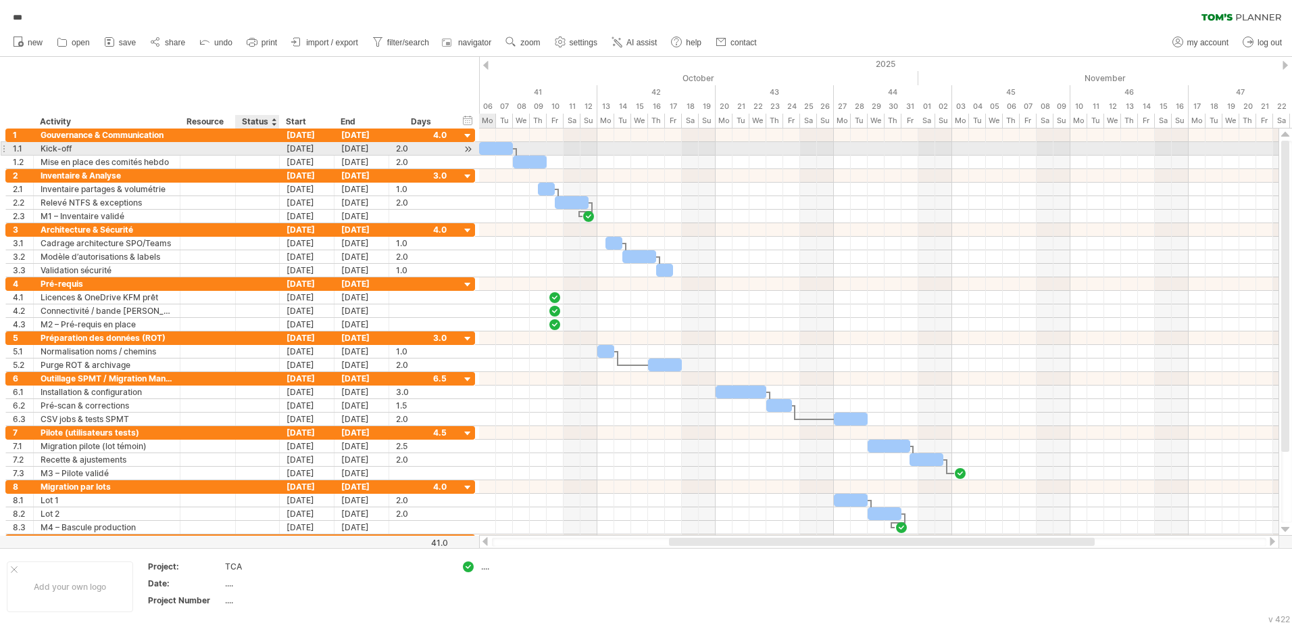
click at [250, 149] on div at bounding box center [258, 148] width 30 height 13
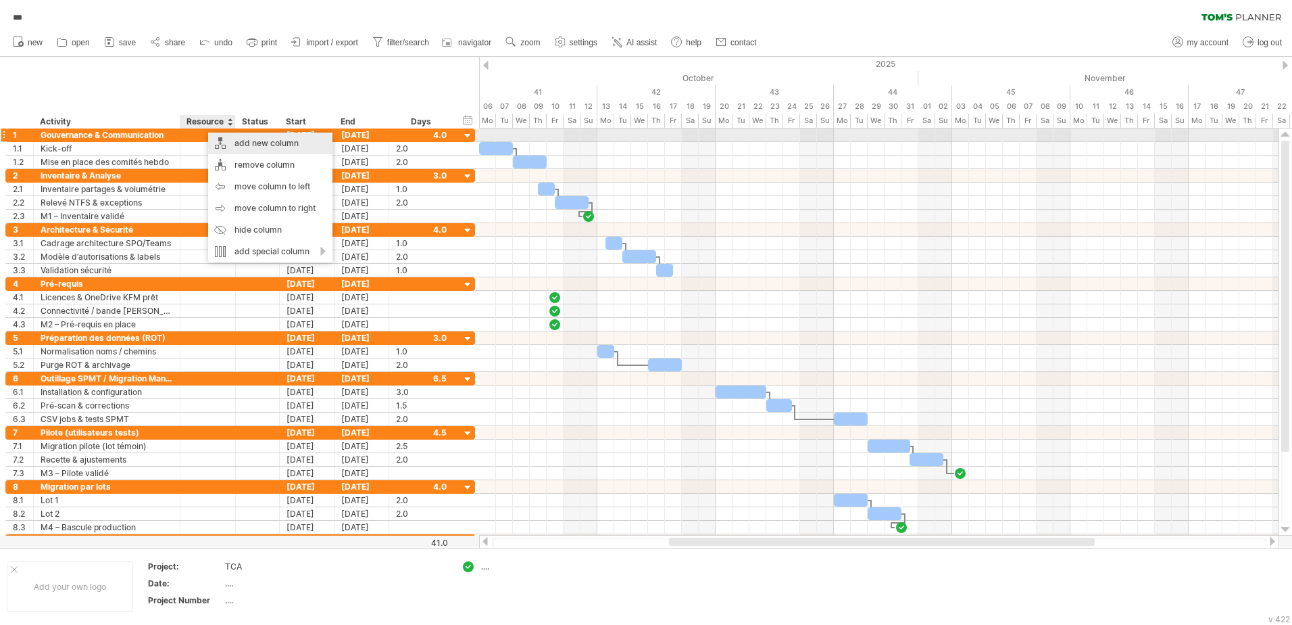
click at [221, 138] on div "add new column" at bounding box center [270, 143] width 124 height 22
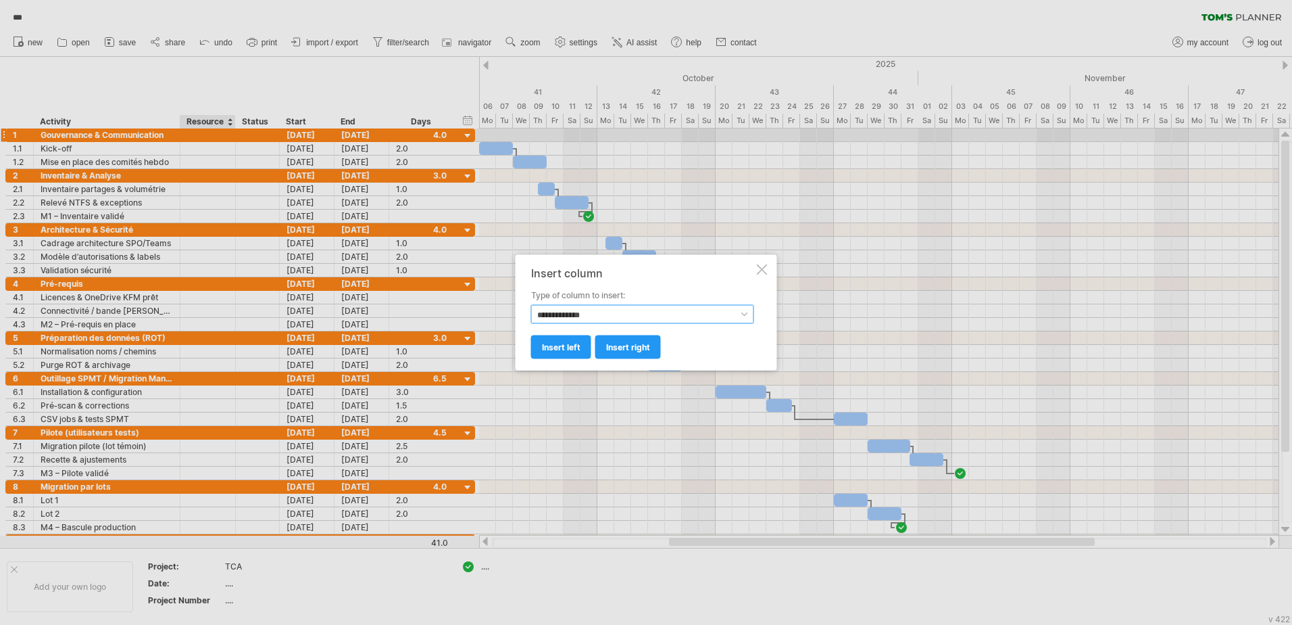
click at [718, 315] on select "**********" at bounding box center [642, 314] width 223 height 19
click at [214, 151] on div at bounding box center [646, 312] width 1292 height 625
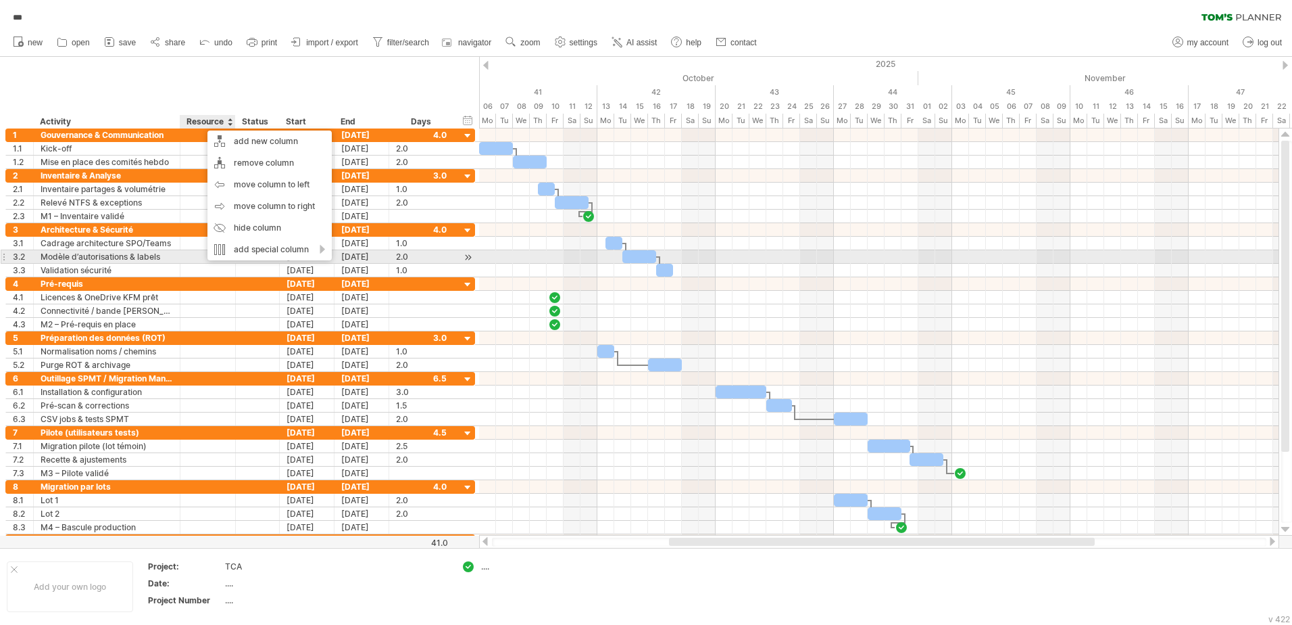
click at [172, 254] on div "Modèle d’autorisations & labels" at bounding box center [107, 256] width 132 height 13
